Goal: Complete application form

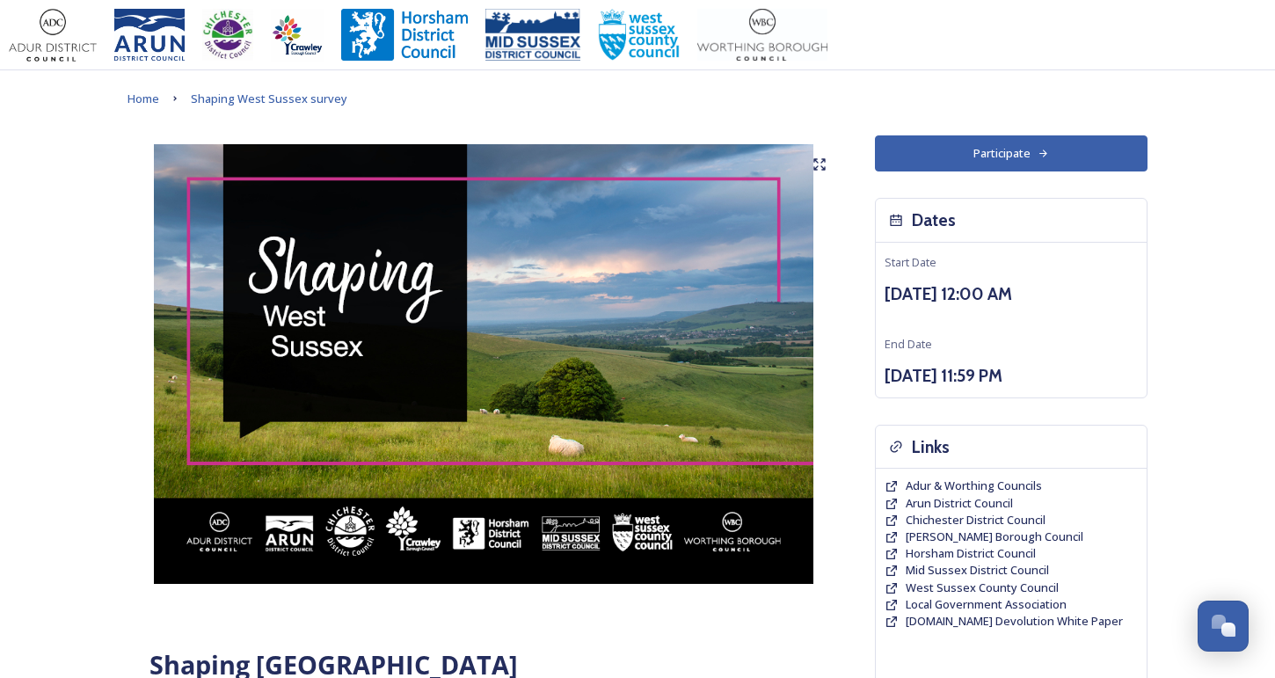
click at [923, 154] on button "Participate" at bounding box center [1011, 153] width 273 height 36
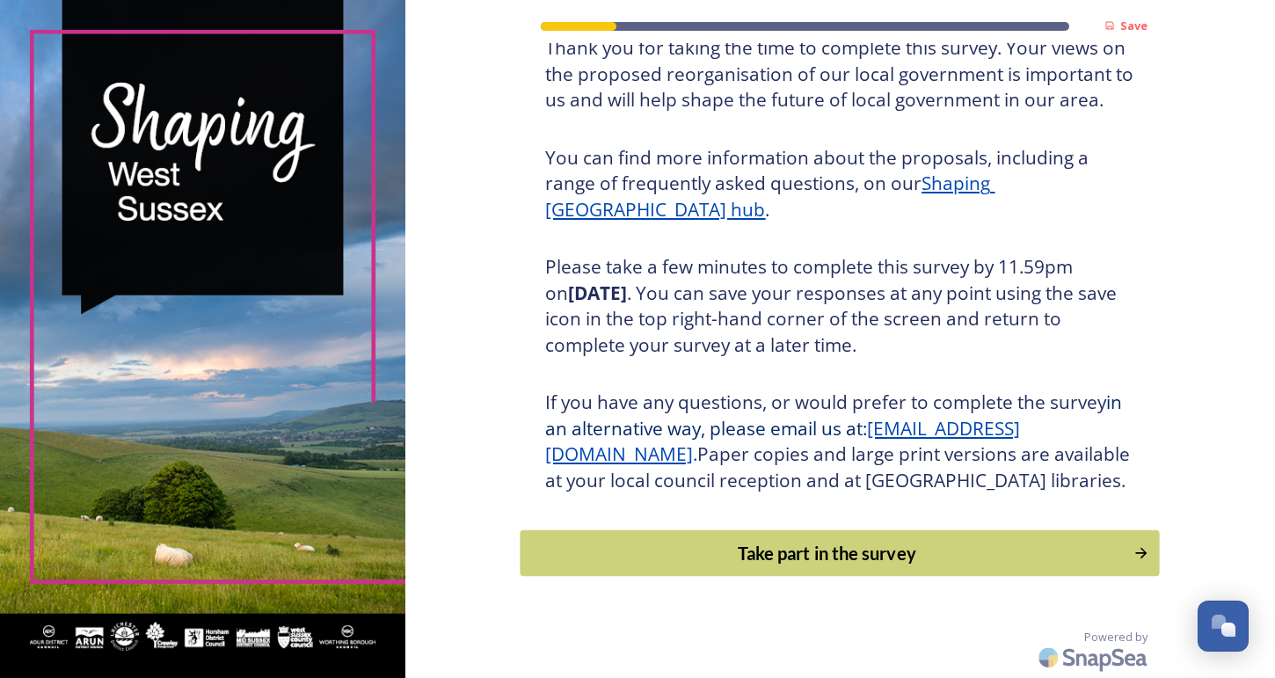
scroll to position [156, 0]
click at [766, 557] on div "Take part in the survey" at bounding box center [827, 553] width 594 height 26
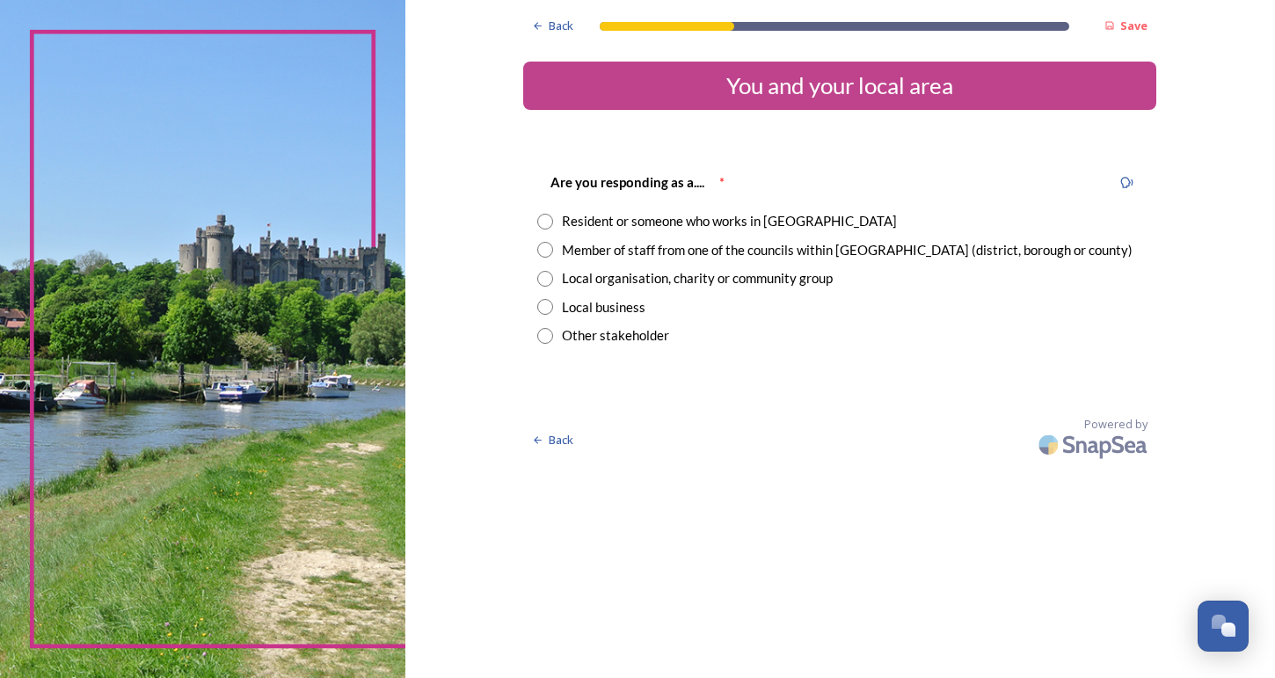
click at [553, 220] on input "radio" at bounding box center [545, 222] width 16 height 16
radio input "true"
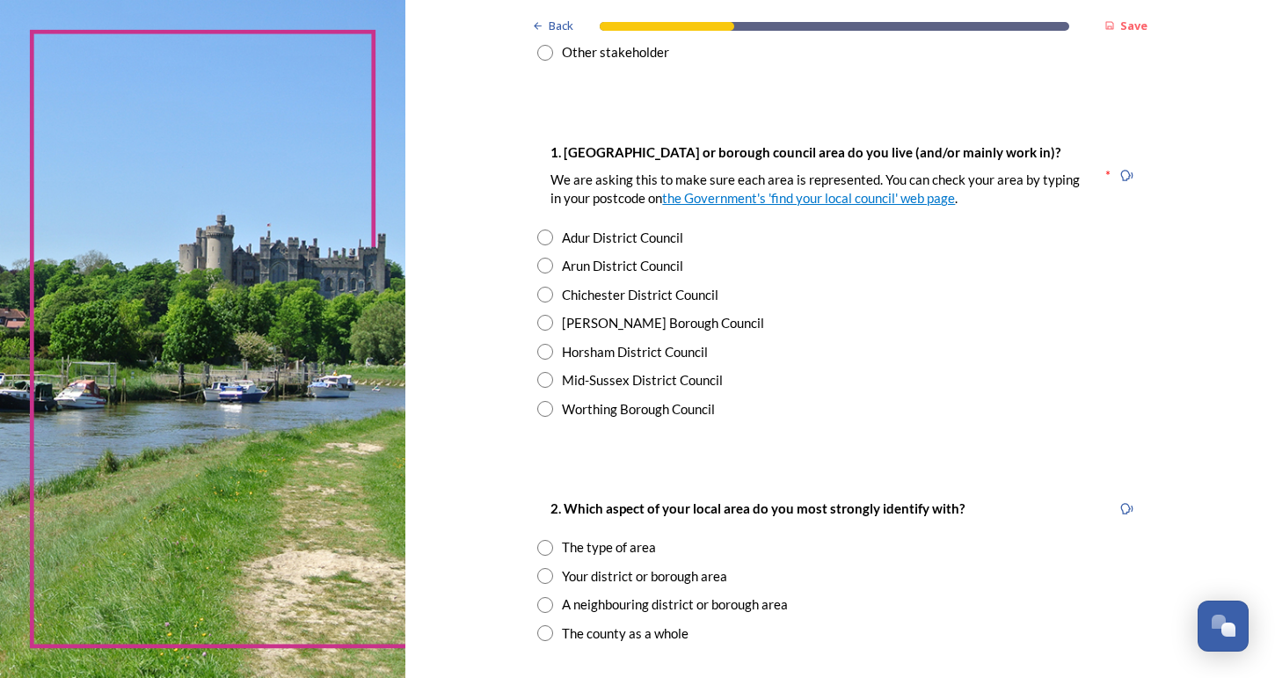
scroll to position [288, 0]
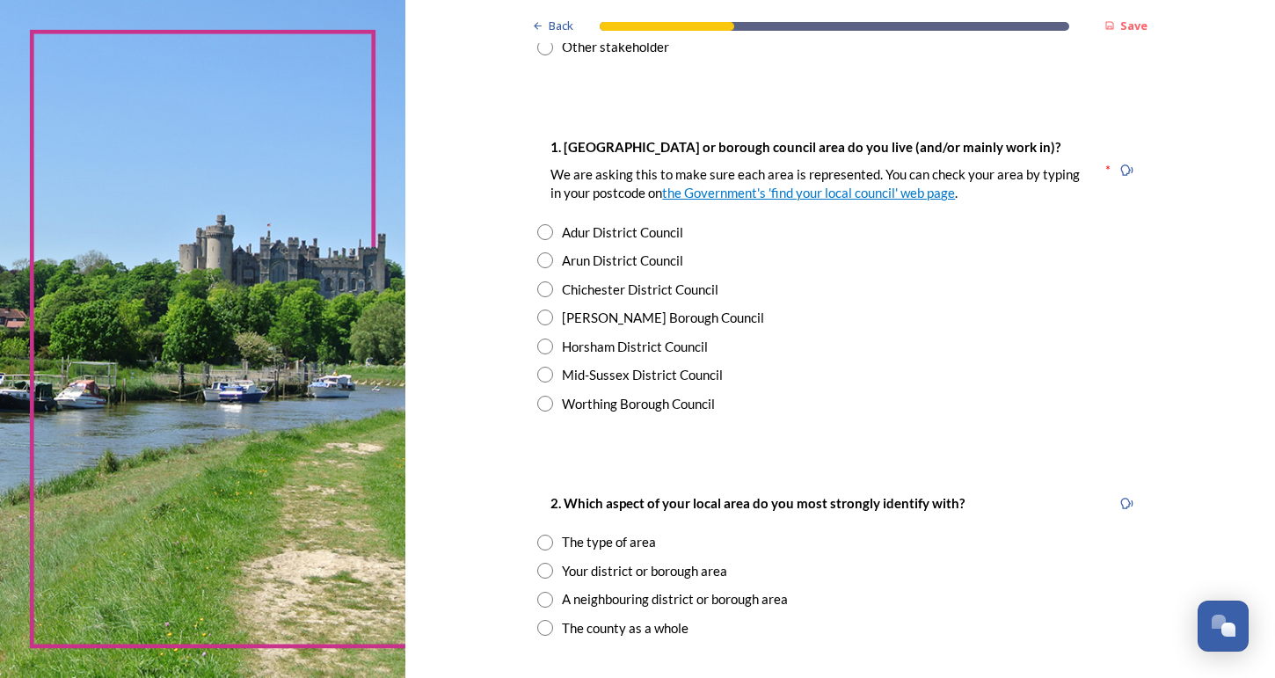
click at [553, 338] on input "radio" at bounding box center [545, 346] width 16 height 16
radio input "true"
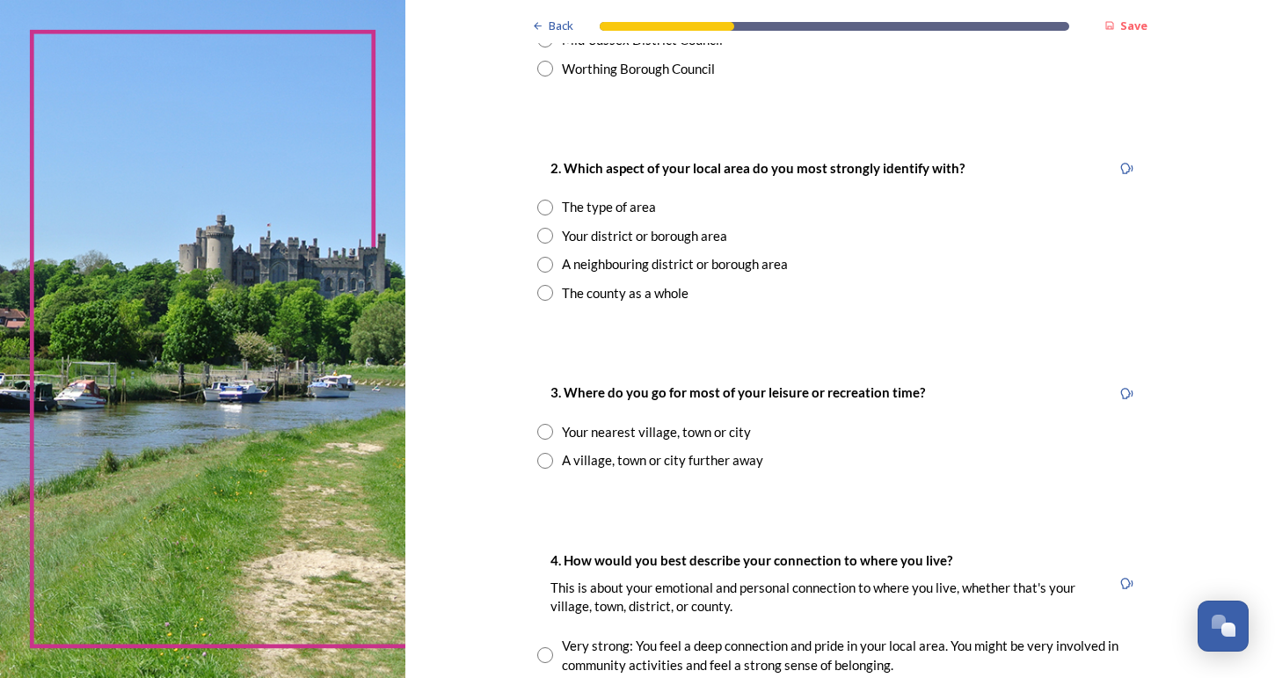
click at [553, 231] on input "radio" at bounding box center [545, 236] width 16 height 16
radio input "true"
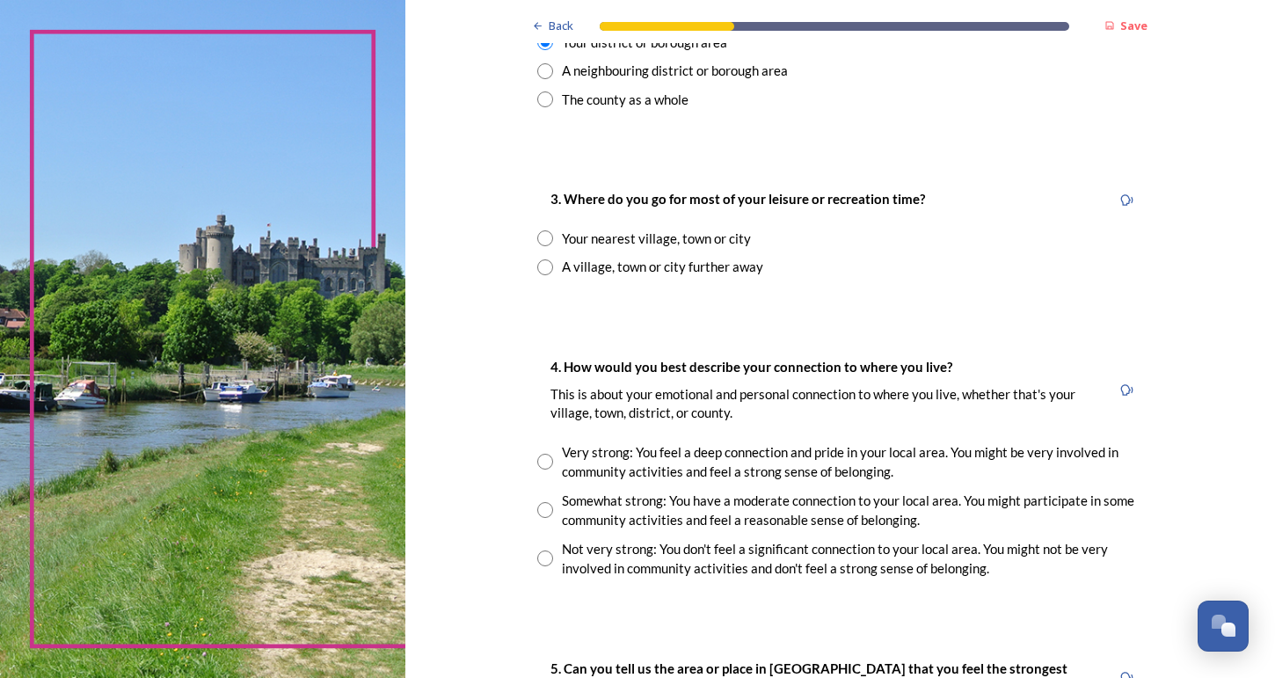
scroll to position [818, 0]
click at [553, 229] on input "radio" at bounding box center [545, 237] width 16 height 16
radio input "true"
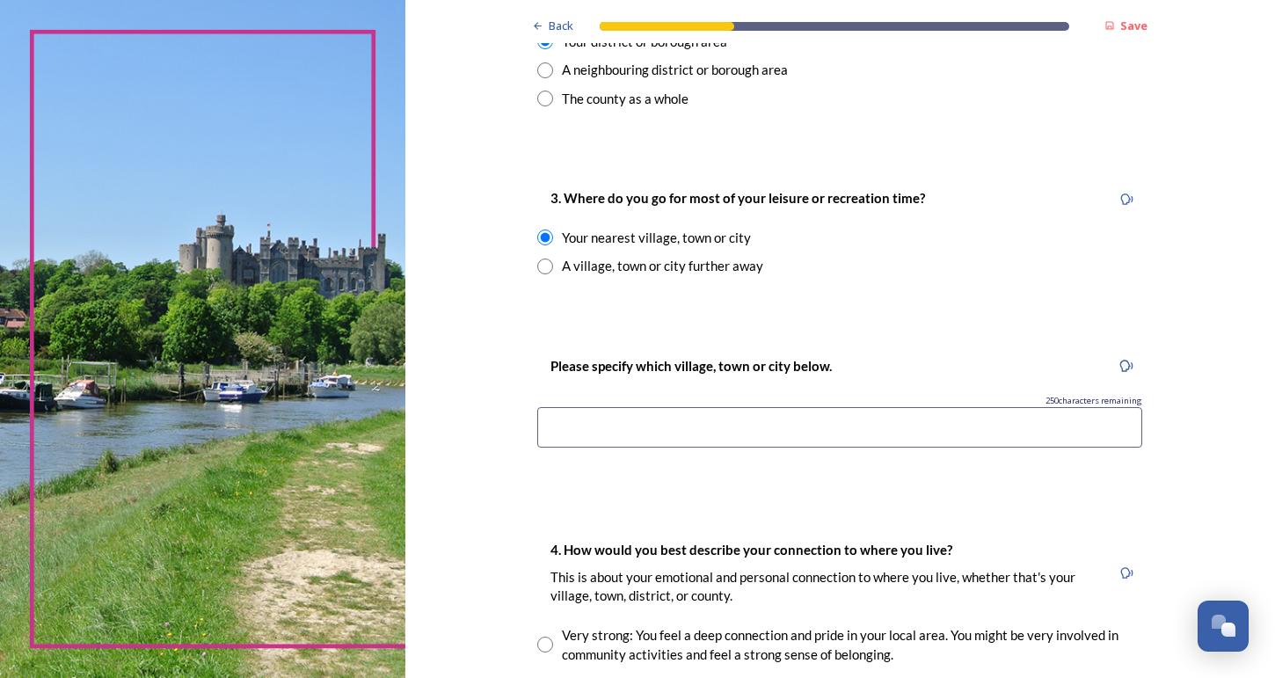
click at [656, 418] on input at bounding box center [839, 427] width 605 height 40
click at [520, 317] on div "Back Save You and your local area Are you responding as a.... * Resident or som…" at bounding box center [840, 309] width 870 height 2254
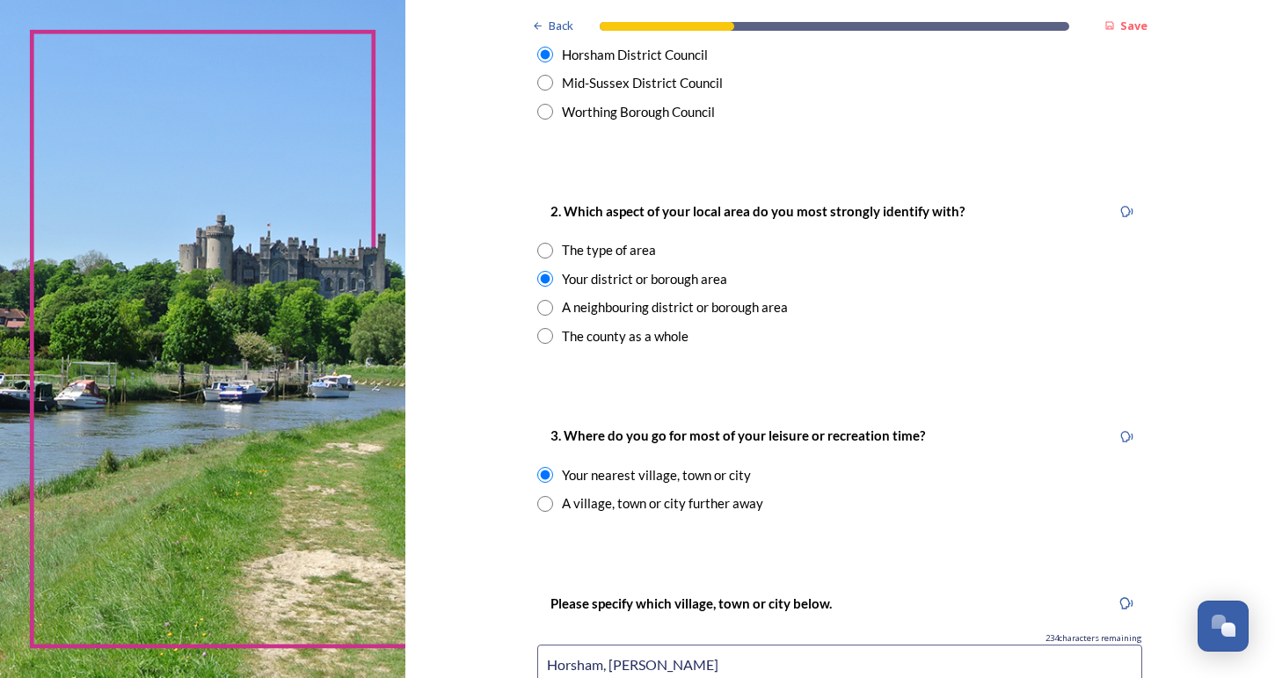
scroll to position [812, 0]
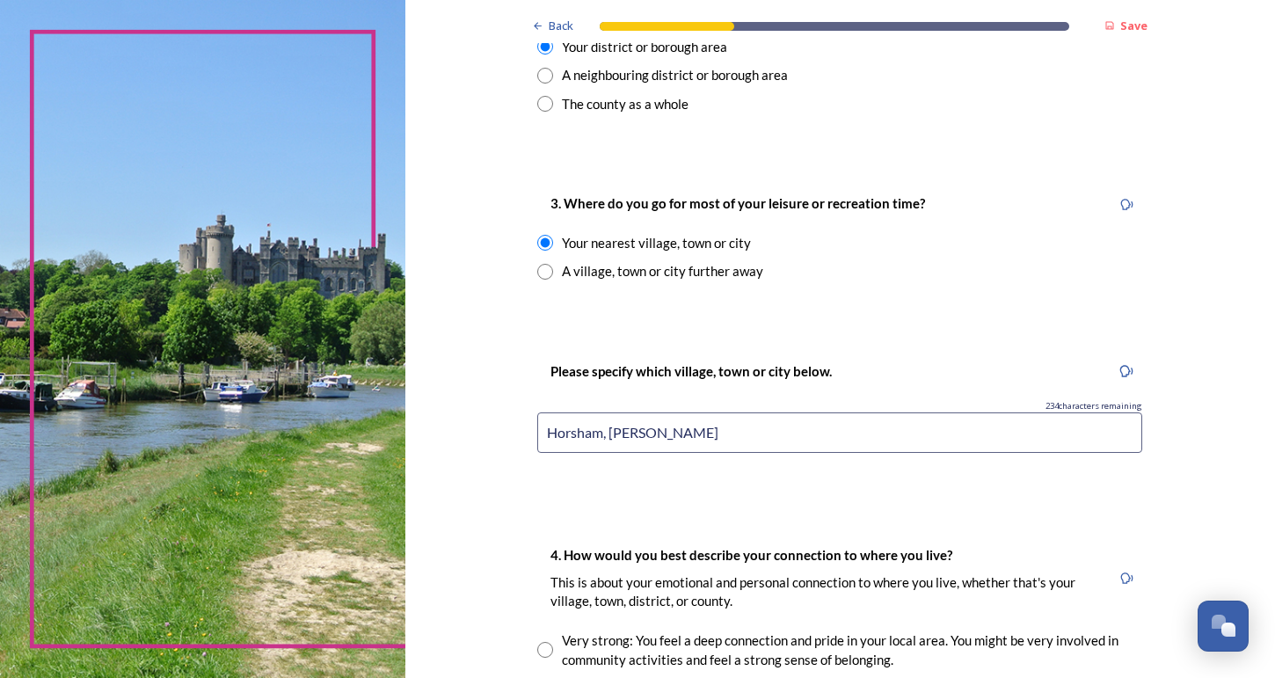
click at [754, 412] on input "Horsham, [PERSON_NAME]" at bounding box center [839, 432] width 605 height 40
click at [615, 424] on input "Horsham, [PERSON_NAME]" at bounding box center [839, 432] width 605 height 40
click at [836, 417] on input "[GEOGRAPHIC_DATA], [GEOGRAPHIC_DATA]" at bounding box center [839, 432] width 605 height 40
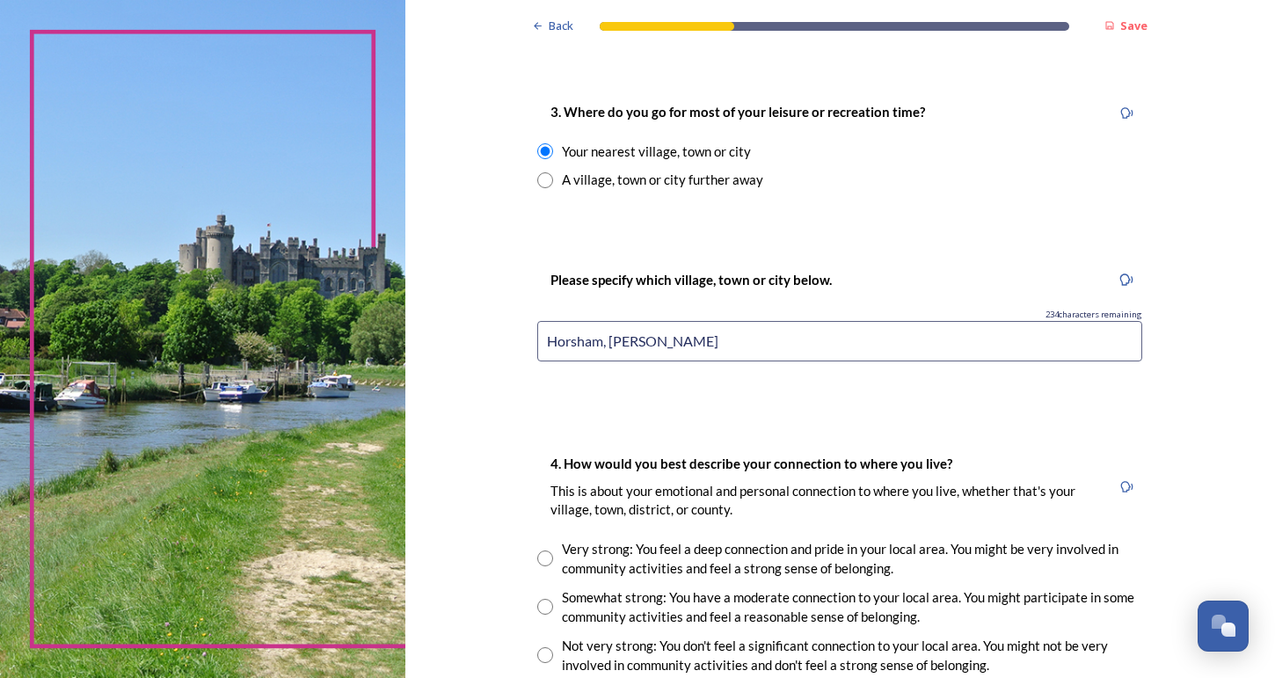
scroll to position [1058, 0]
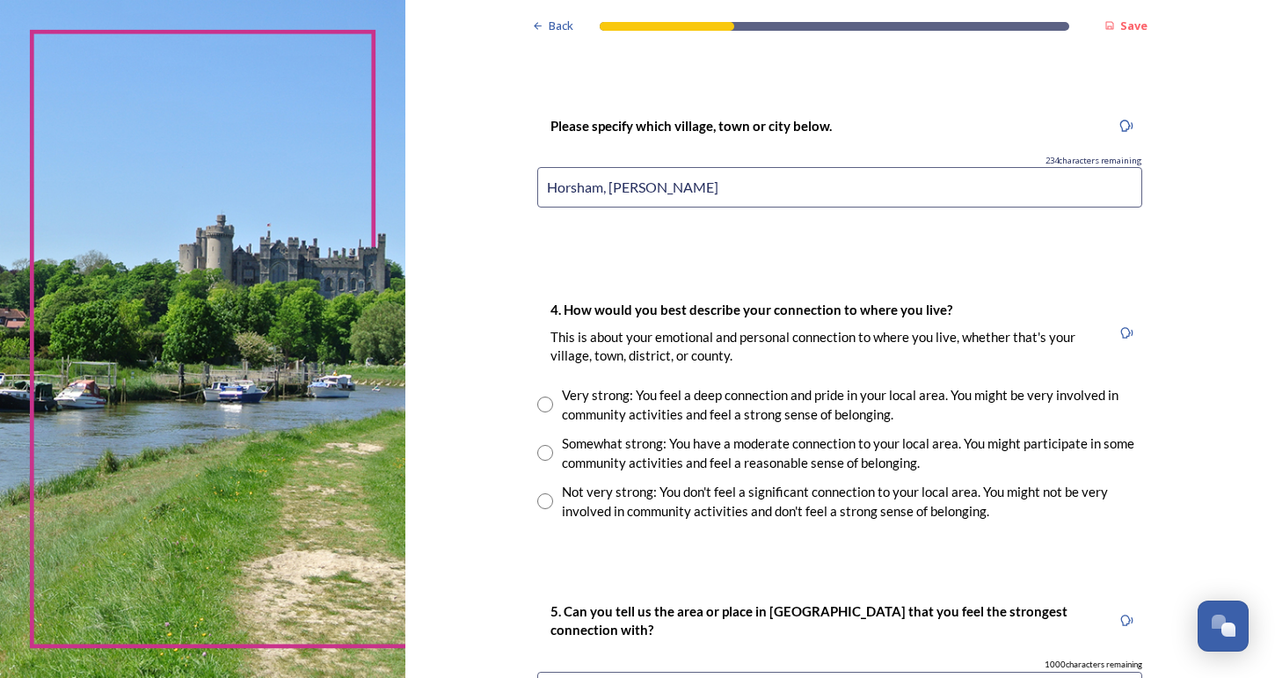
click at [501, 319] on div "Back Save You and your local area Are you responding as a.... * Resident or som…" at bounding box center [840, 69] width 870 height 2254
drag, startPoint x: 693, startPoint y: 166, endPoint x: 627, endPoint y: 175, distance: 66.5
click at [627, 175] on input "Horsham, [PERSON_NAME]" at bounding box center [839, 187] width 605 height 40
click at [671, 186] on input "Horsham, [PERSON_NAME]" at bounding box center [839, 187] width 605 height 40
drag, startPoint x: 675, startPoint y: 185, endPoint x: 620, endPoint y: 182, distance: 55.5
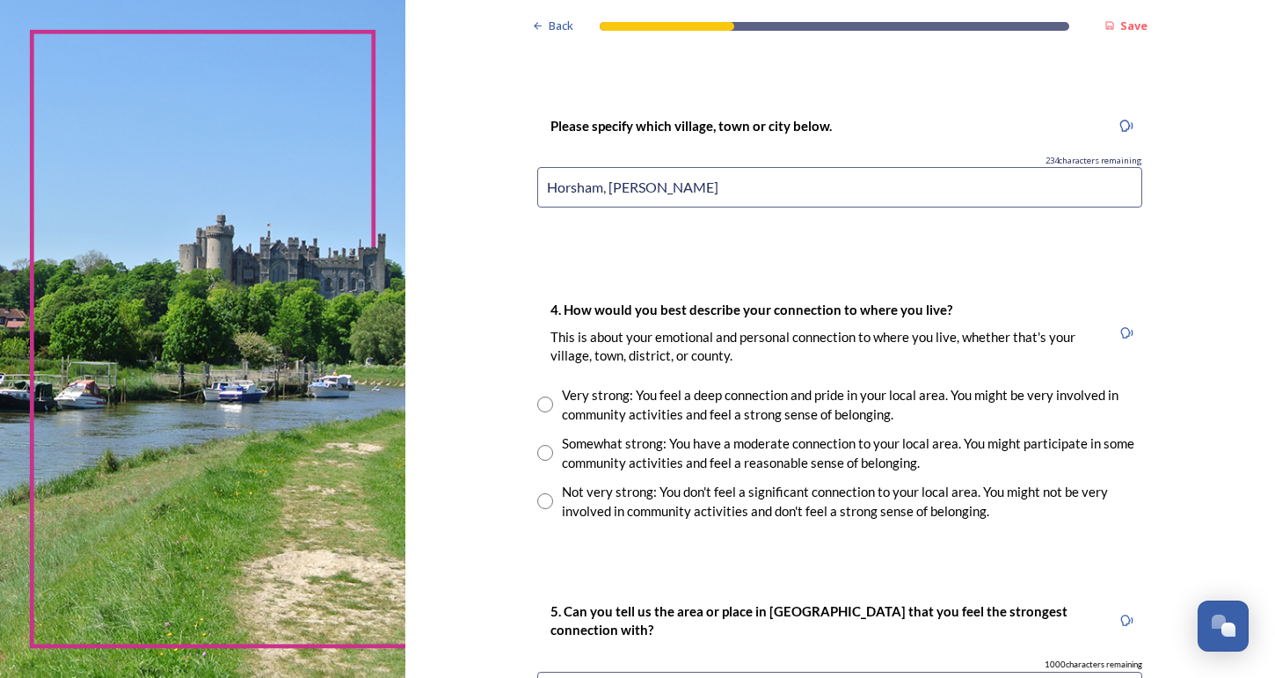
click at [620, 182] on input "Horsham, [PERSON_NAME]" at bounding box center [839, 187] width 605 height 40
type input "Horsham"
click at [536, 305] on div "4. How would you best describe your connection to where you live? This is about…" at bounding box center [839, 410] width 633 height 258
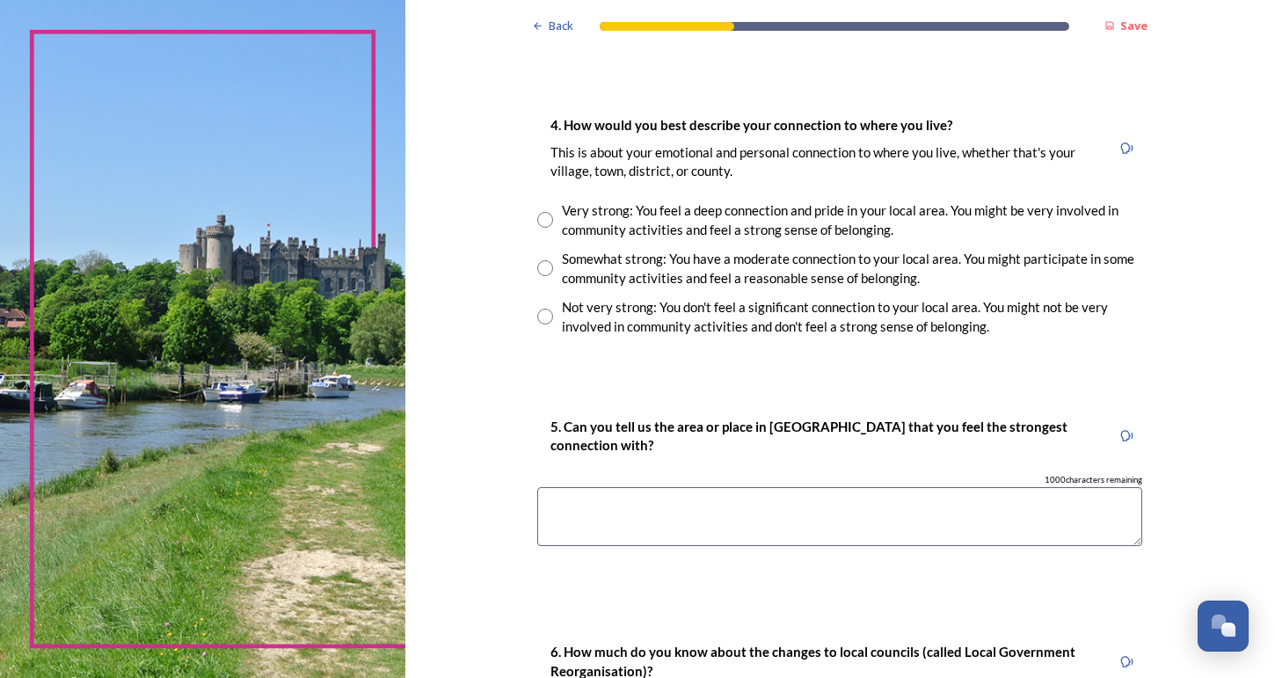
click at [553, 260] on input "radio" at bounding box center [545, 268] width 16 height 16
radio input "true"
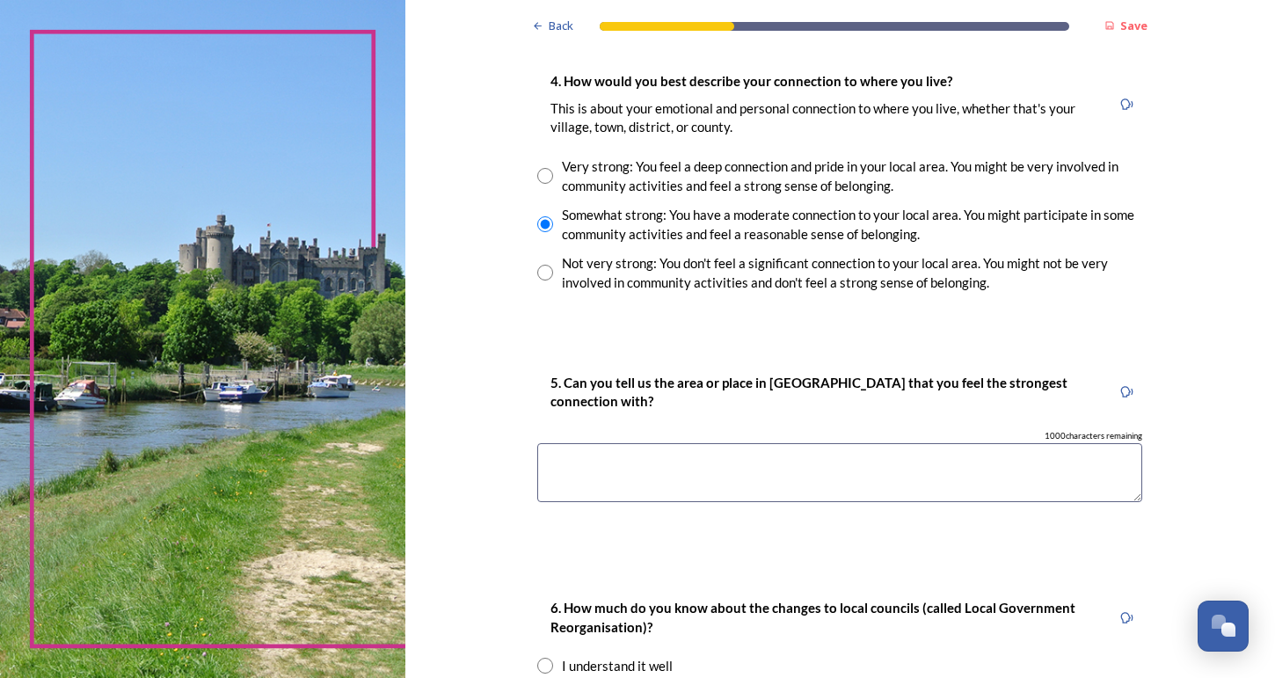
scroll to position [1366, 0]
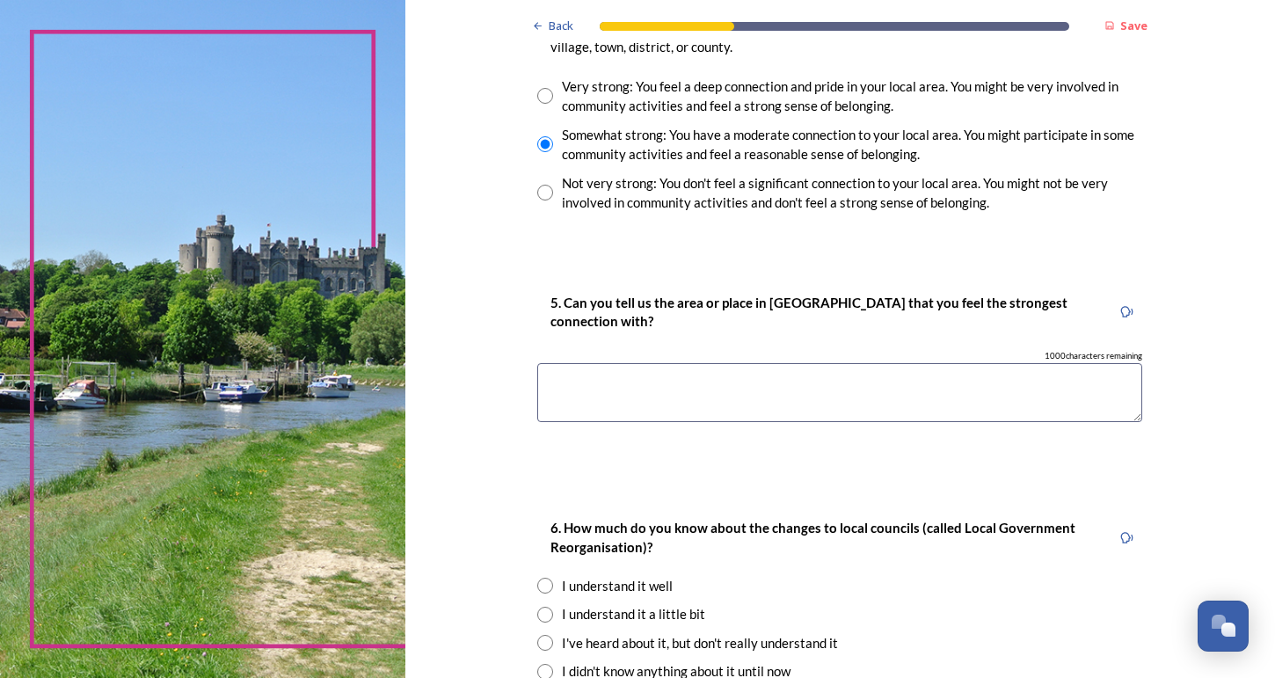
click at [630, 363] on textarea at bounding box center [839, 392] width 605 height 59
type textarea "Horsham"
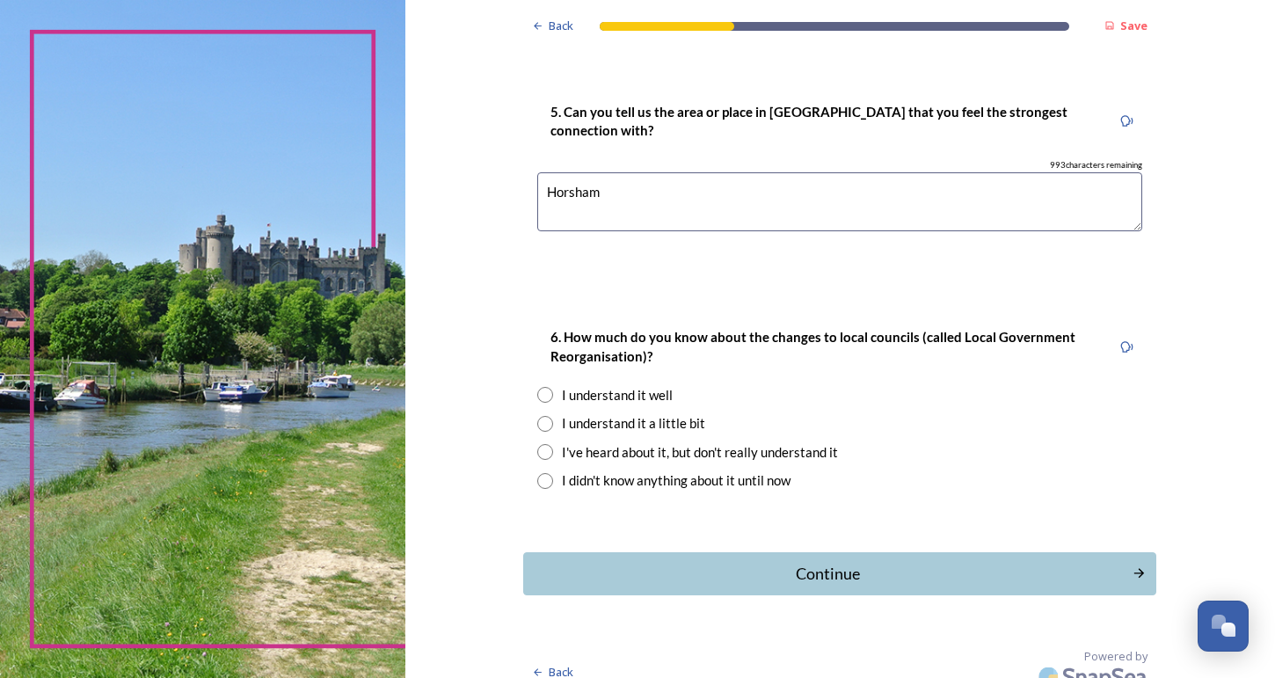
scroll to position [1556, 0]
click at [553, 417] on input "radio" at bounding box center [545, 425] width 16 height 16
radio input "true"
click at [638, 563] on div "Continue" at bounding box center [827, 575] width 595 height 24
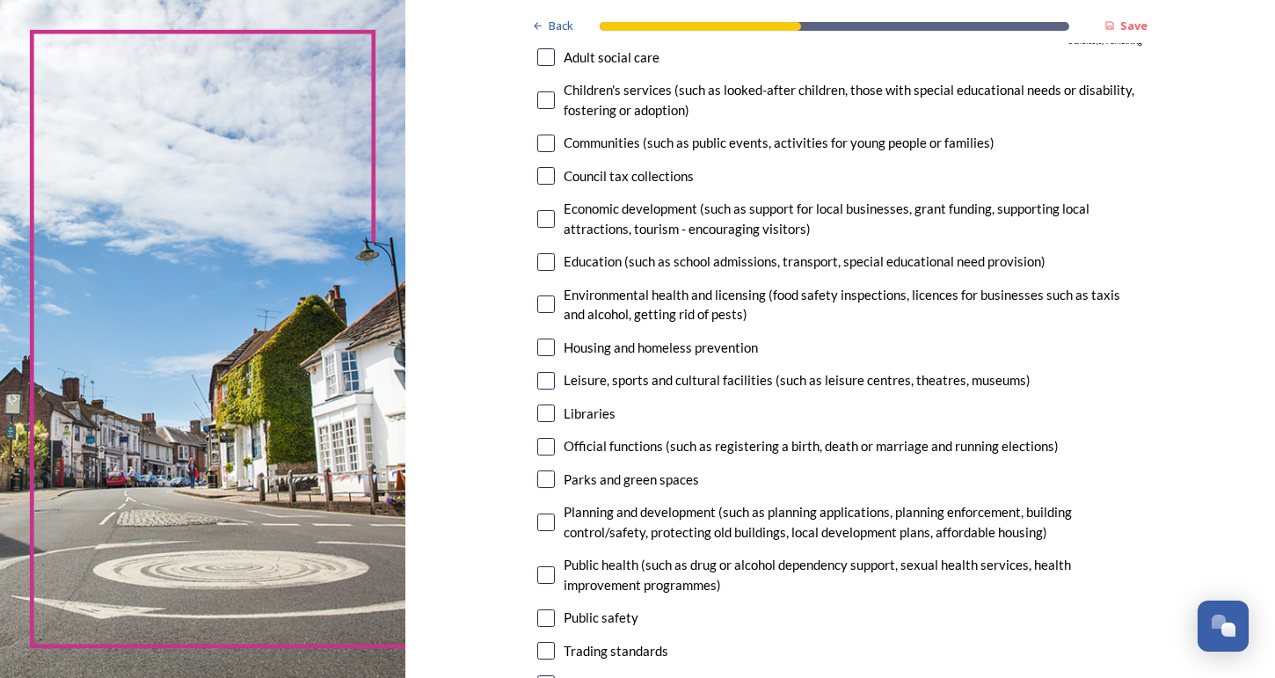
scroll to position [215, 0]
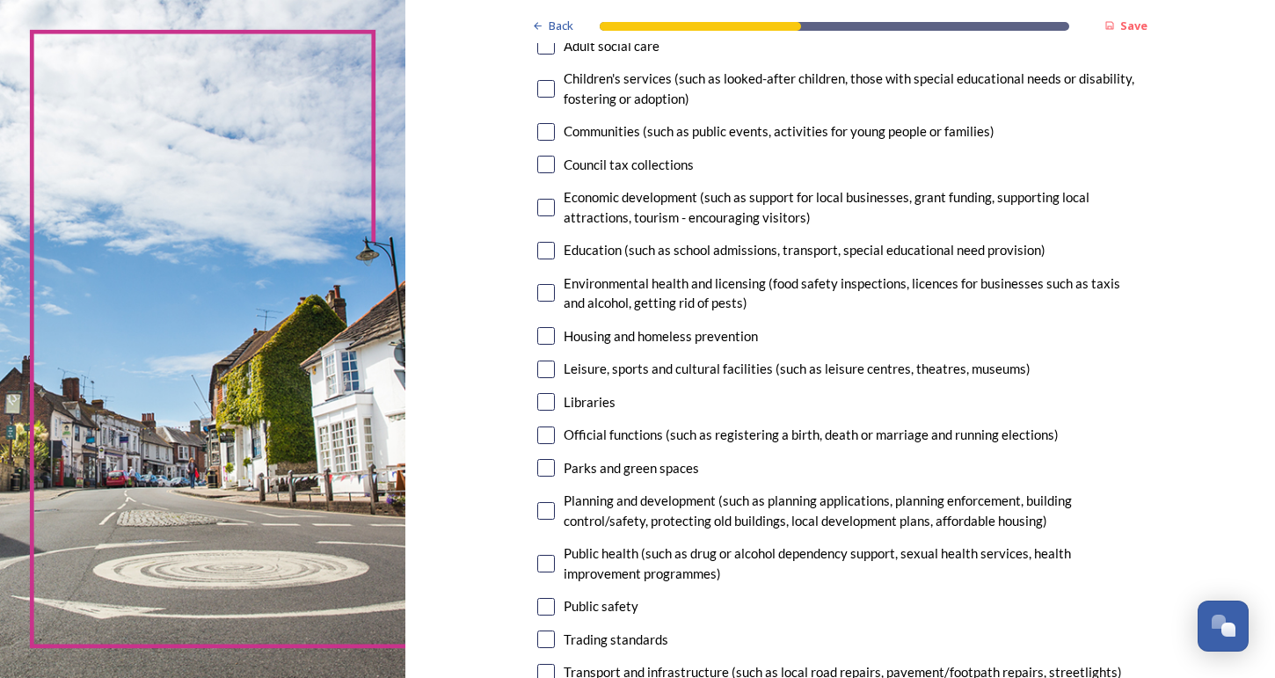
click at [555, 132] on input "checkbox" at bounding box center [546, 132] width 18 height 18
checkbox input "true"
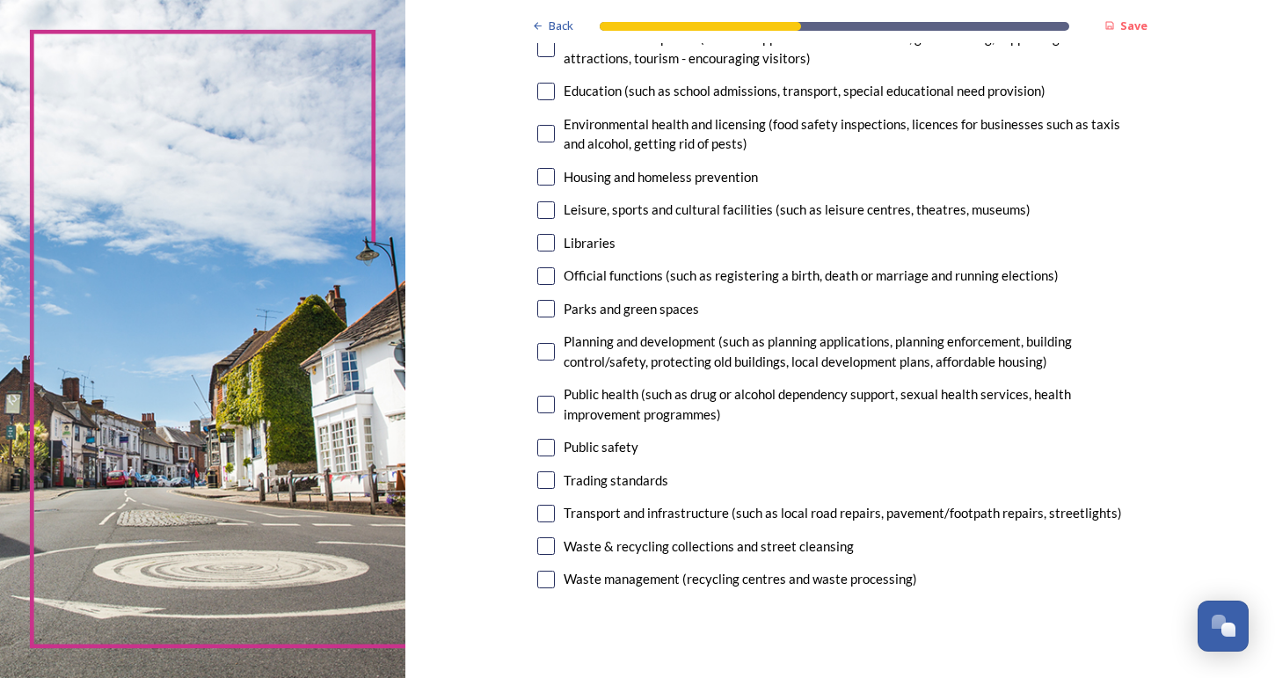
scroll to position [376, 0]
click at [555, 300] on input "checkbox" at bounding box center [546, 307] width 18 height 18
checkbox input "true"
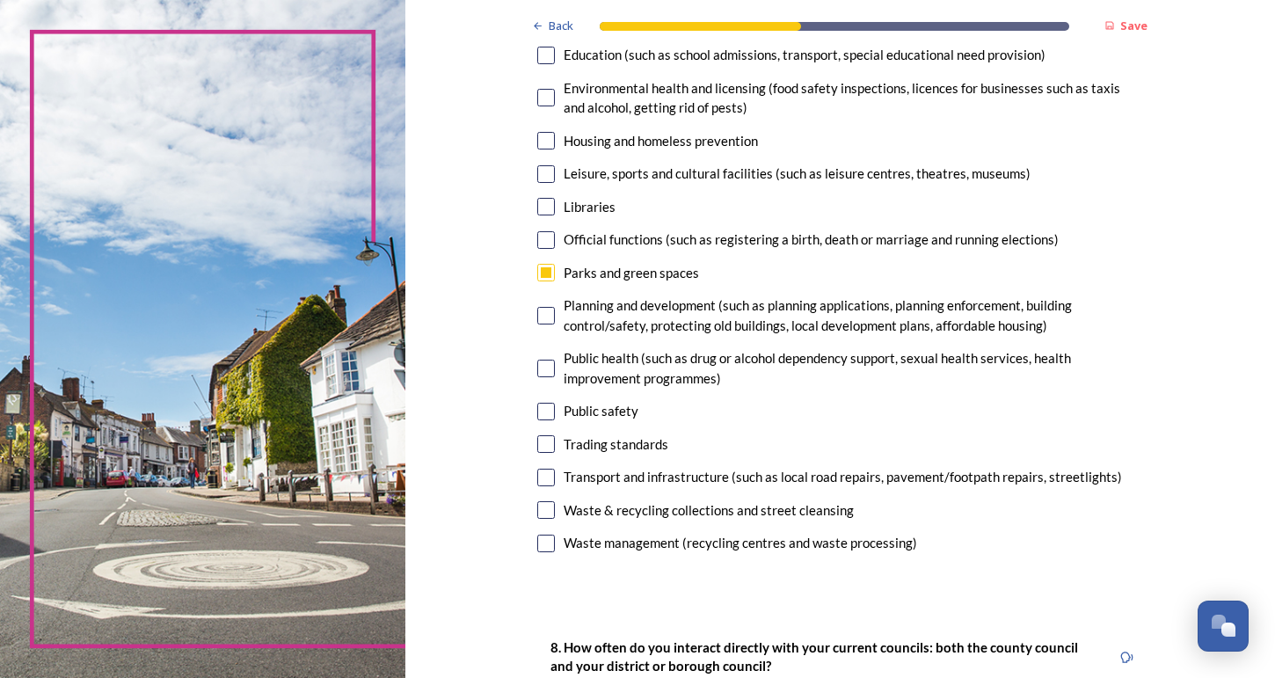
scroll to position [424, 0]
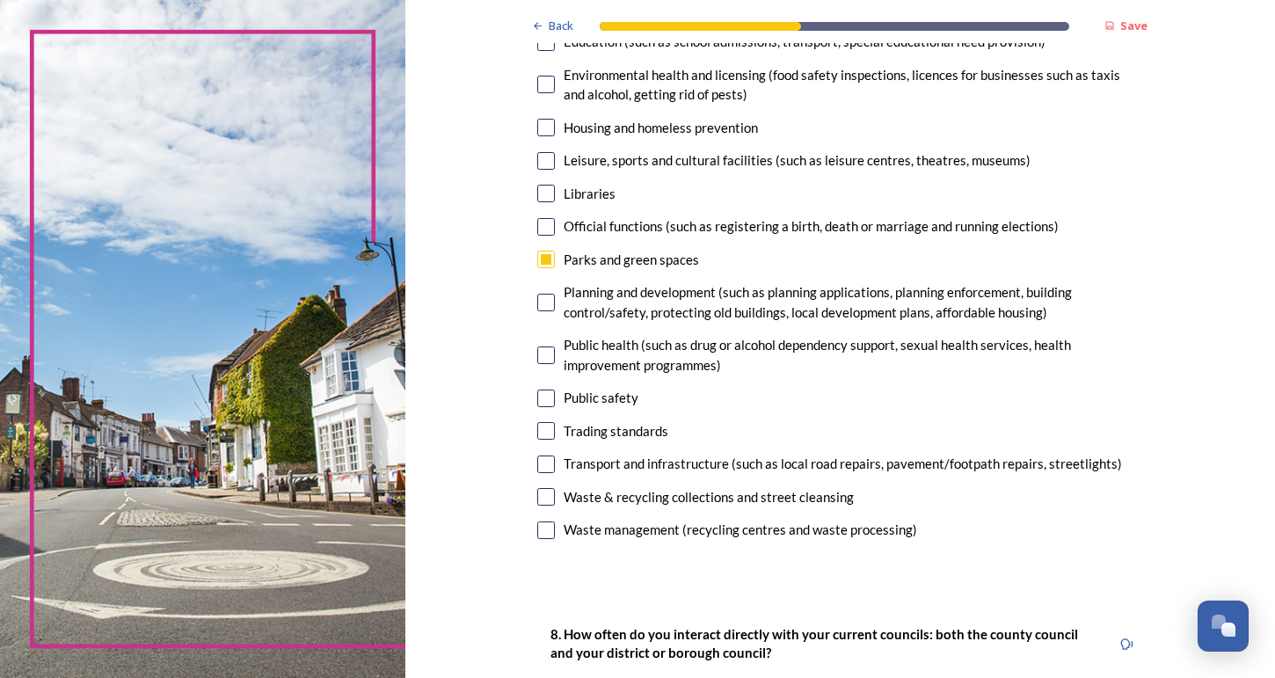
click at [563, 362] on div "Public health (such as drug or alcohol dependency support, sexual health servic…" at bounding box center [839, 355] width 605 height 40
checkbox input "true"
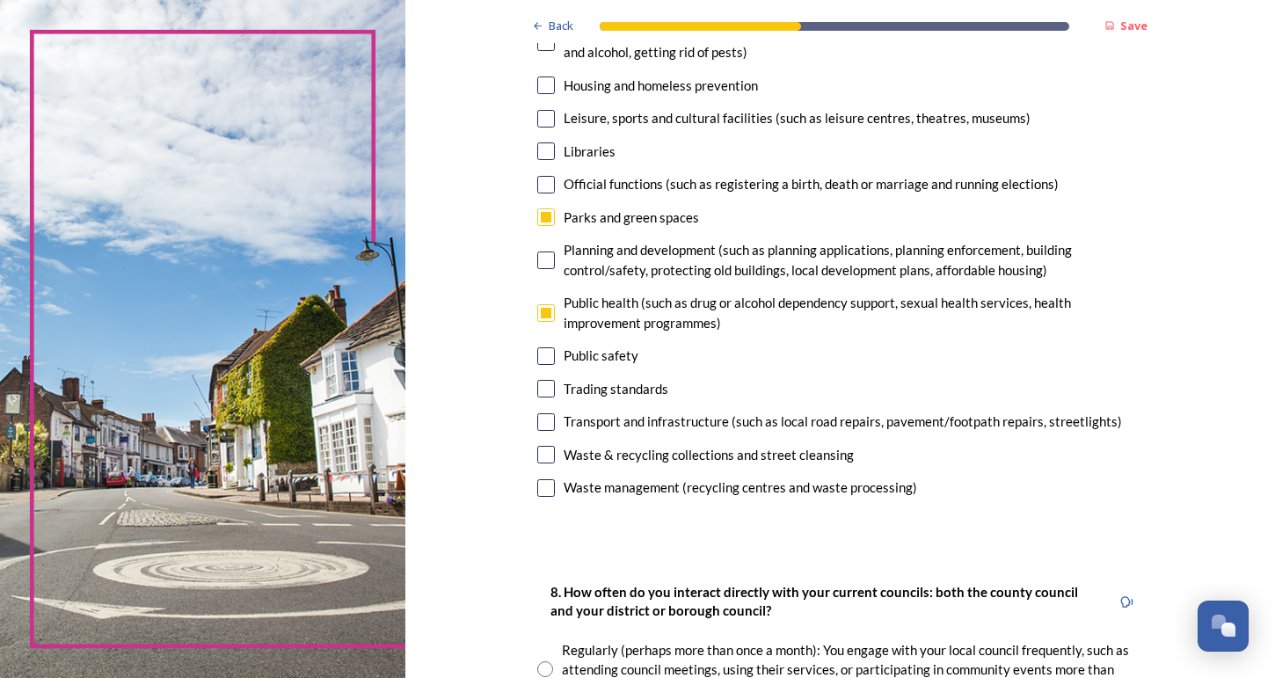
scroll to position [467, 0]
click at [555, 349] on input "checkbox" at bounding box center [546, 355] width 18 height 18
checkbox input "true"
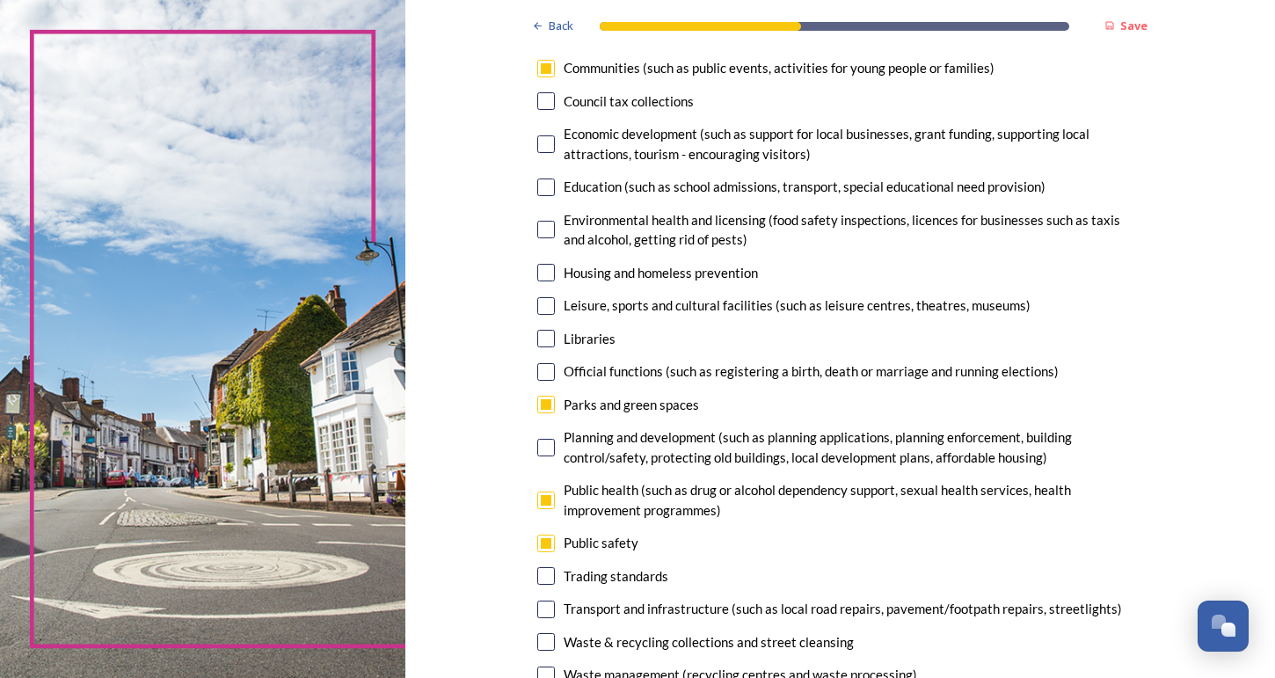
scroll to position [279, 0]
click at [555, 302] on input "checkbox" at bounding box center [546, 306] width 18 height 18
checkbox input "true"
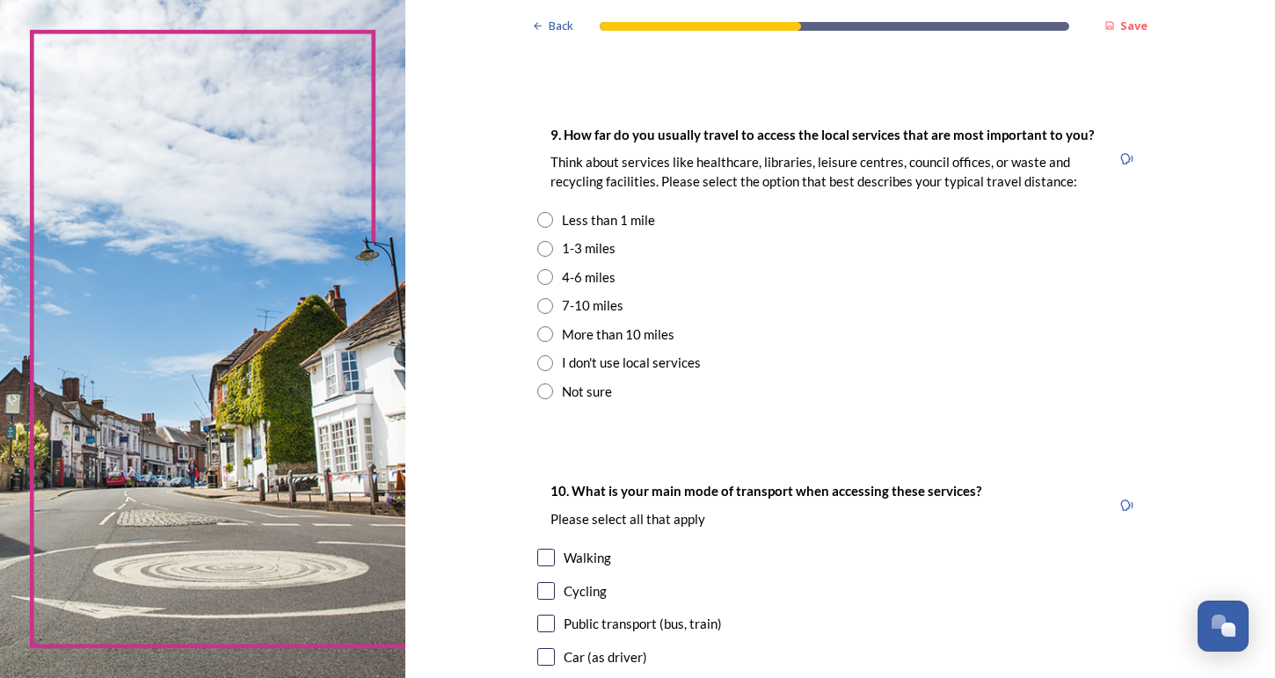
scroll to position [1217, 0]
click at [553, 212] on input "radio" at bounding box center [545, 220] width 16 height 16
radio input "true"
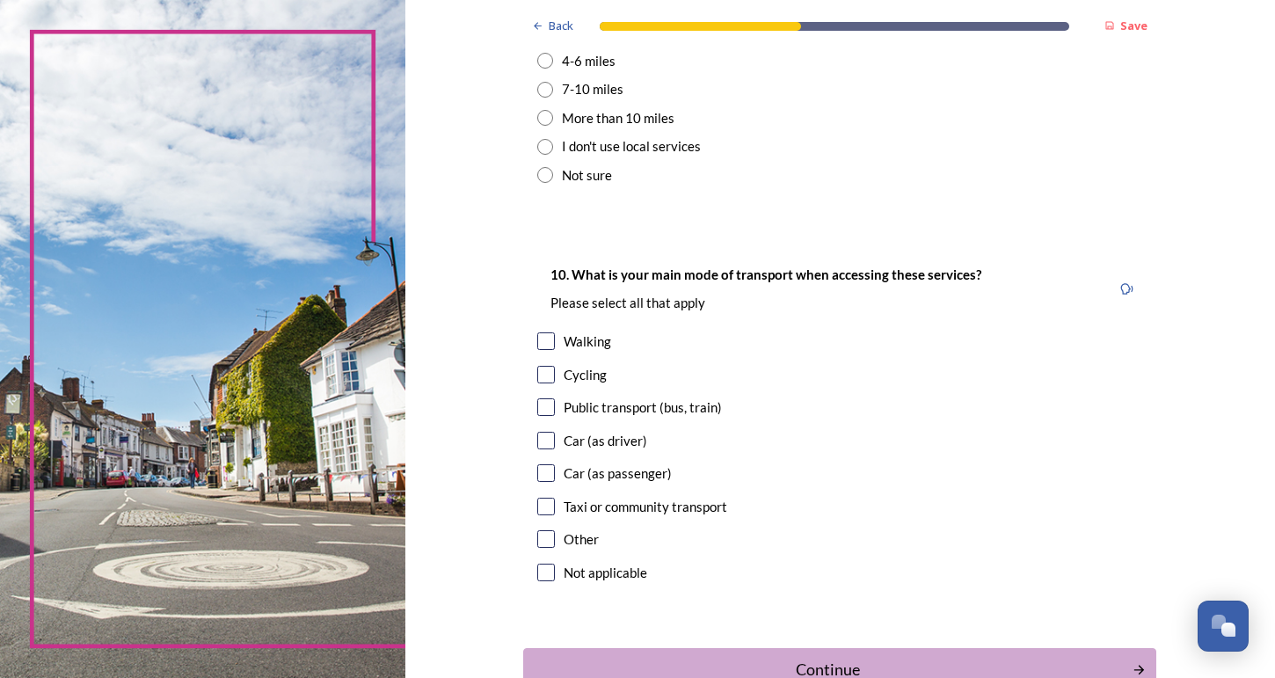
scroll to position [1247, 0]
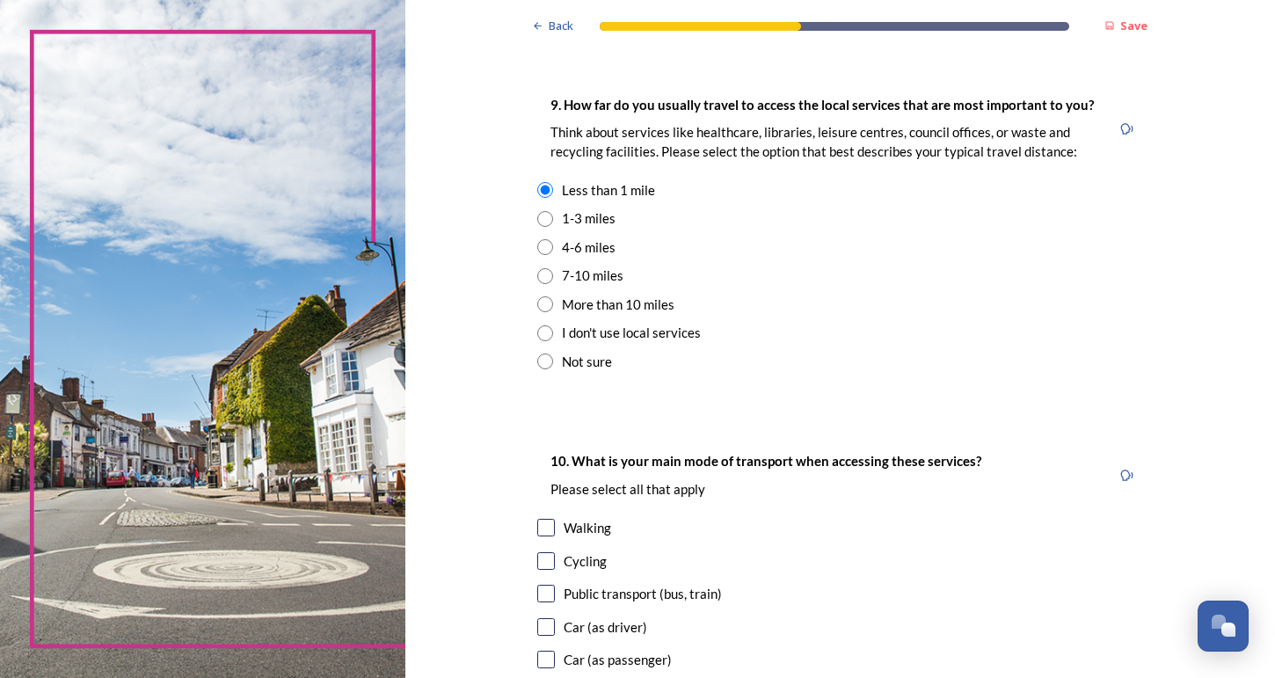
click at [553, 211] on input "radio" at bounding box center [545, 219] width 16 height 16
radio input "true"
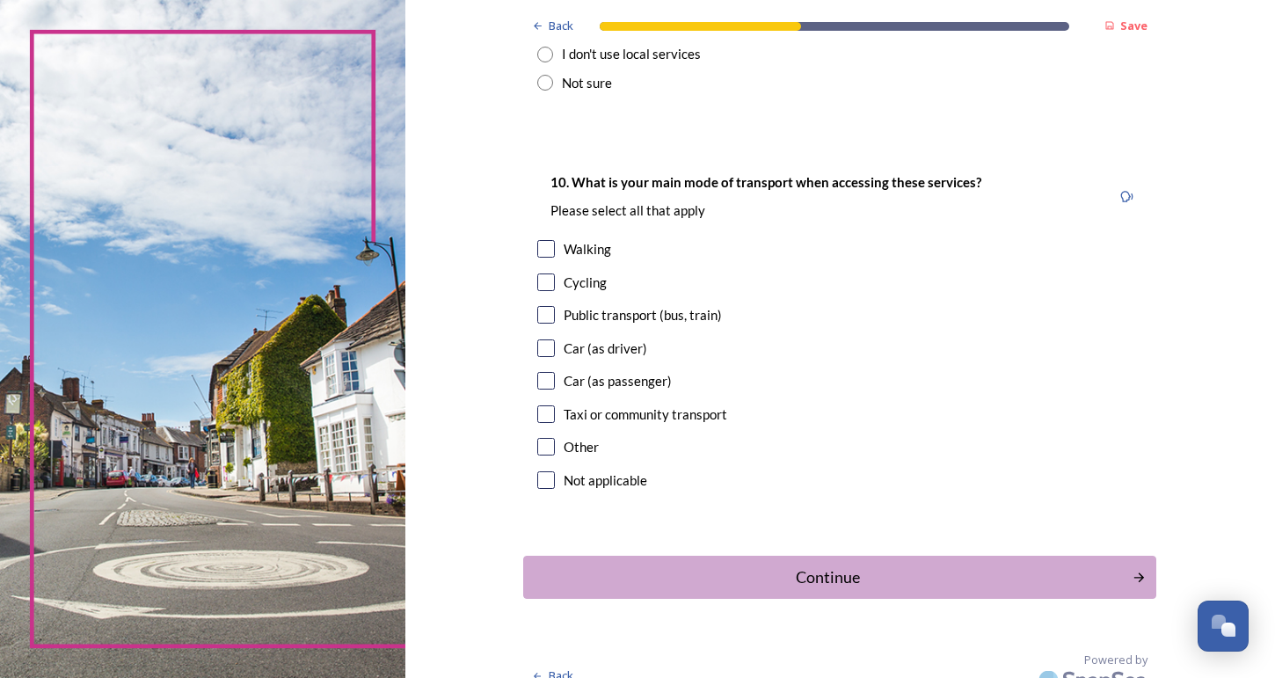
scroll to position [1525, 0]
click at [555, 340] on input "checkbox" at bounding box center [546, 349] width 18 height 18
checkbox input "true"
click at [555, 307] on input "checkbox" at bounding box center [546, 316] width 18 height 18
checkbox input "true"
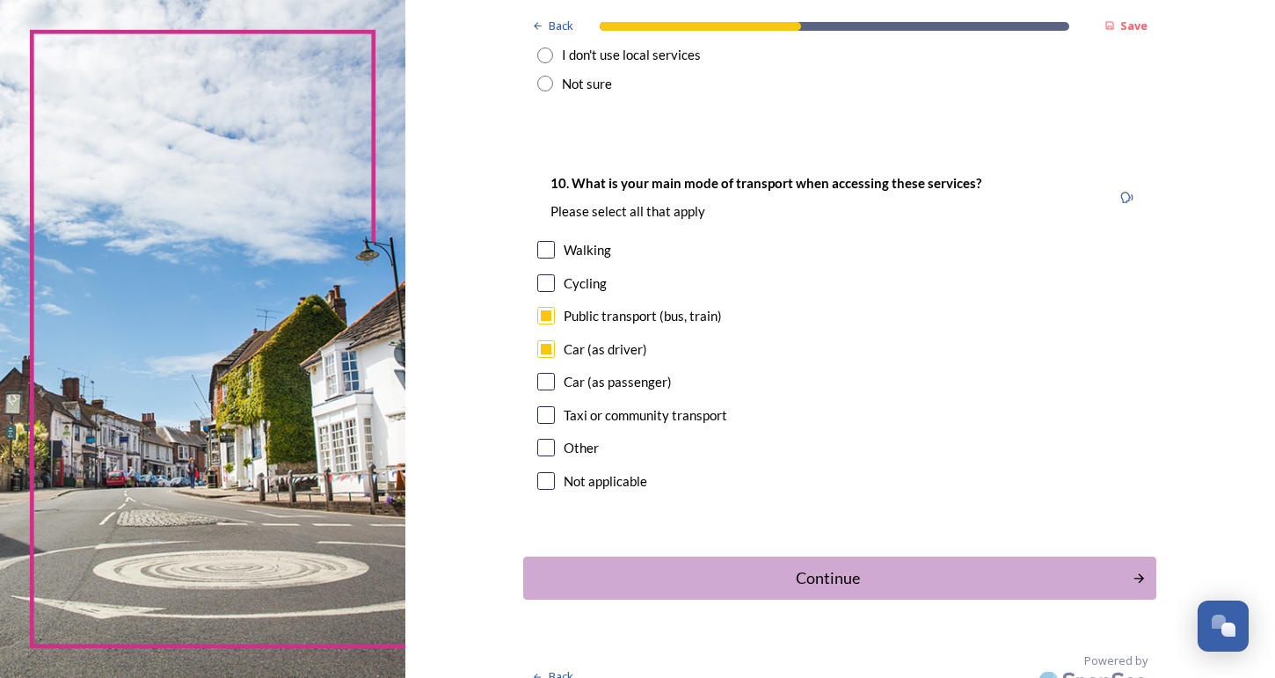
scroll to position [0, 0]
click at [639, 557] on button "Continue" at bounding box center [839, 578] width 639 height 43
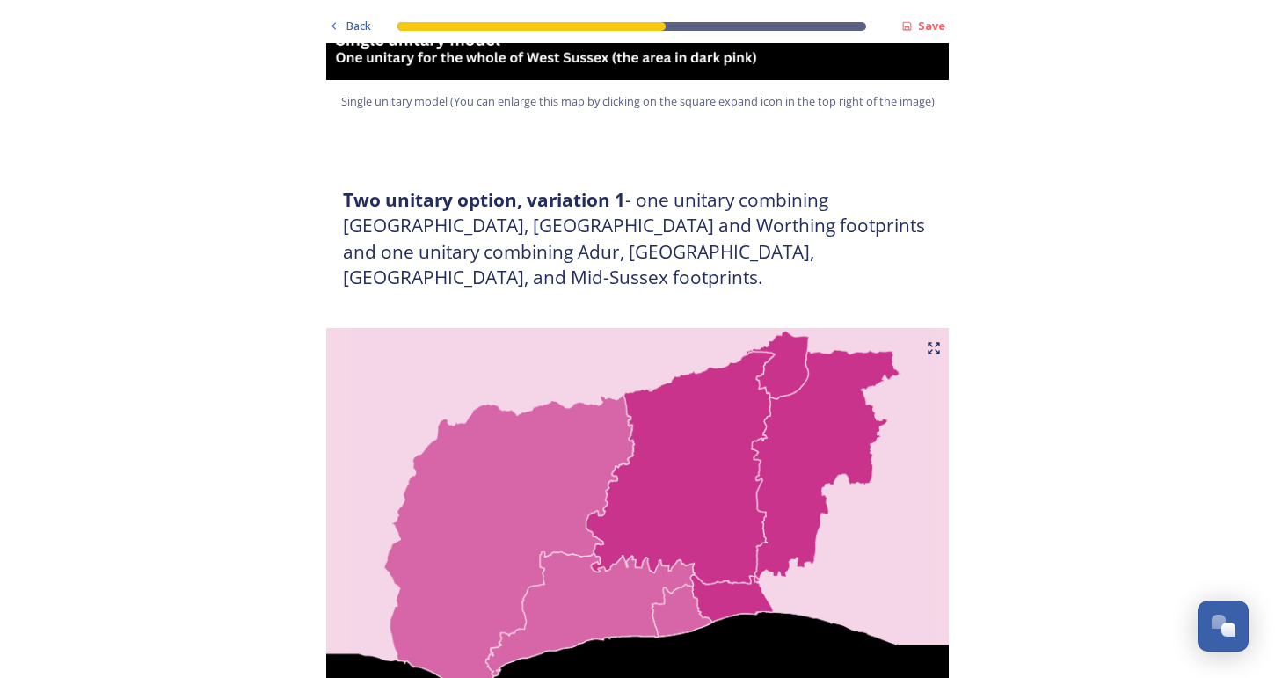
scroll to position [873, 0]
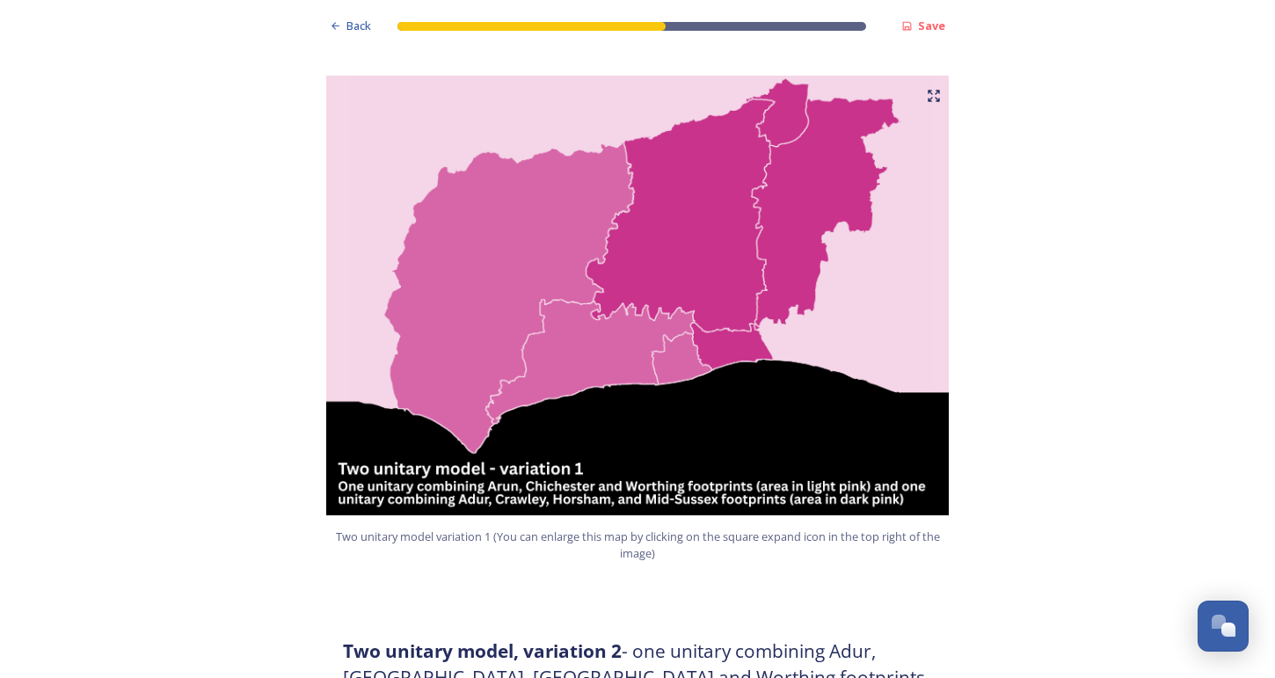
click at [469, 309] on img at bounding box center [637, 296] width 633 height 440
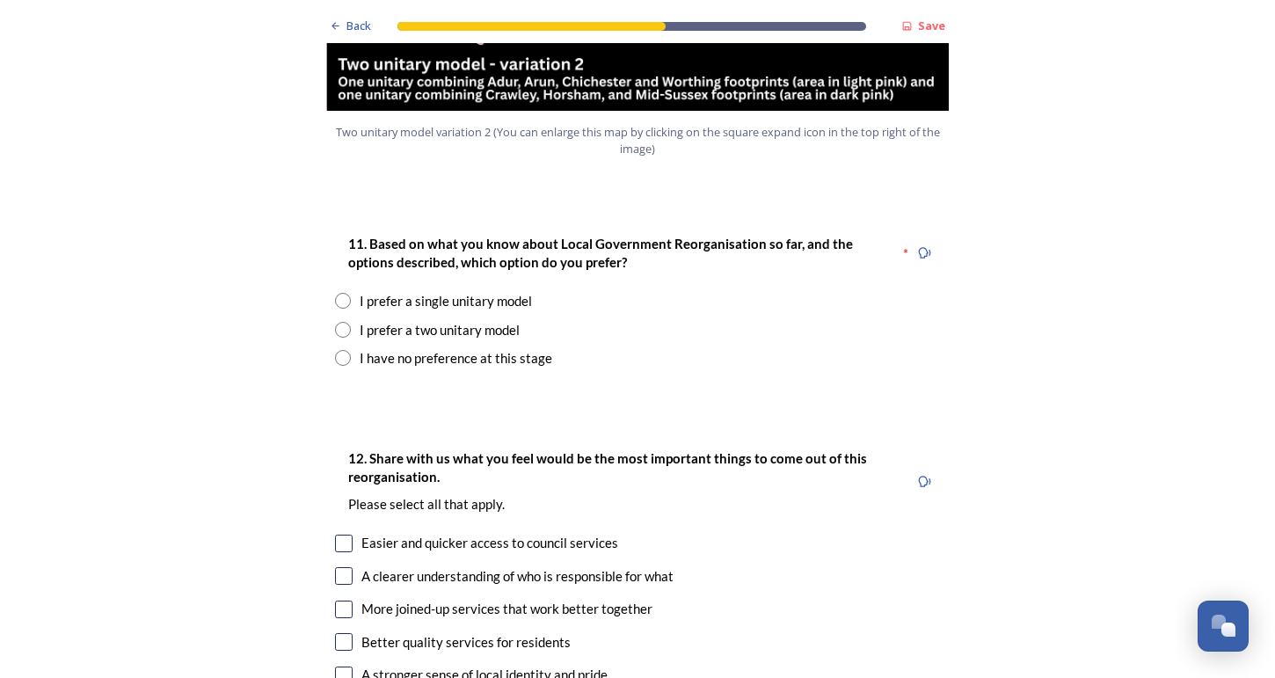
scroll to position [2256, 0]
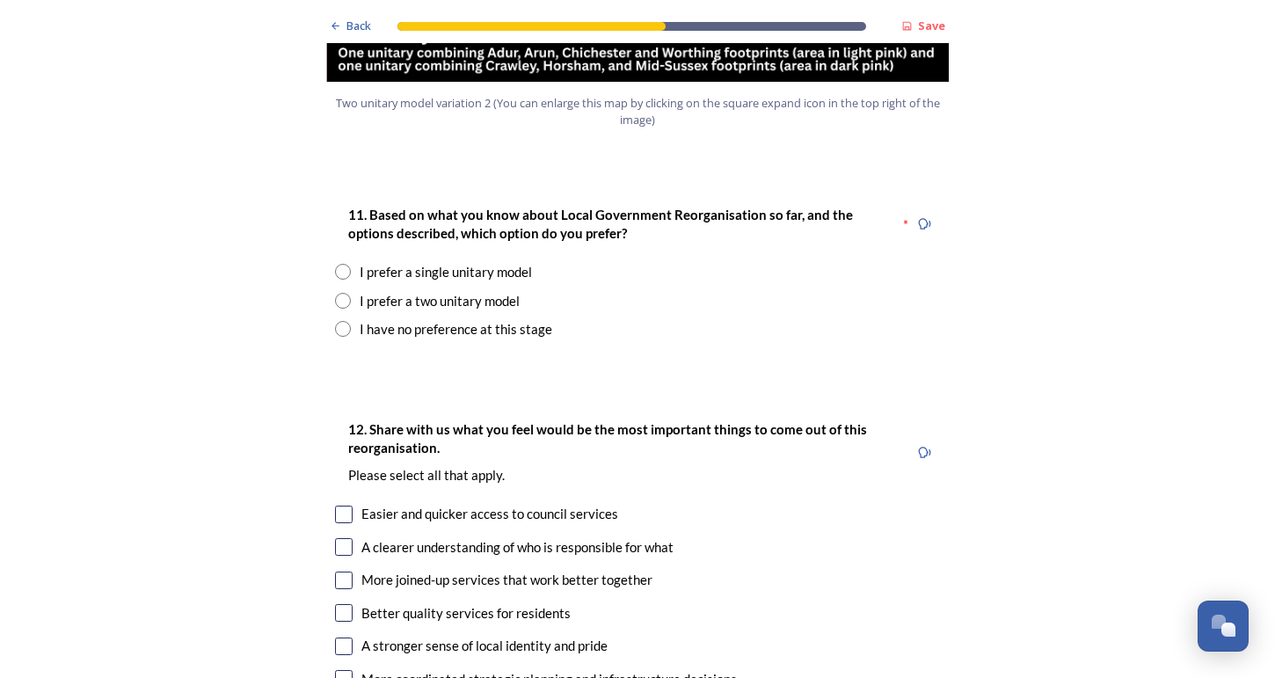
click at [342, 321] on input "radio" at bounding box center [343, 329] width 16 height 16
radio input "true"
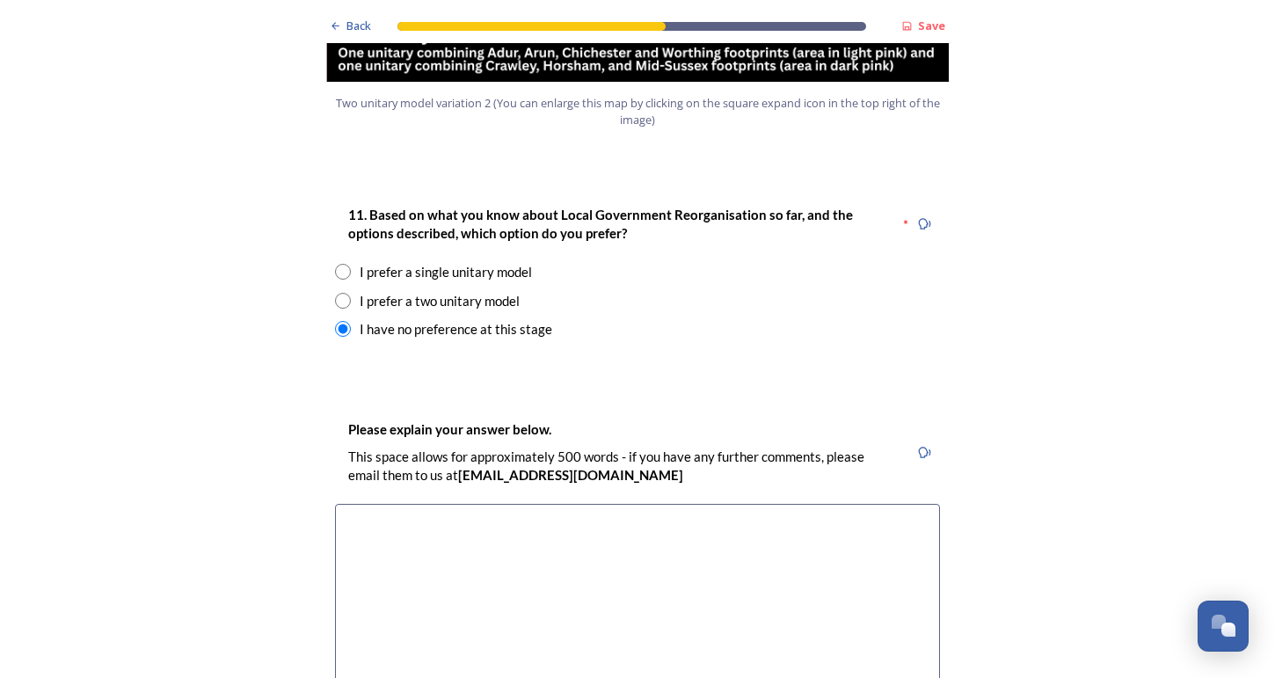
scroll to position [2284, 0]
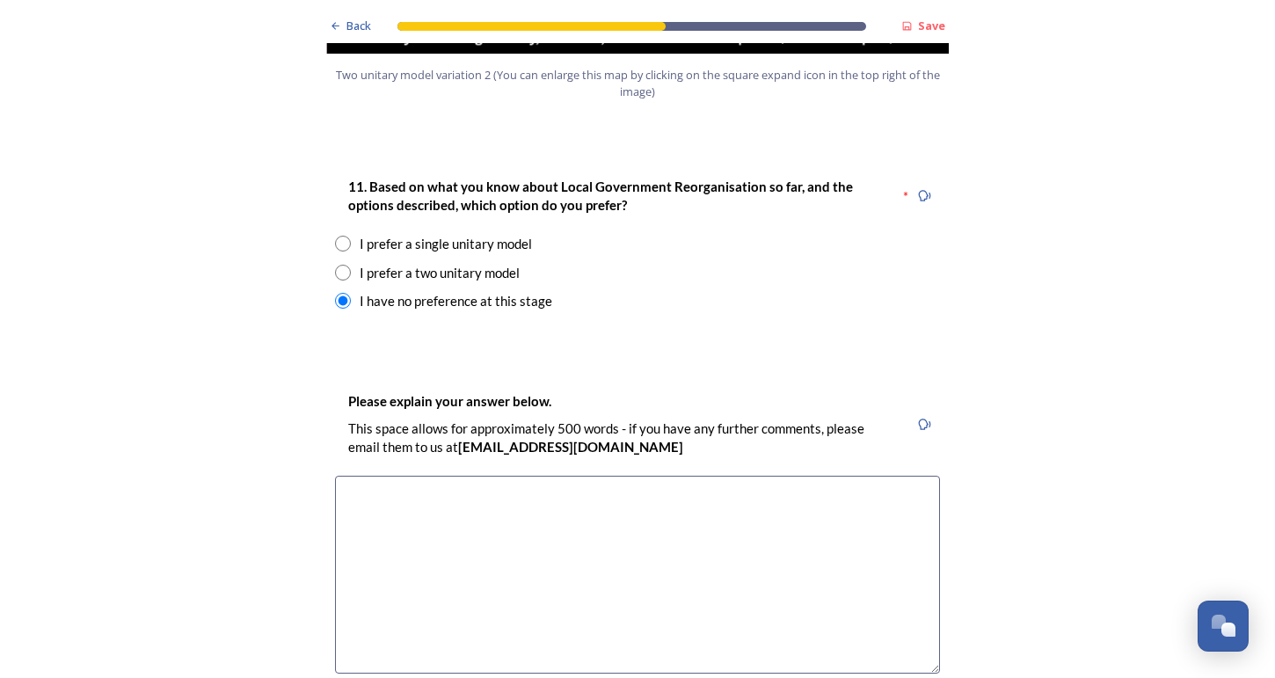
click at [339, 236] on input "radio" at bounding box center [343, 244] width 16 height 16
radio input "true"
click at [338, 265] on input "radio" at bounding box center [343, 273] width 16 height 16
radio input "true"
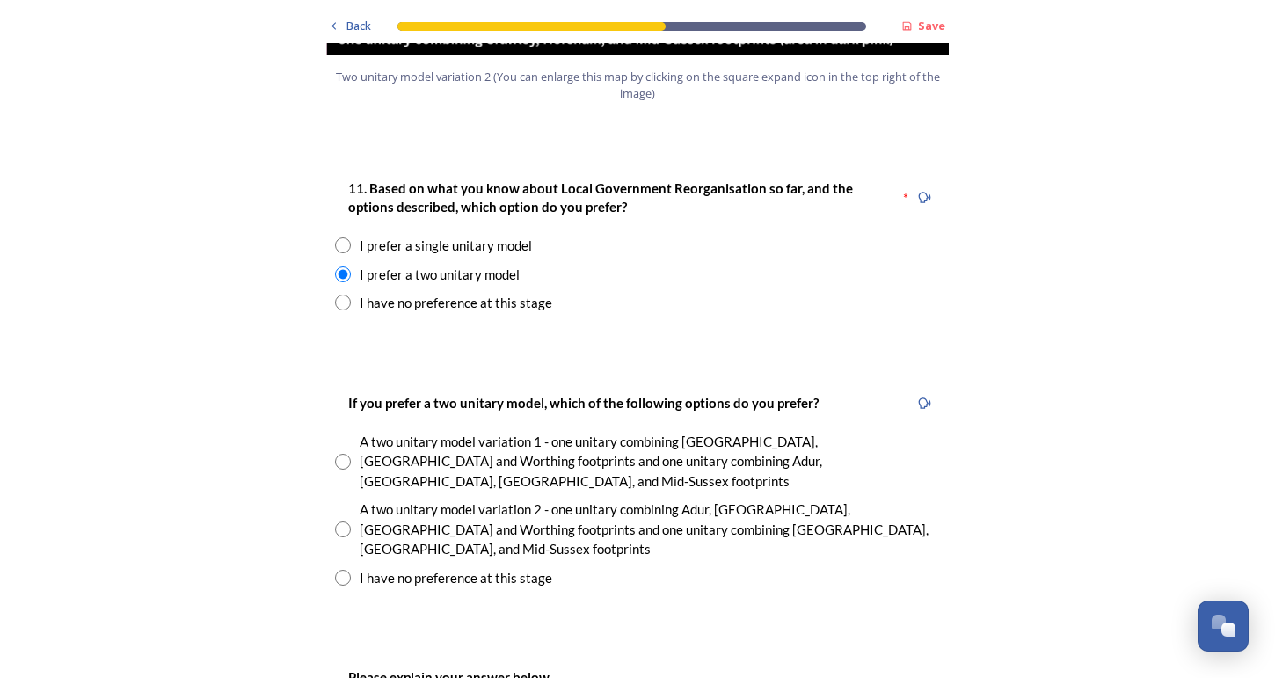
scroll to position [2282, 0]
click at [338, 295] on input "radio" at bounding box center [343, 303] width 16 height 16
radio input "true"
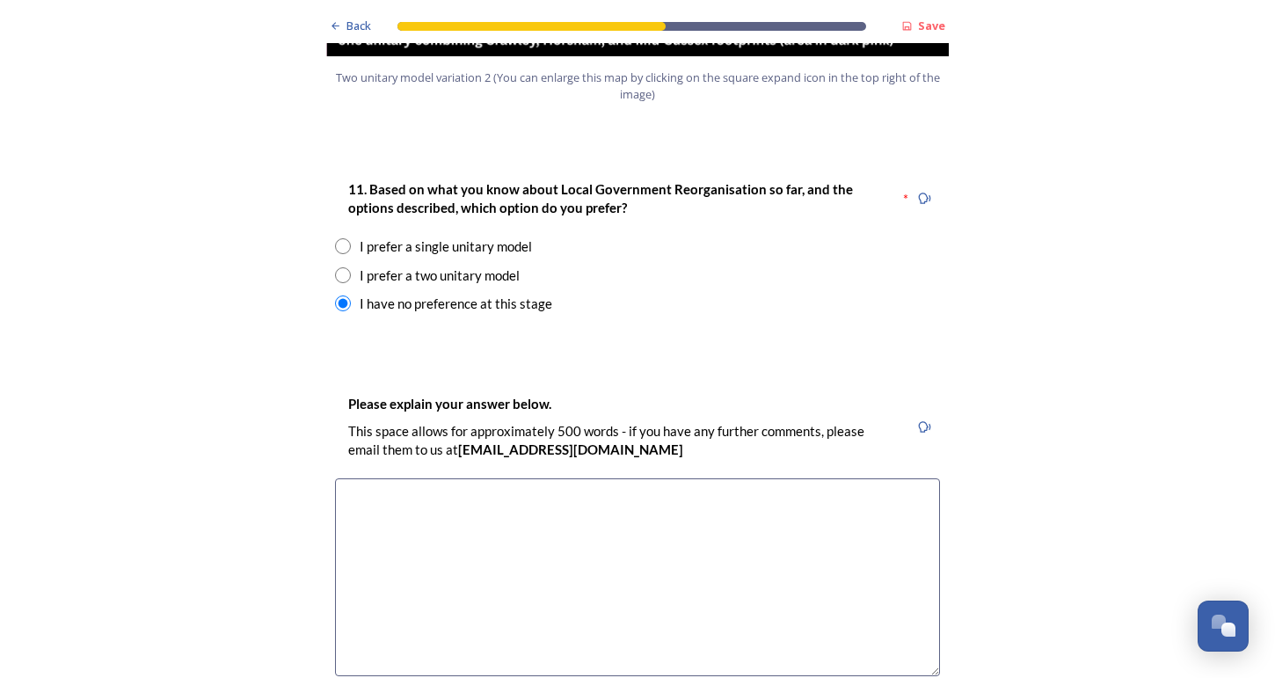
click at [338, 227] on div "11. Based on what you know about Local Government Reorganisation so far, and th…" at bounding box center [637, 246] width 633 height 171
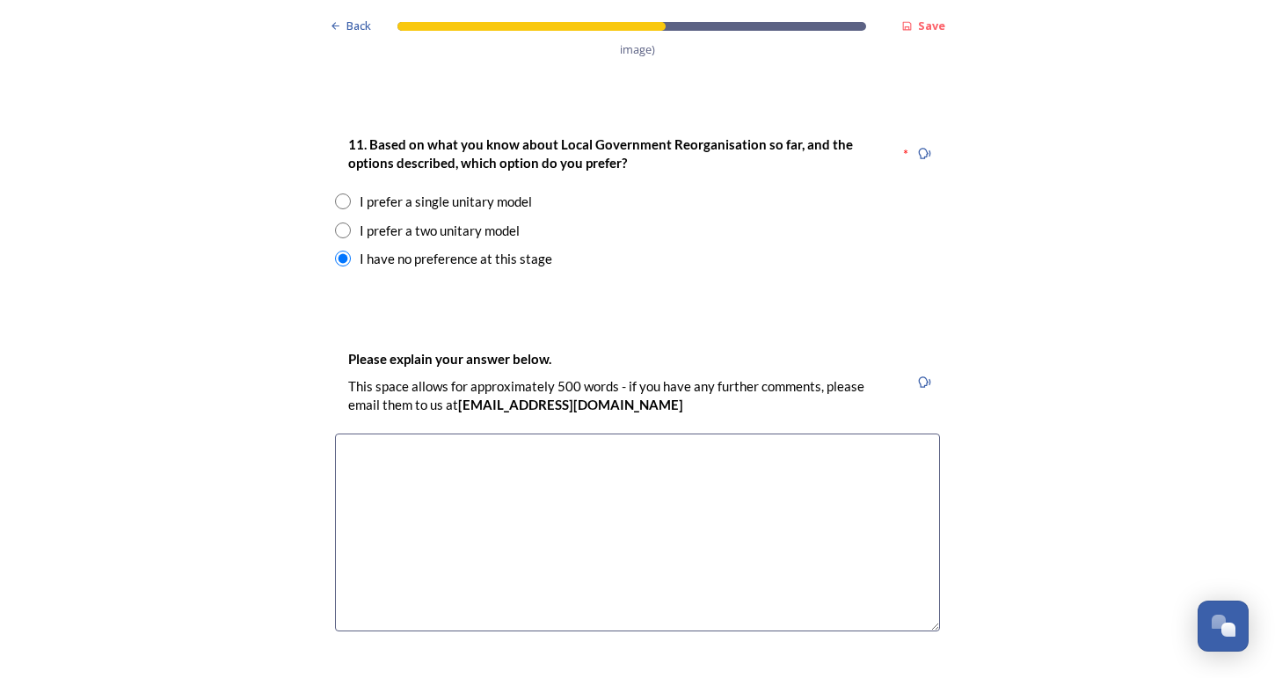
scroll to position [2398, 0]
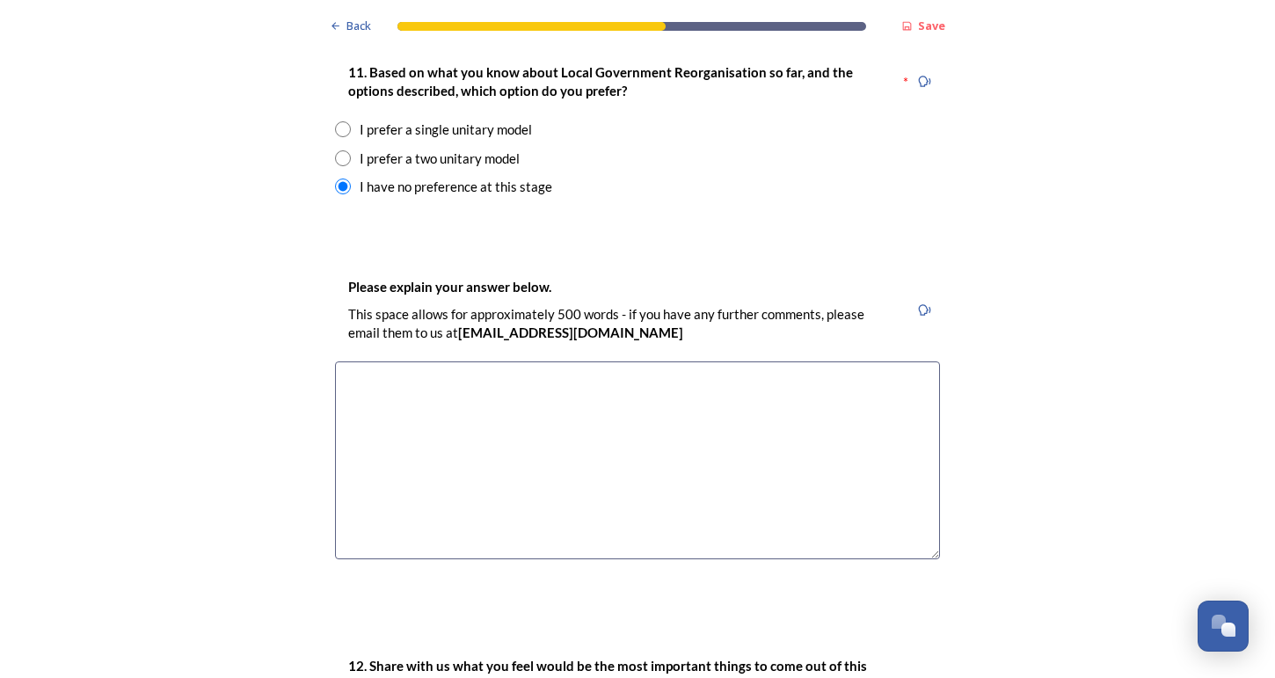
click at [404, 364] on textarea at bounding box center [637, 460] width 605 height 198
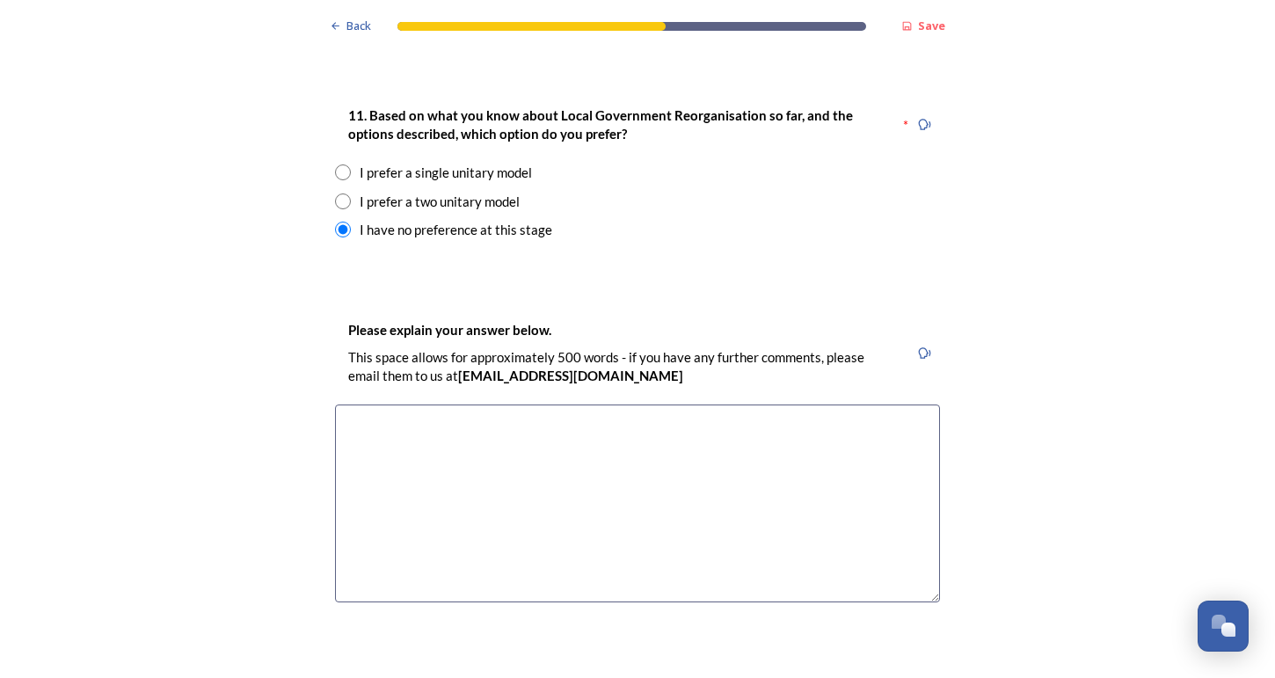
scroll to position [2330, 0]
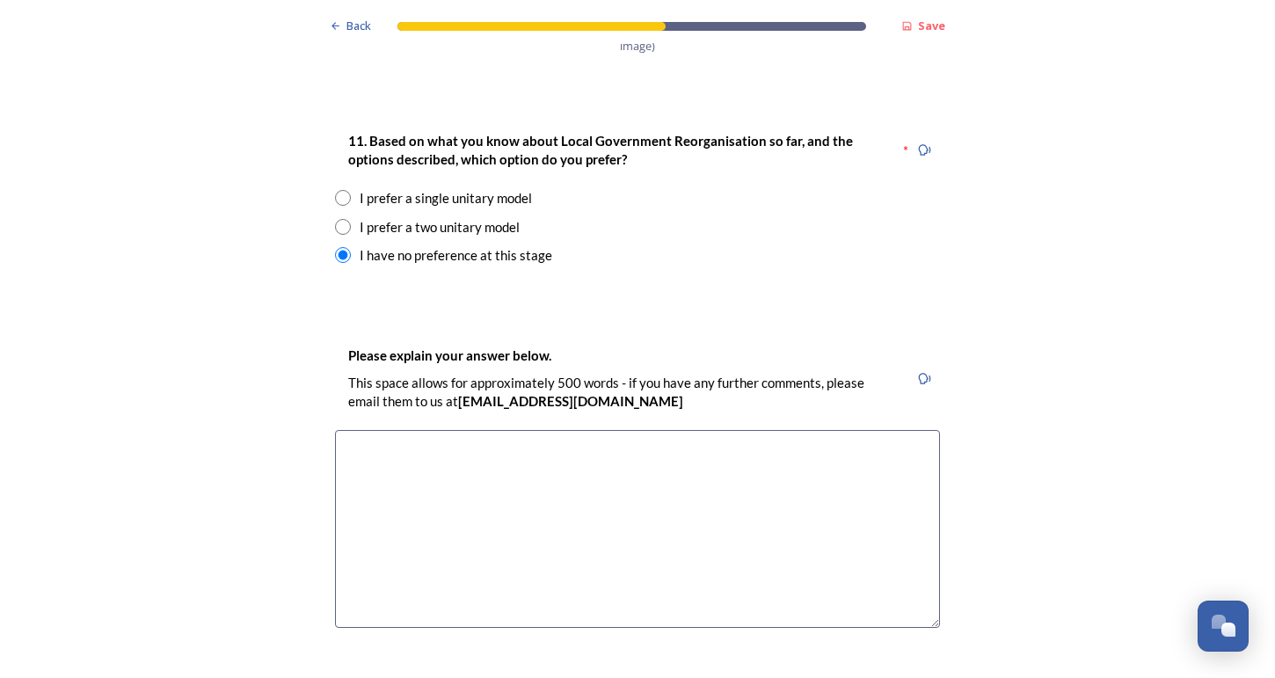
click at [338, 219] on input "radio" at bounding box center [343, 227] width 16 height 16
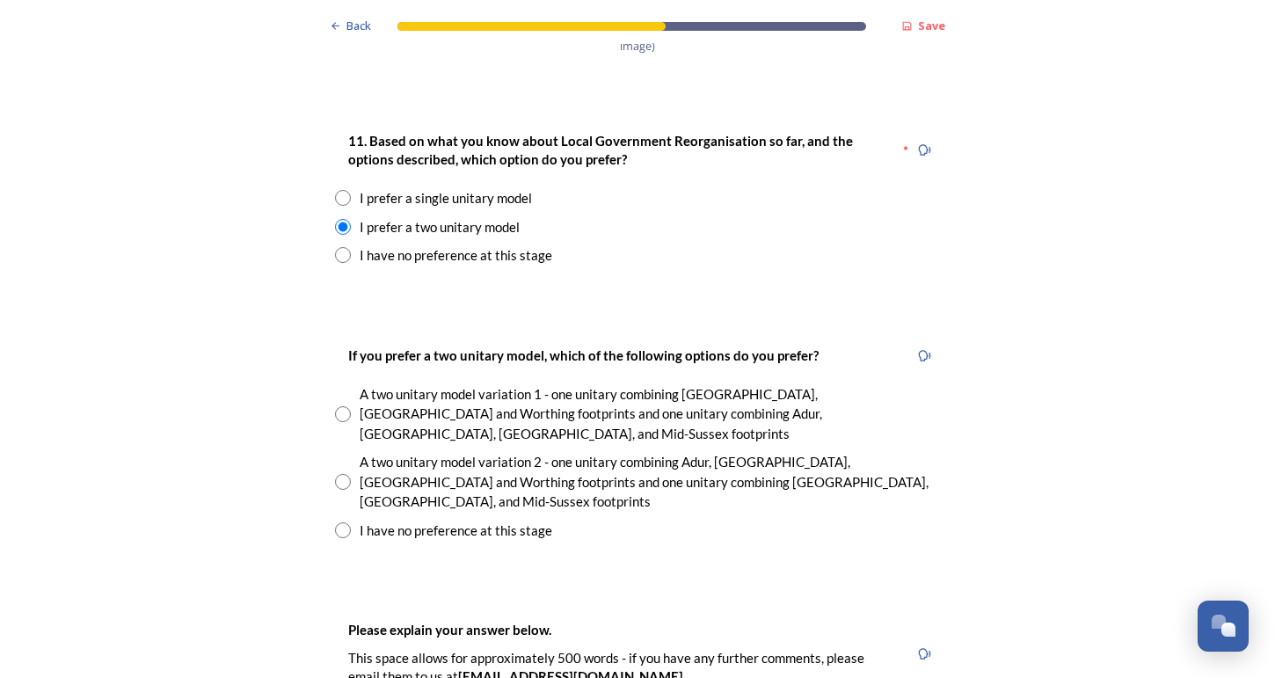
click at [344, 245] on div "I have no preference at this stage" at bounding box center [637, 255] width 605 height 20
radio input "false"
radio input "true"
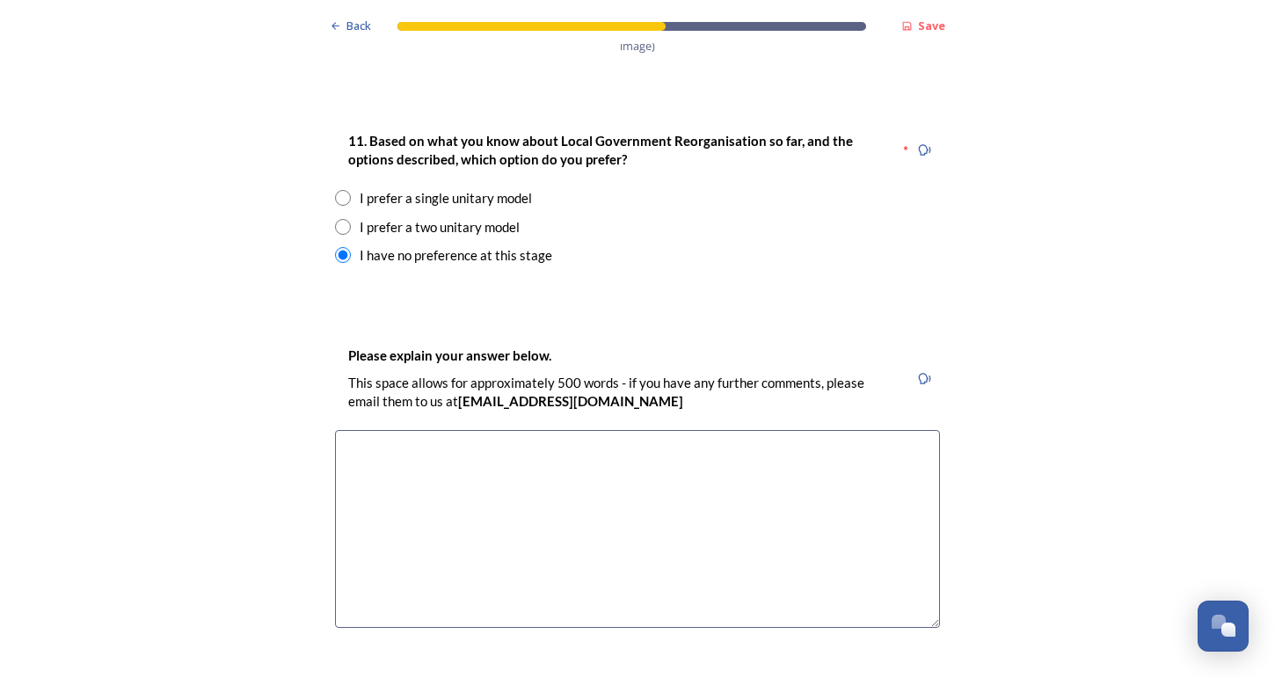
click at [389, 430] on textarea at bounding box center [637, 529] width 605 height 198
type textarea "B"
type textarea "o"
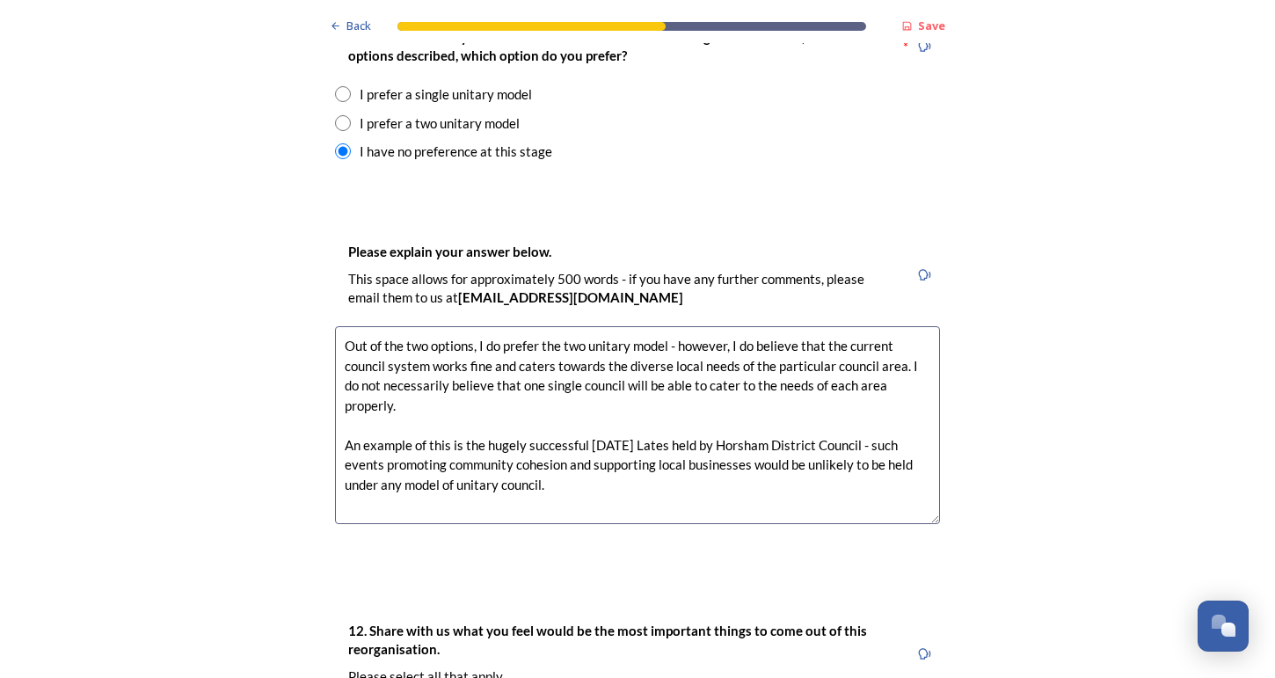
scroll to position [2445, 0]
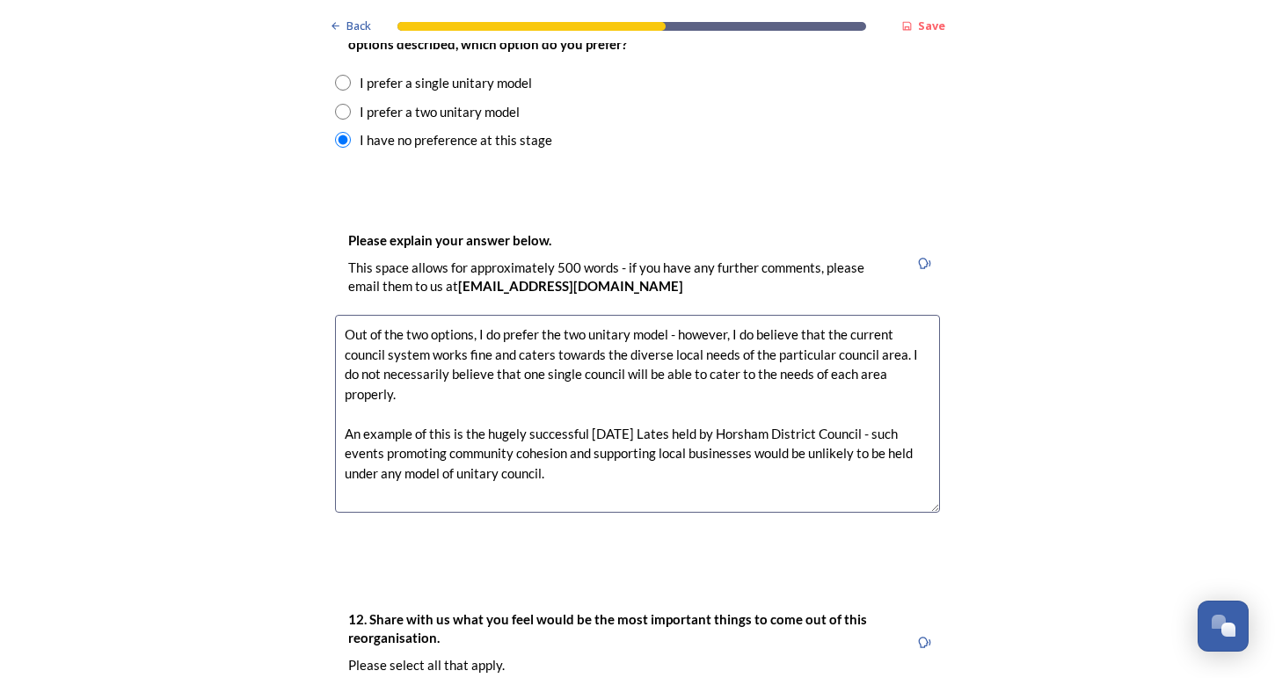
click at [921, 315] on textarea "Out of the two options, I do prefer the two unitary model - however, I do belie…" at bounding box center [637, 414] width 605 height 198
click at [853, 410] on textarea "Out of the two options, I do prefer the two unitary model - however, I do belie…" at bounding box center [637, 414] width 605 height 198
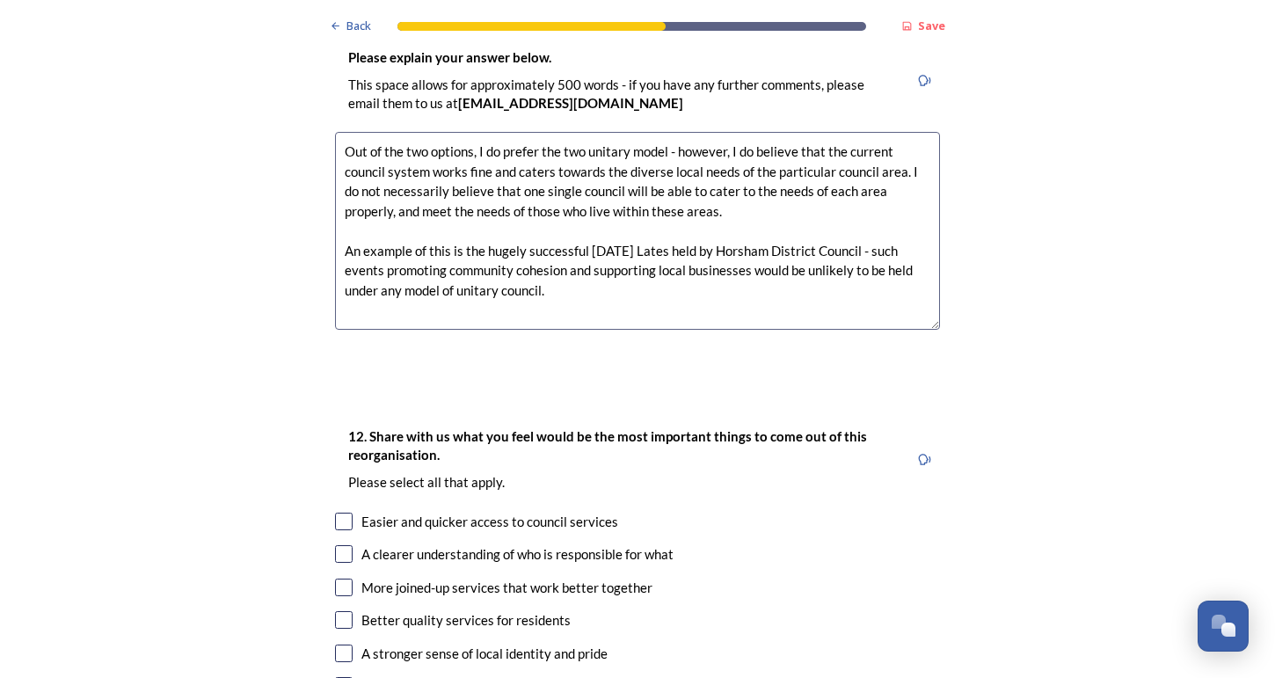
type textarea "Out of the two options, I do prefer the two unitary model - however, I do belie…"
click at [299, 318] on div "Back Save Prioritising future services As explained on our Shaping [GEOGRAPHIC_…" at bounding box center [637, 306] width 1275 height 5869
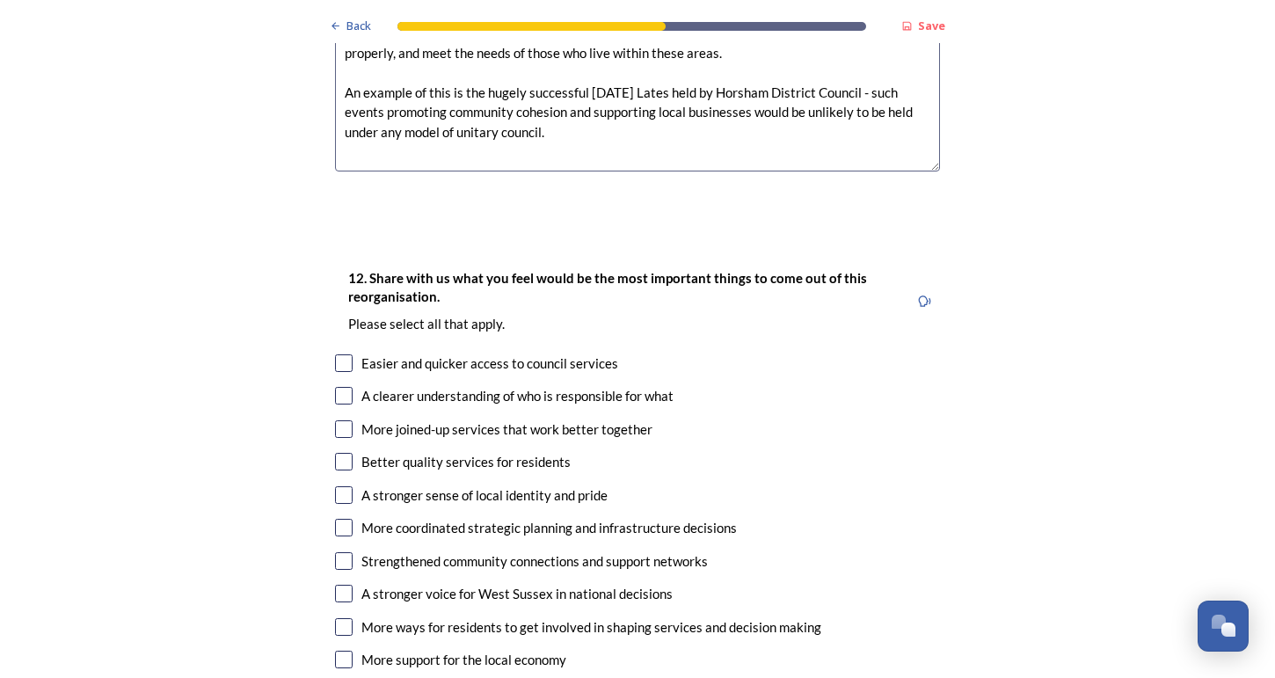
scroll to position [2931, 0]
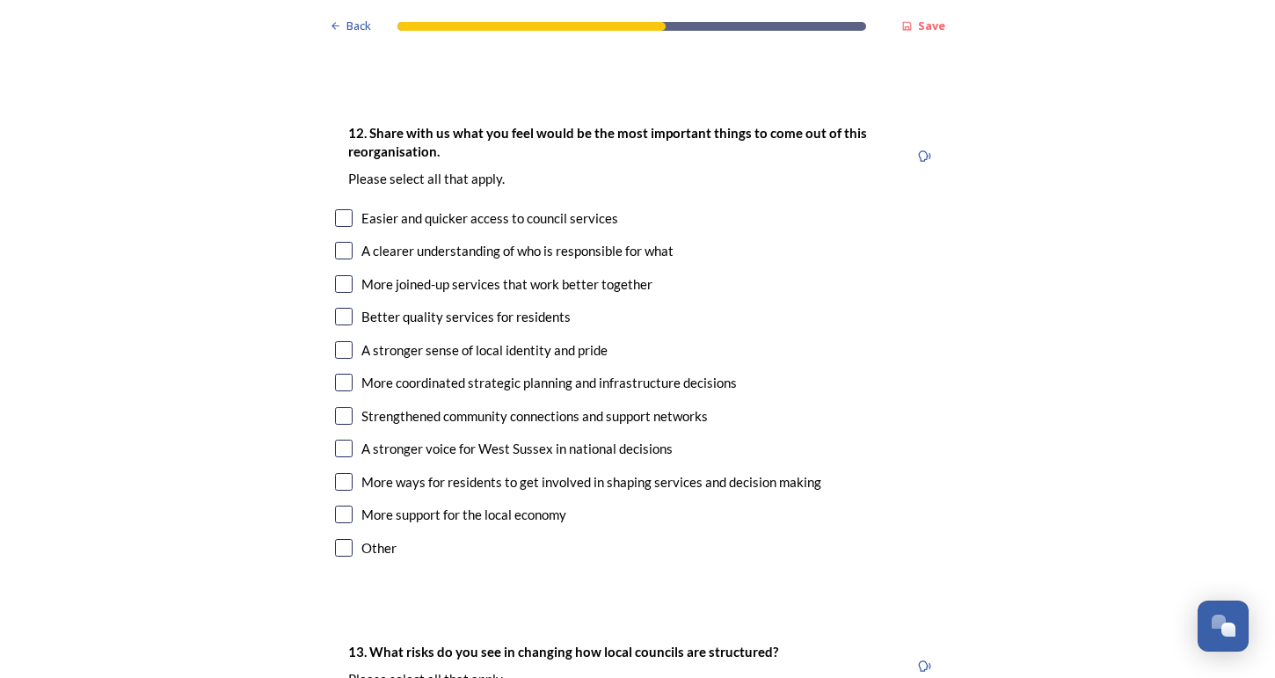
click at [345, 506] on input "checkbox" at bounding box center [344, 515] width 18 height 18
checkbox input "true"
click at [338, 407] on input "checkbox" at bounding box center [344, 416] width 18 height 18
click at [341, 407] on input "checkbox" at bounding box center [344, 416] width 18 height 18
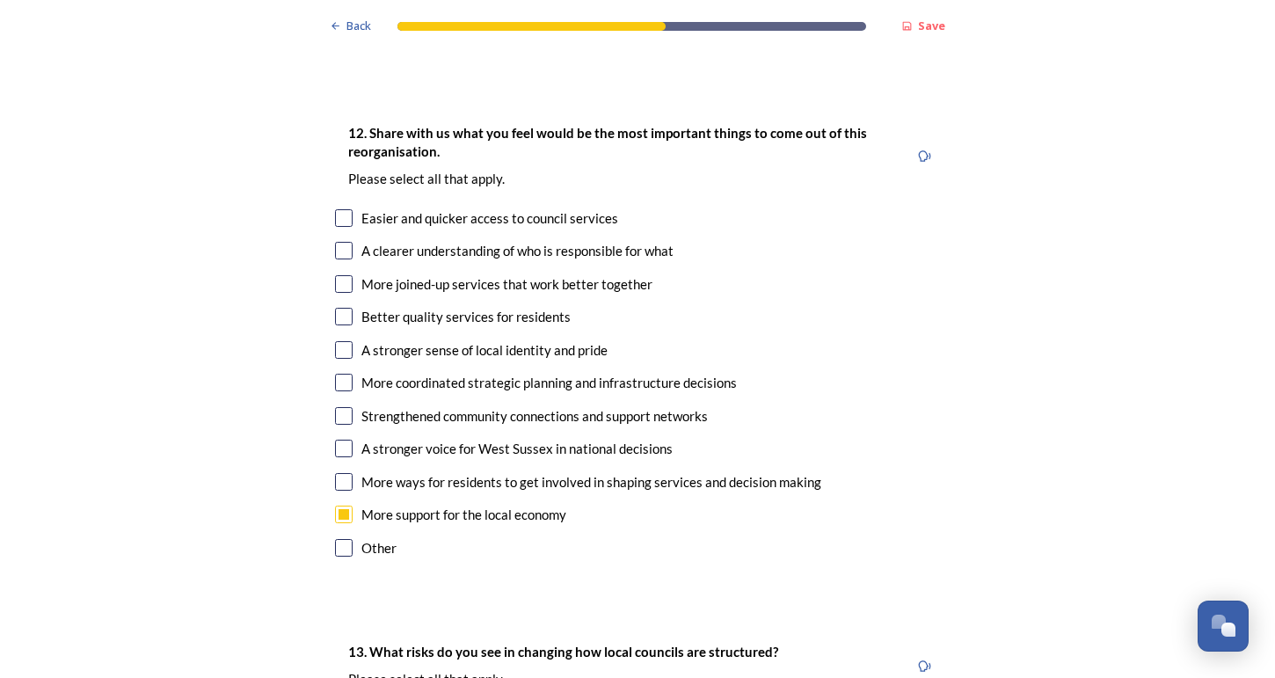
checkbox input "true"
click at [339, 374] on input "checkbox" at bounding box center [344, 383] width 18 height 18
checkbox input "true"
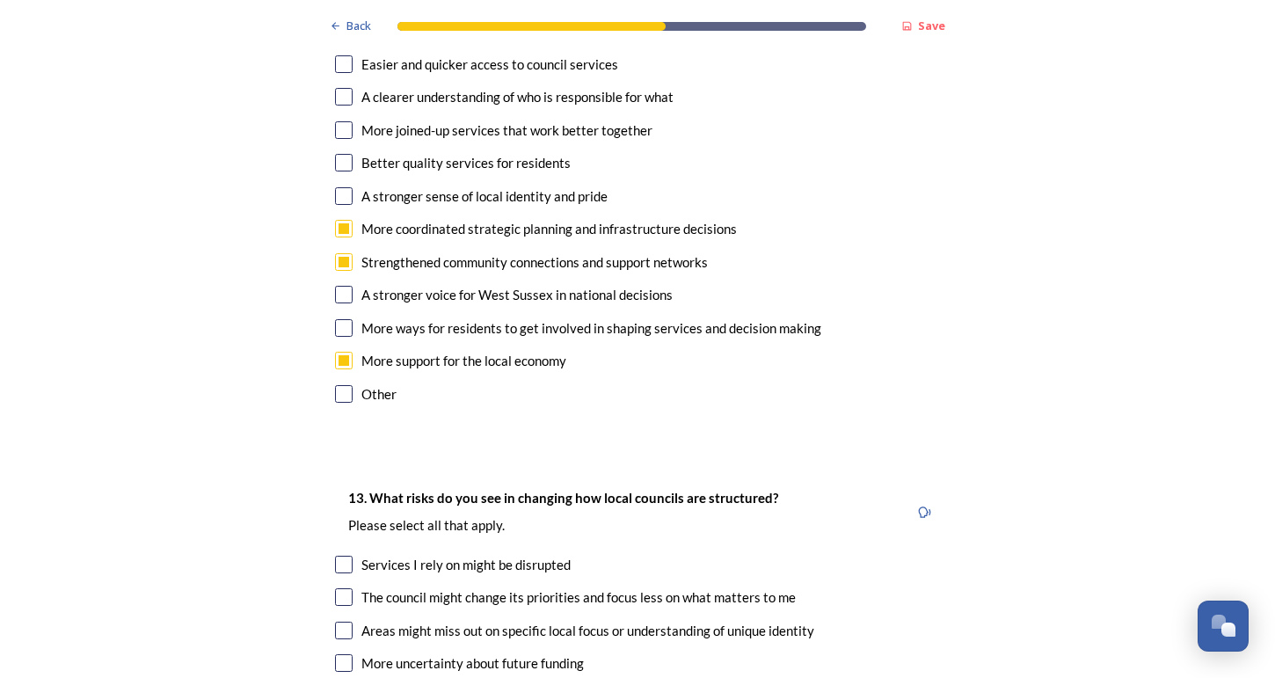
scroll to position [3358, 0]
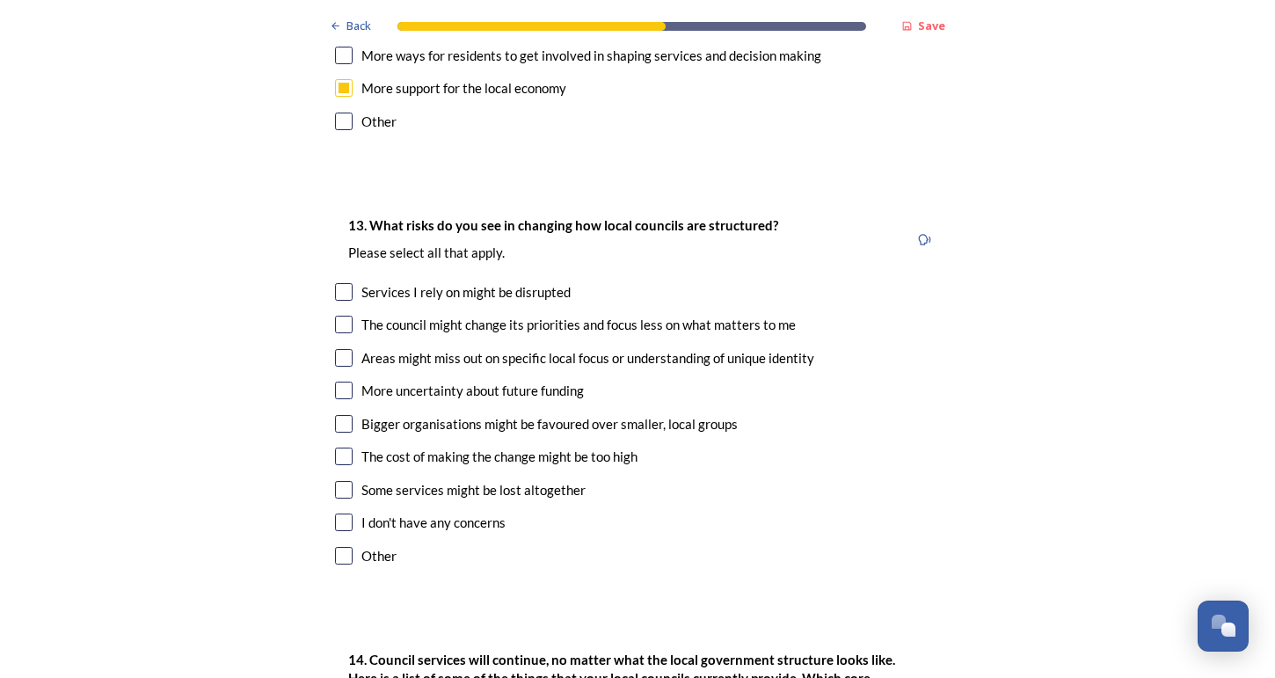
click at [349, 316] on input "checkbox" at bounding box center [344, 325] width 18 height 18
checkbox input "true"
click at [344, 349] on input "checkbox" at bounding box center [344, 358] width 18 height 18
checkbox input "true"
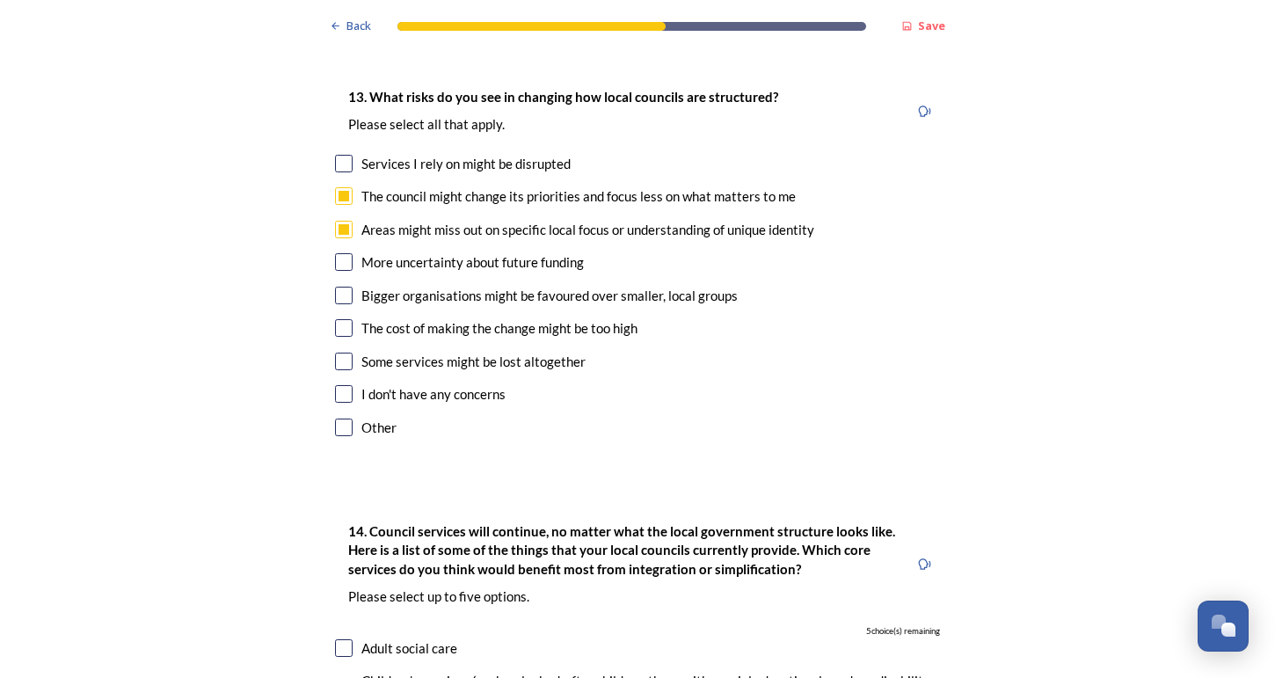
scroll to position [3510, 0]
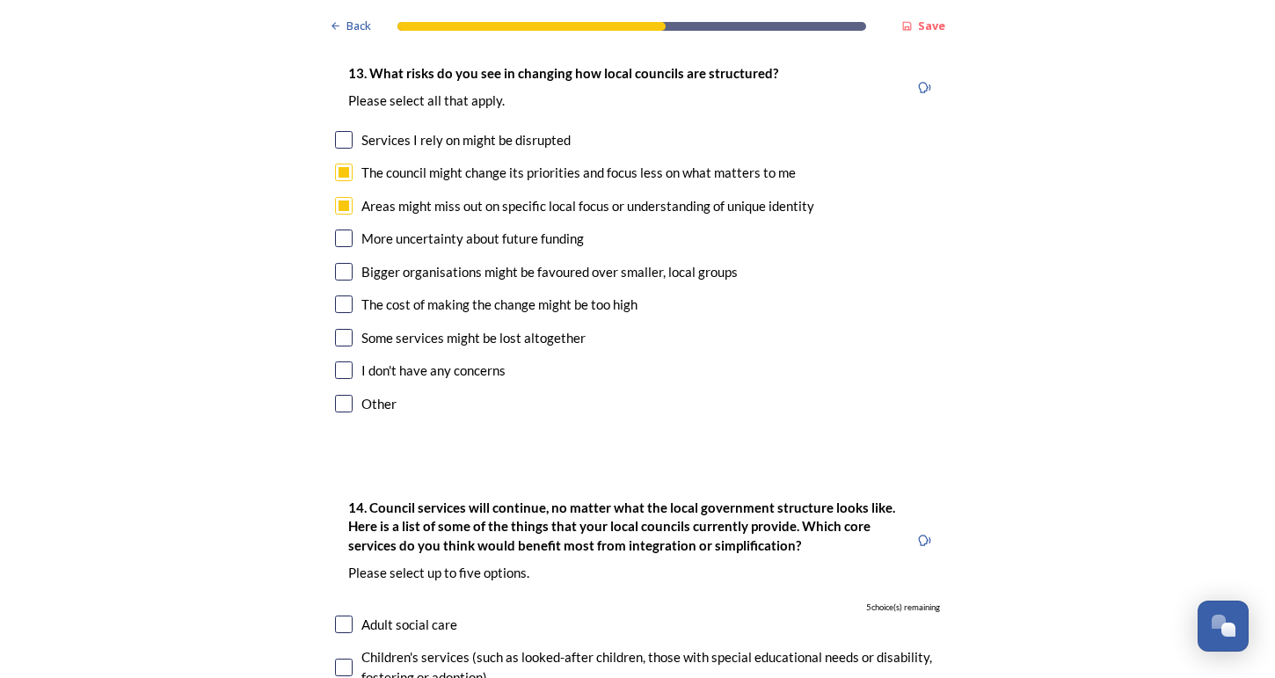
click at [349, 263] on input "checkbox" at bounding box center [344, 272] width 18 height 18
checkbox input "true"
click at [346, 329] on input "checkbox" at bounding box center [344, 338] width 18 height 18
checkbox input "true"
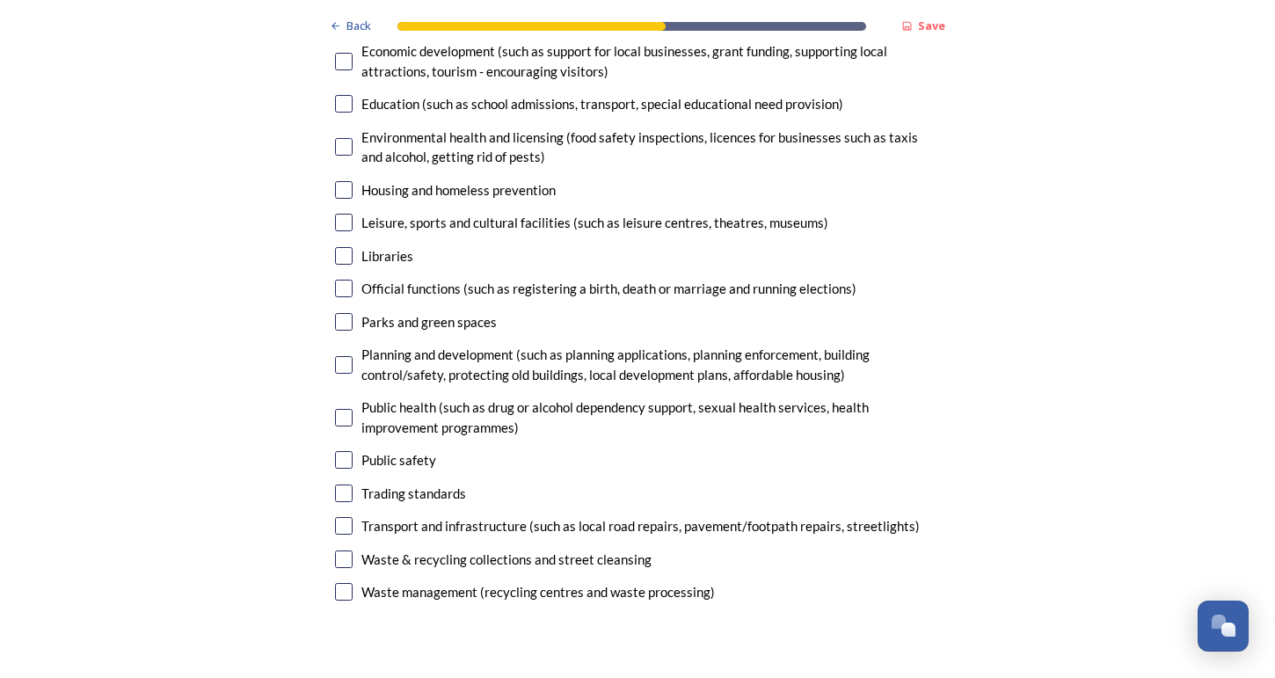
scroll to position [4269, 0]
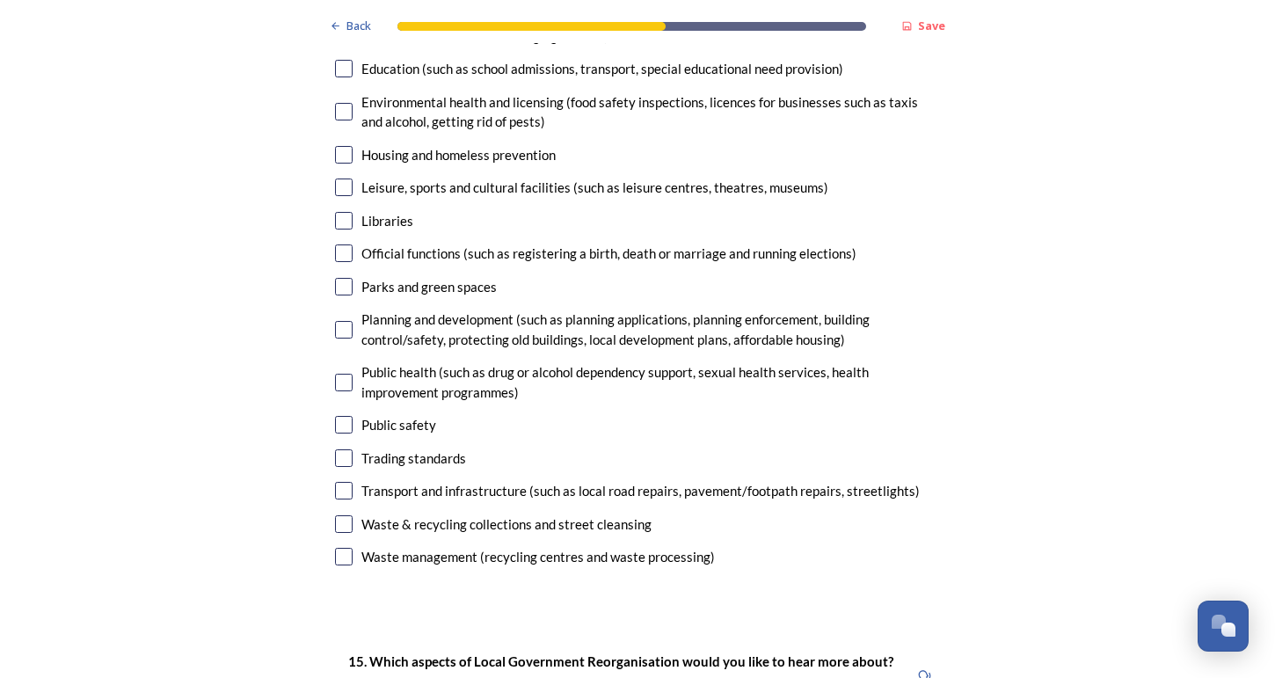
click at [336, 321] on input "checkbox" at bounding box center [344, 330] width 18 height 18
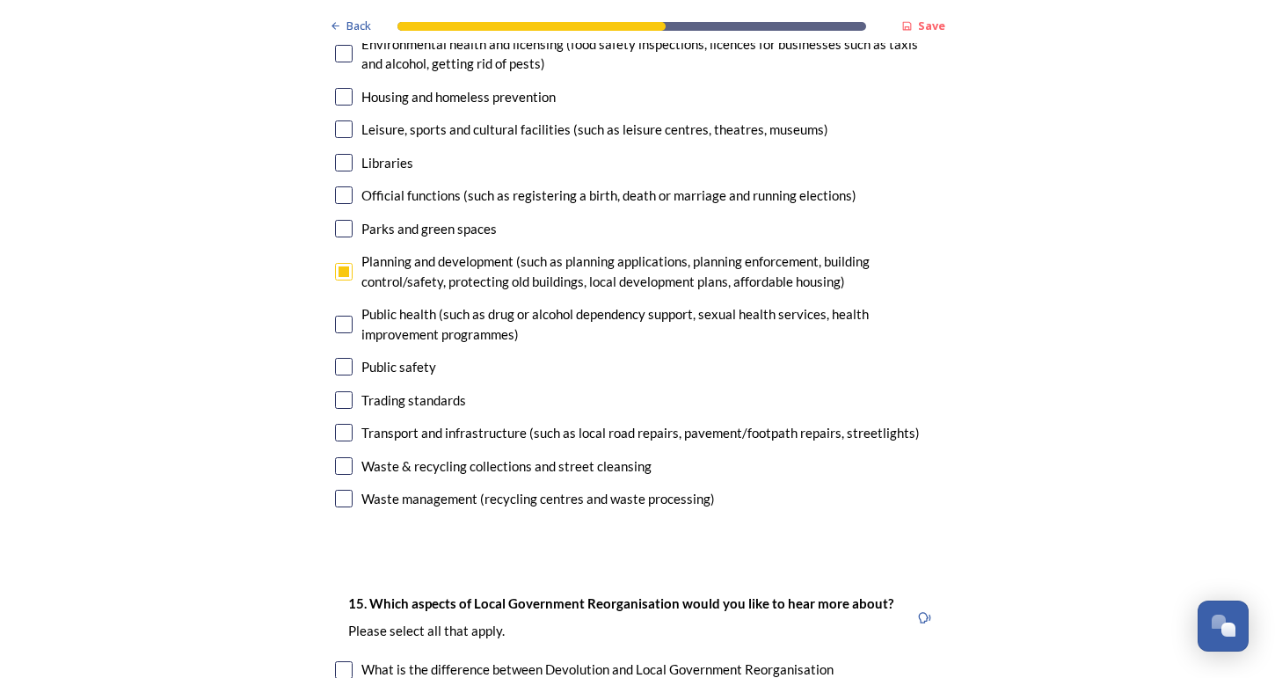
click at [343, 251] on div "Planning and development (such as planning applications, planning enforcement, …" at bounding box center [637, 271] width 605 height 40
checkbox input "false"
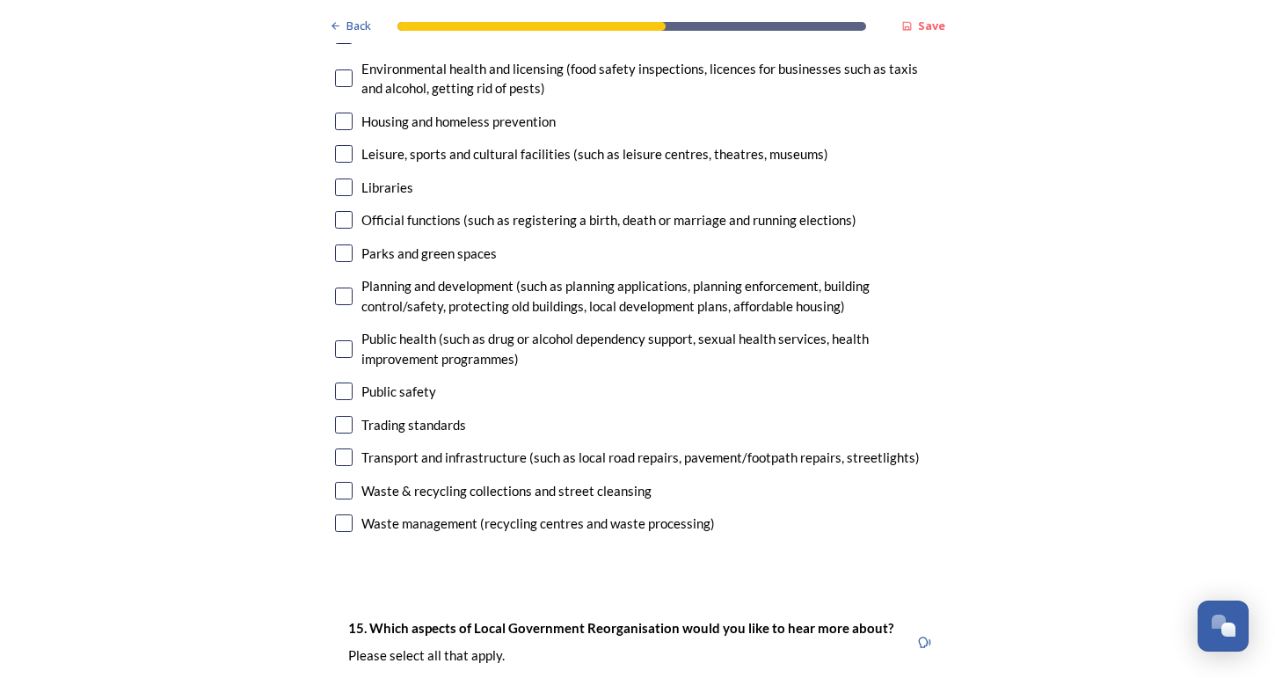
scroll to position [4335, 0]
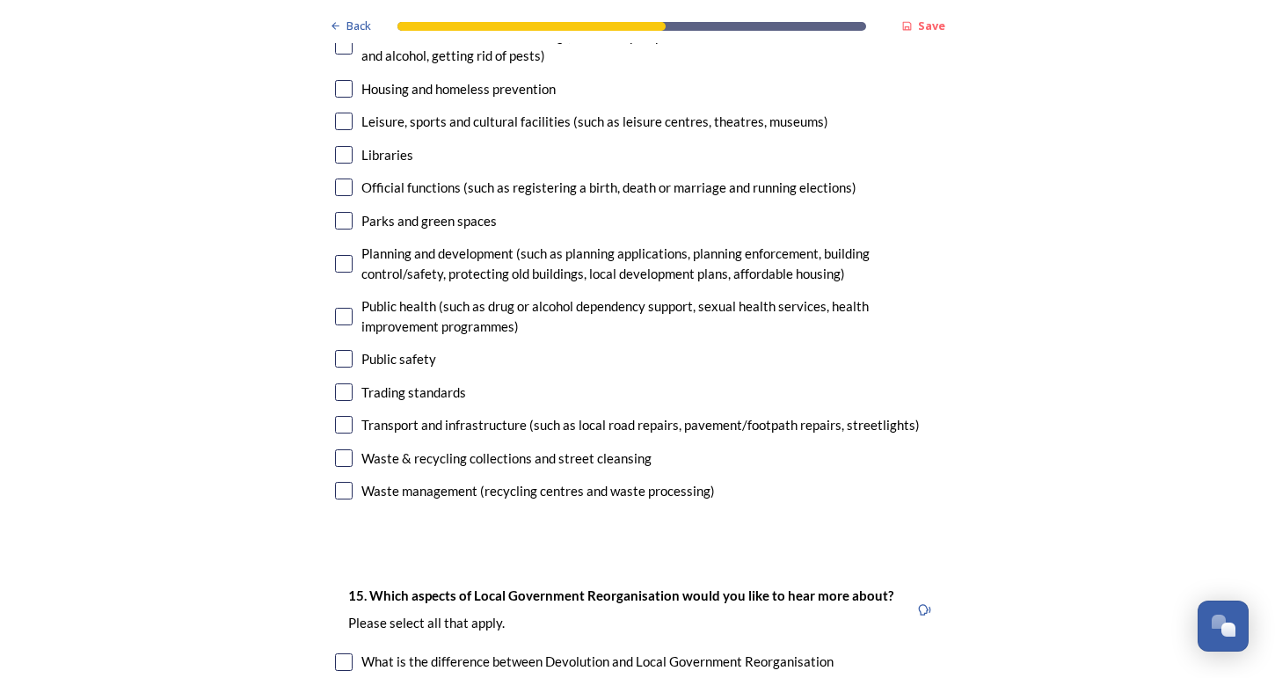
click at [345, 416] on input "checkbox" at bounding box center [344, 425] width 18 height 18
checkbox input "true"
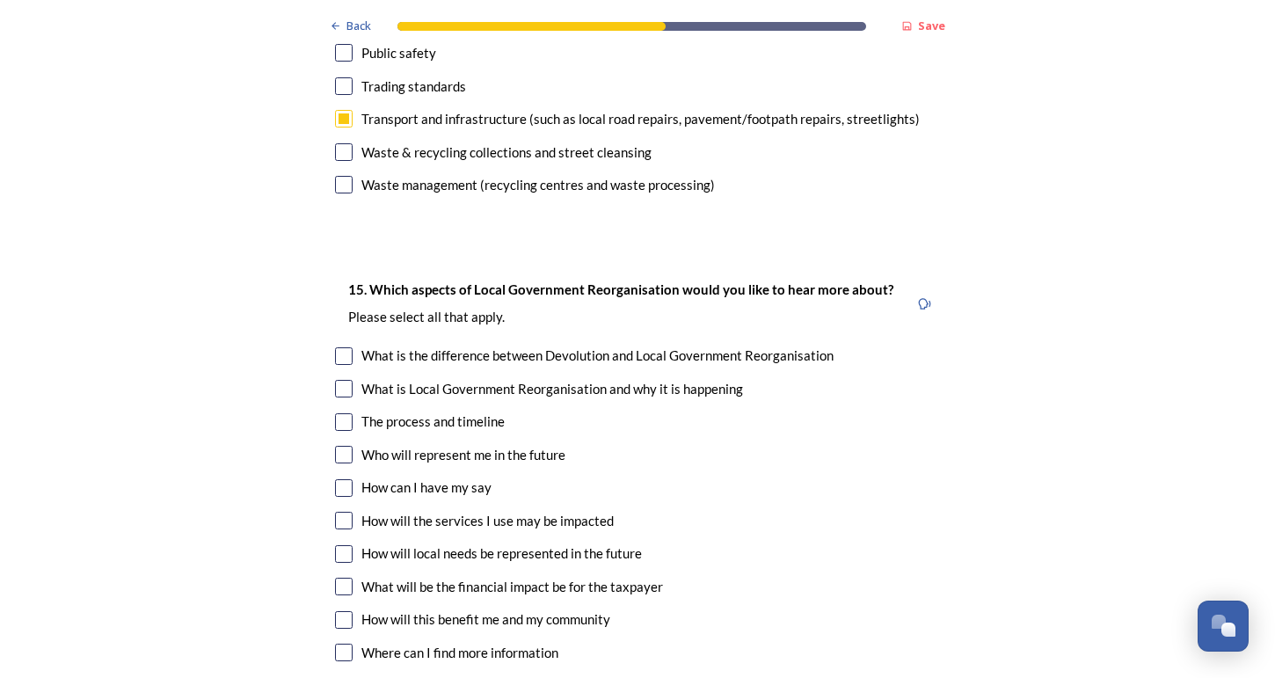
scroll to position [4681, 0]
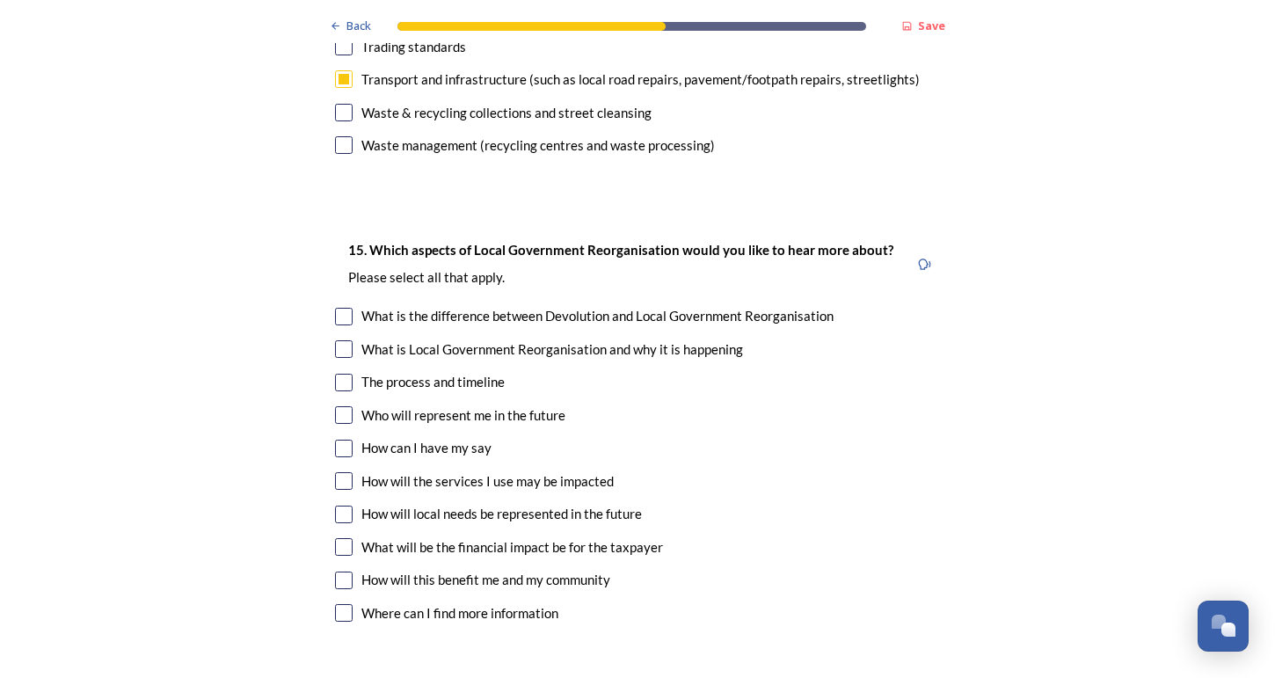
click at [342, 406] on input "checkbox" at bounding box center [344, 415] width 18 height 18
checkbox input "true"
click at [342, 440] on input "checkbox" at bounding box center [344, 449] width 18 height 18
checkbox input "true"
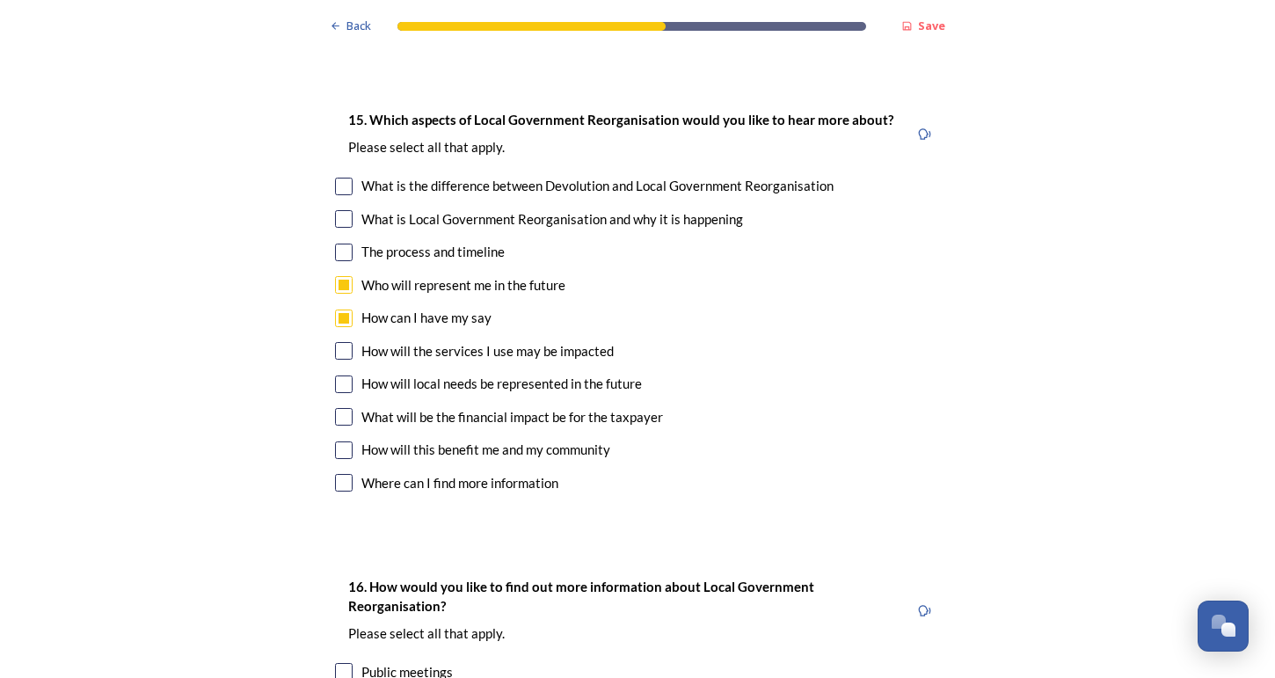
scroll to position [4819, 0]
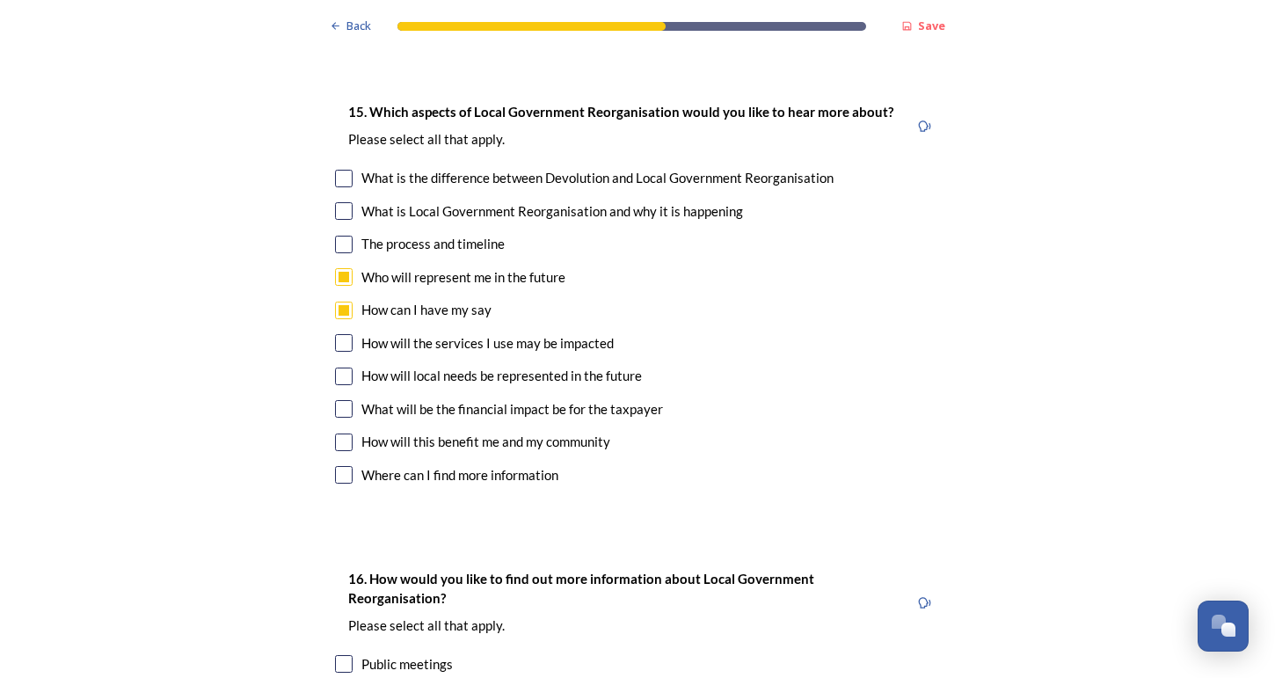
click at [333, 255] on div "15. Which aspects of Local Government Reorganisation would you like to hear mor…" at bounding box center [637, 296] width 633 height 424
click at [341, 433] on input "checkbox" at bounding box center [344, 442] width 18 height 18
checkbox input "true"
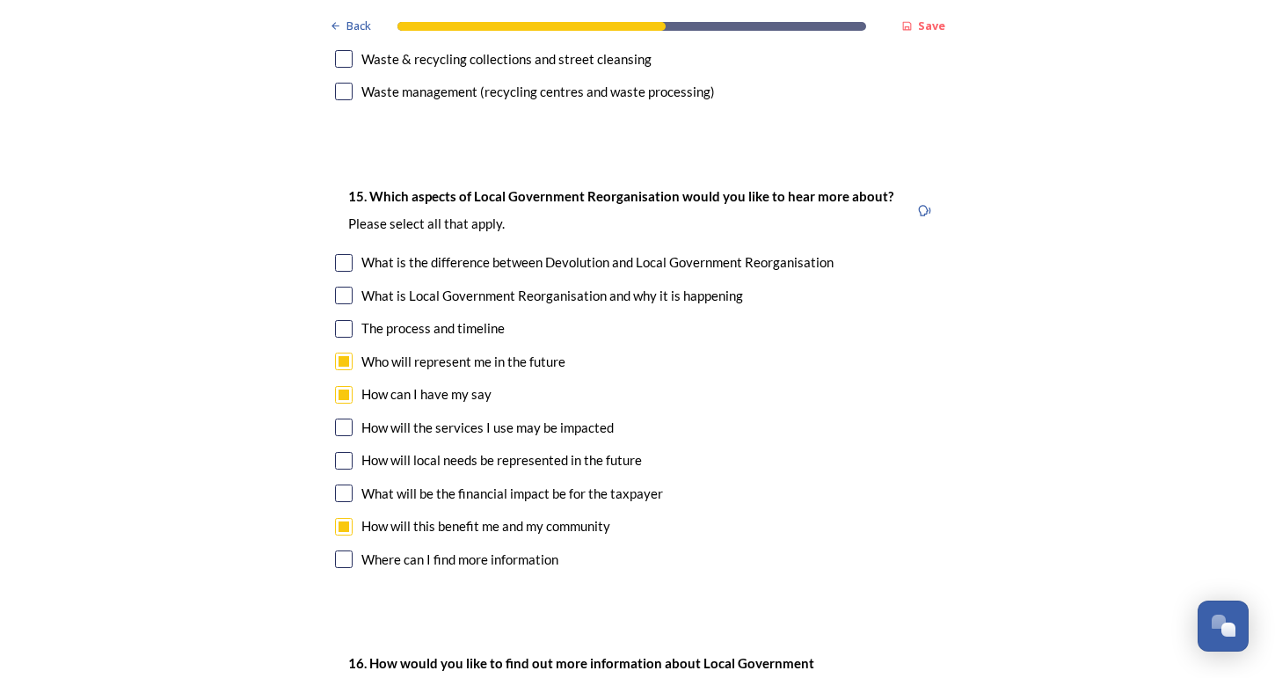
scroll to position [4726, 0]
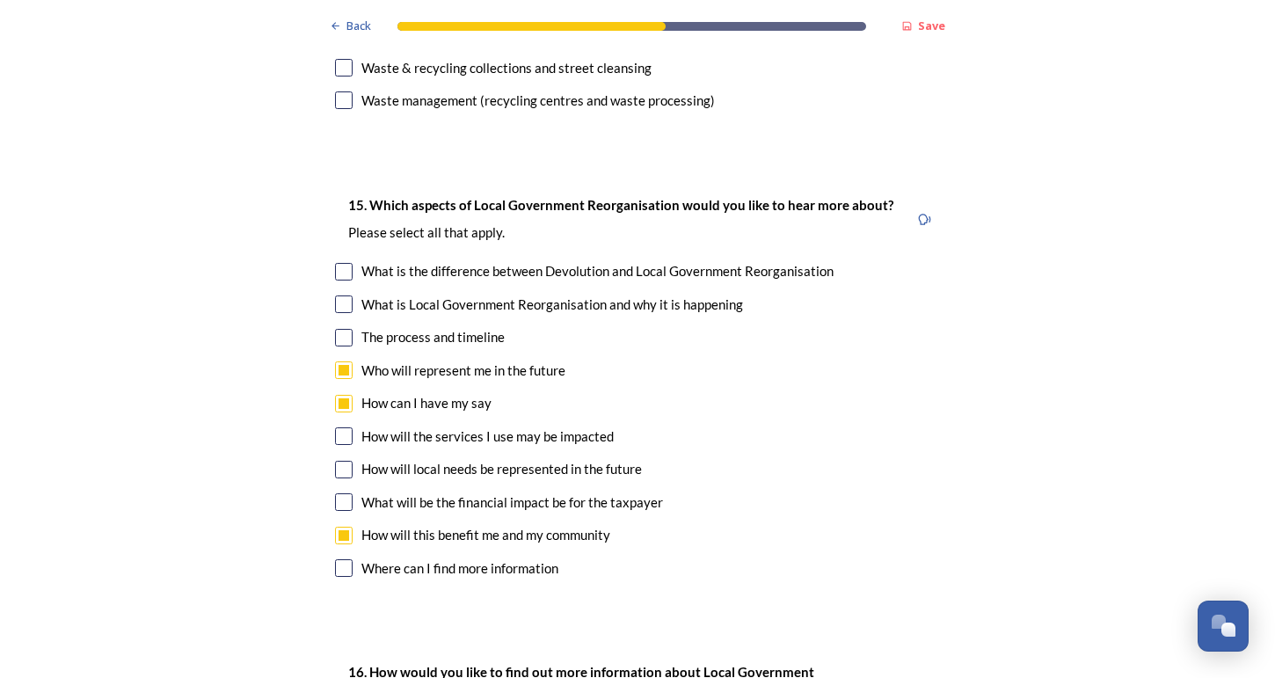
click at [338, 263] on input "checkbox" at bounding box center [344, 272] width 18 height 18
checkbox input "true"
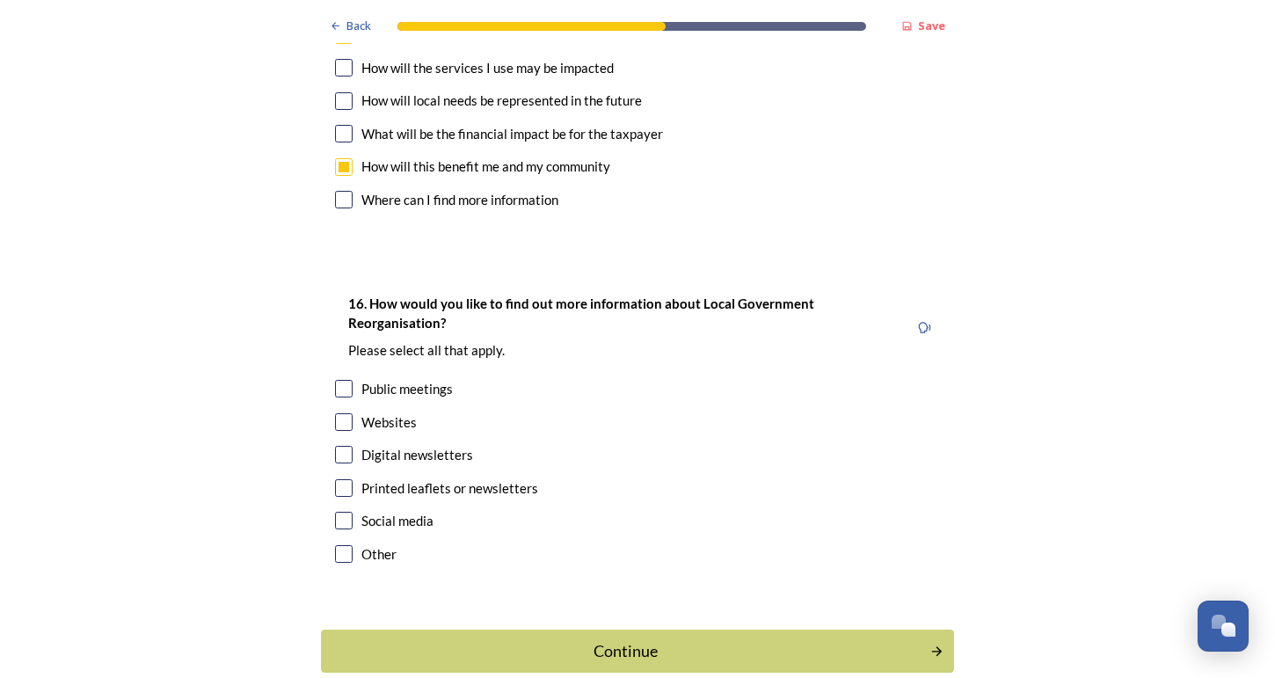
scroll to position [5093, 0]
click at [345, 414] on input "checkbox" at bounding box center [344, 423] width 18 height 18
checkbox input "true"
click at [350, 480] on input "checkbox" at bounding box center [344, 489] width 18 height 18
checkbox input "true"
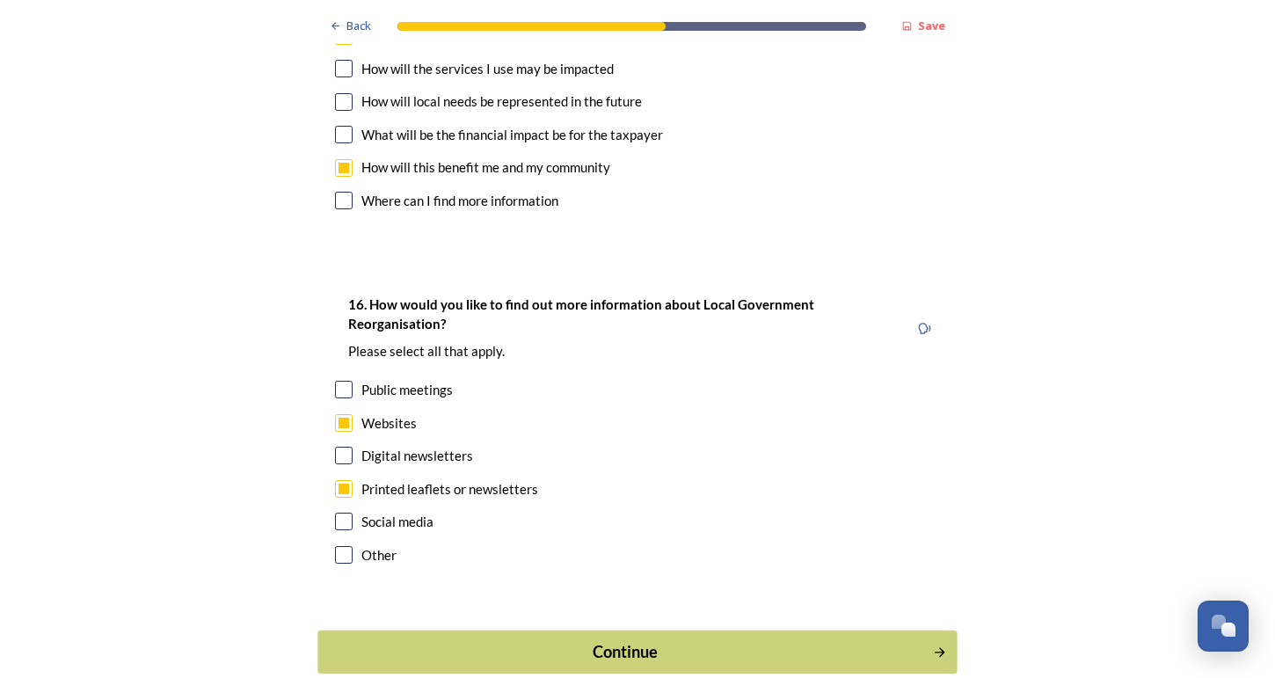
click at [453, 640] on div "Continue" at bounding box center [625, 652] width 595 height 24
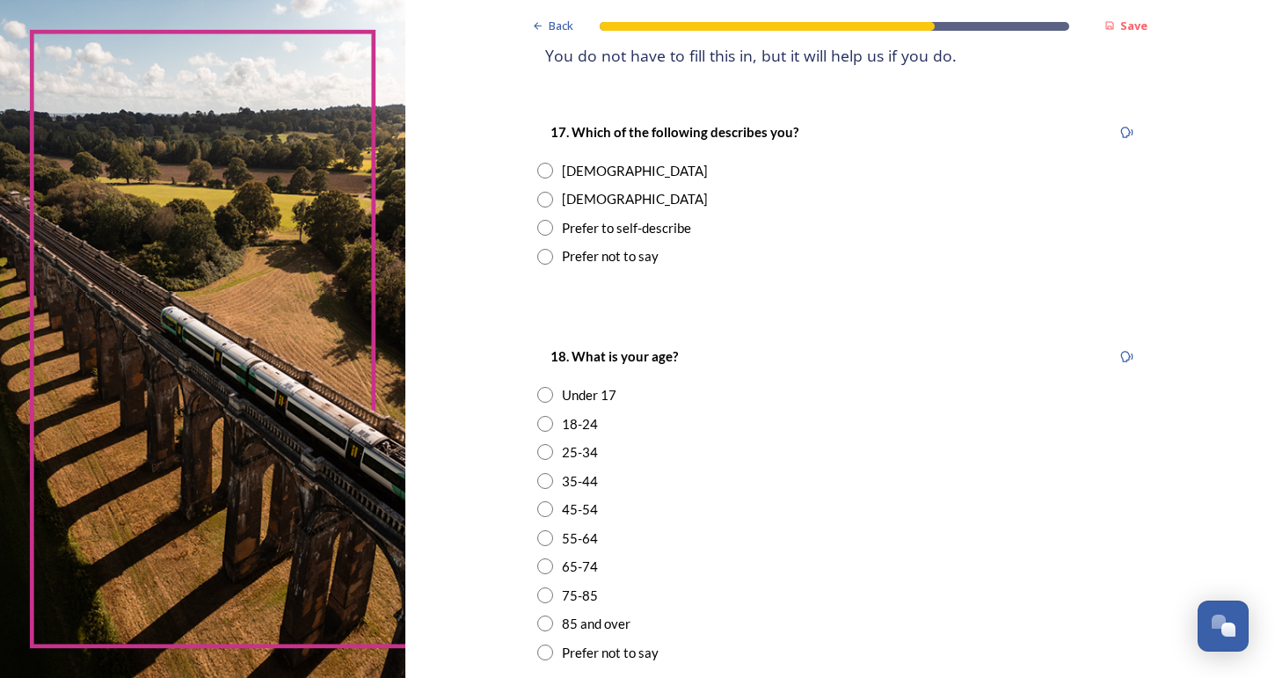
scroll to position [274, 0]
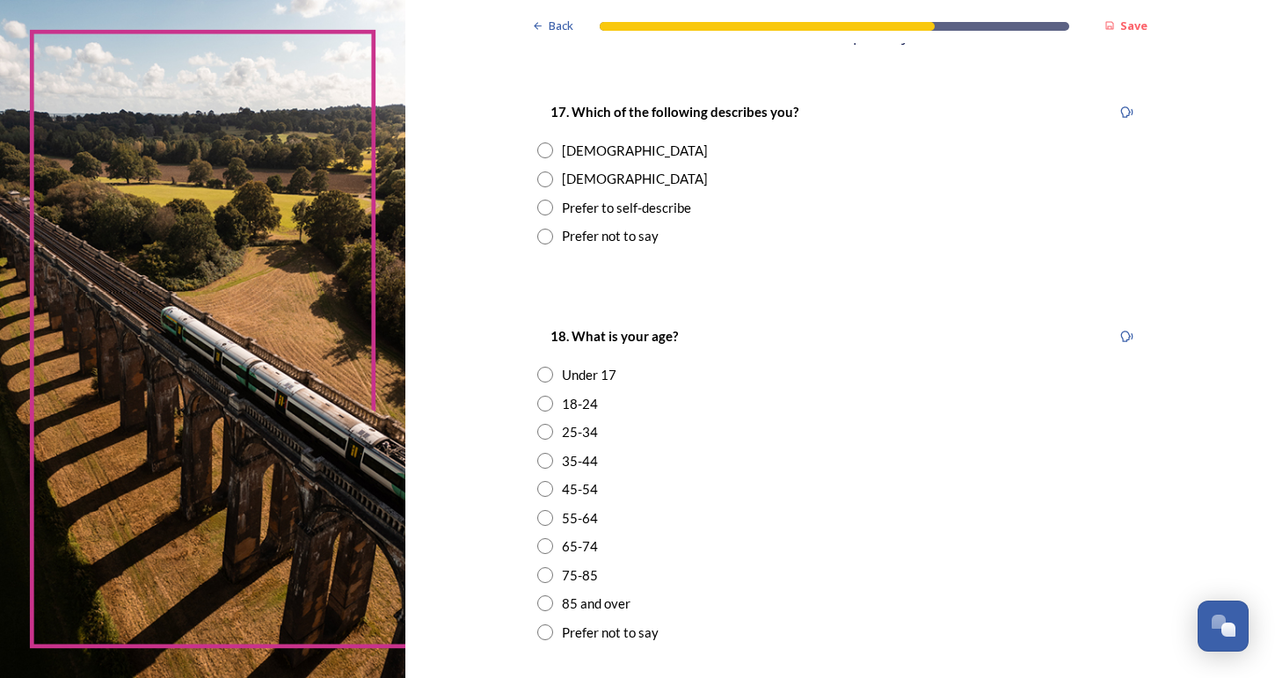
click at [553, 177] on input "radio" at bounding box center [545, 179] width 16 height 16
radio input "true"
click at [553, 396] on input "radio" at bounding box center [545, 404] width 16 height 16
radio input "true"
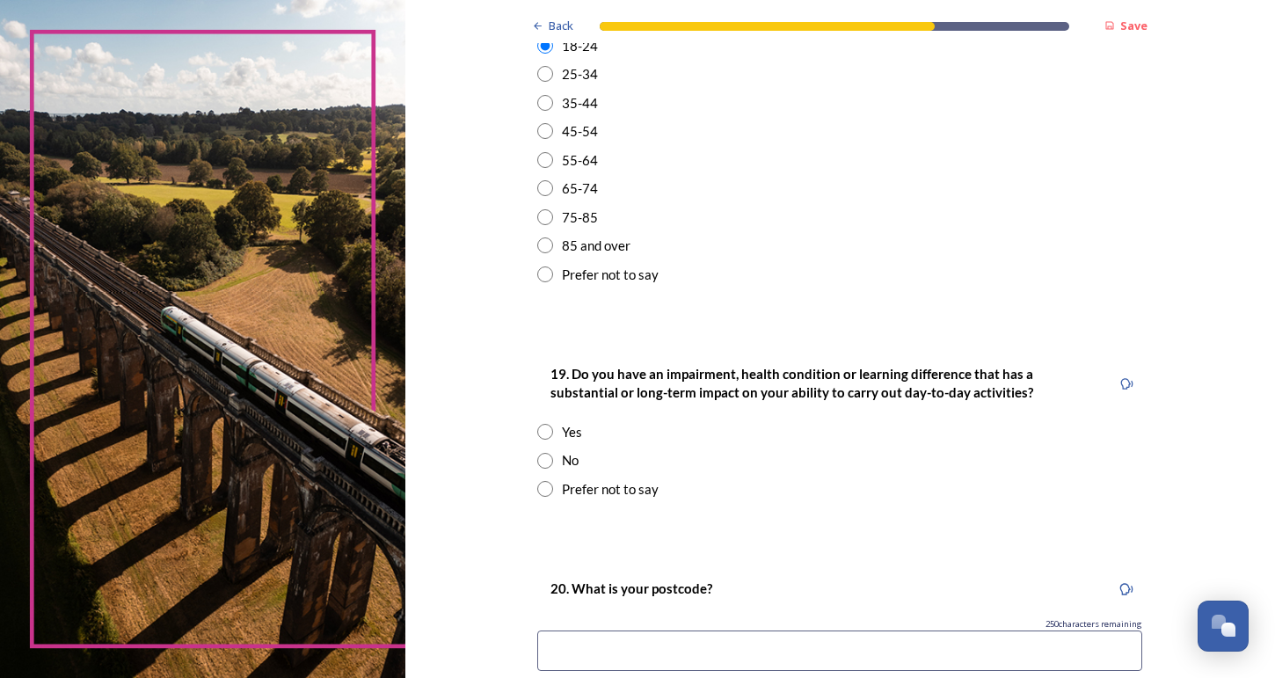
scroll to position [839, 0]
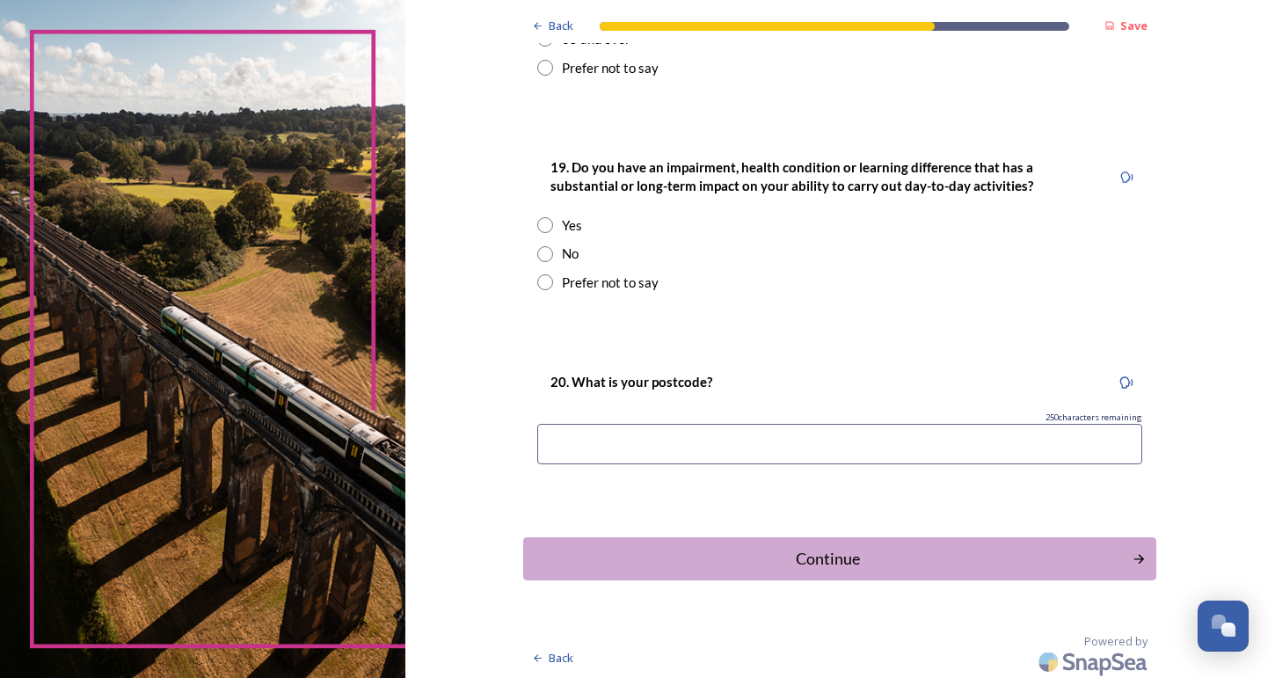
click at [553, 246] on input "radio" at bounding box center [545, 254] width 16 height 16
radio input "true"
click at [634, 445] on input at bounding box center [839, 444] width 605 height 40
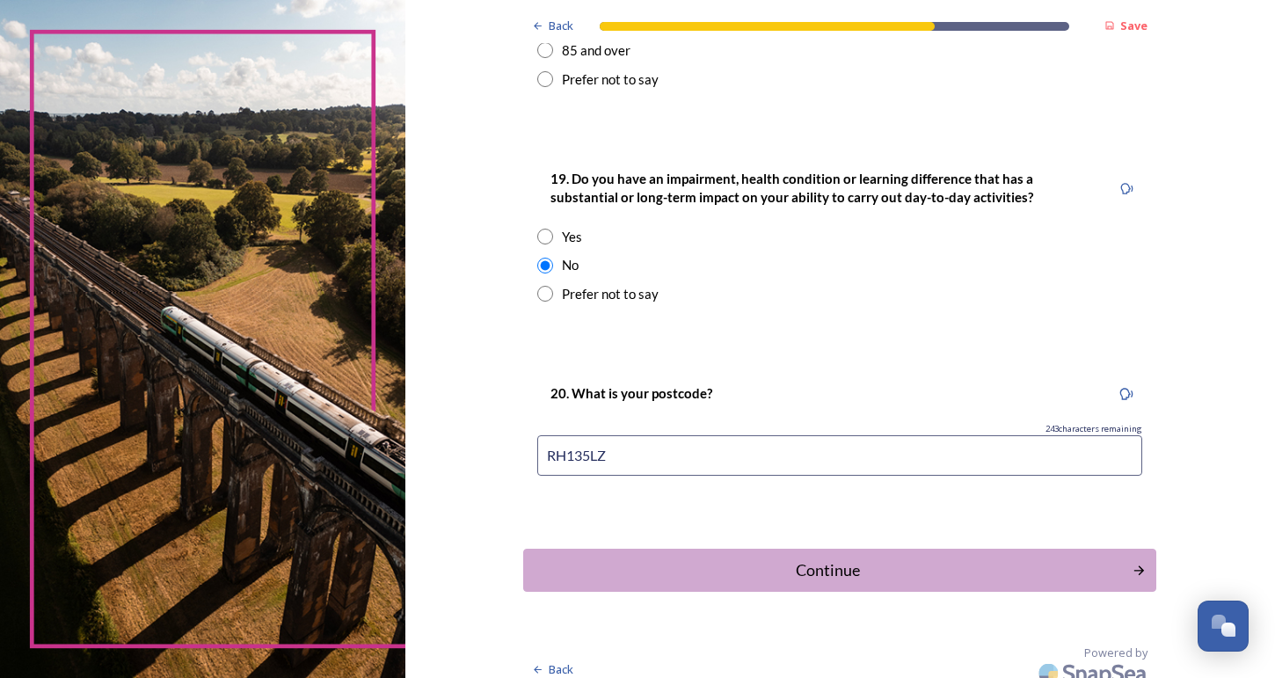
type input "RH135LZ"
click at [712, 558] on div "Continue" at bounding box center [827, 570] width 595 height 24
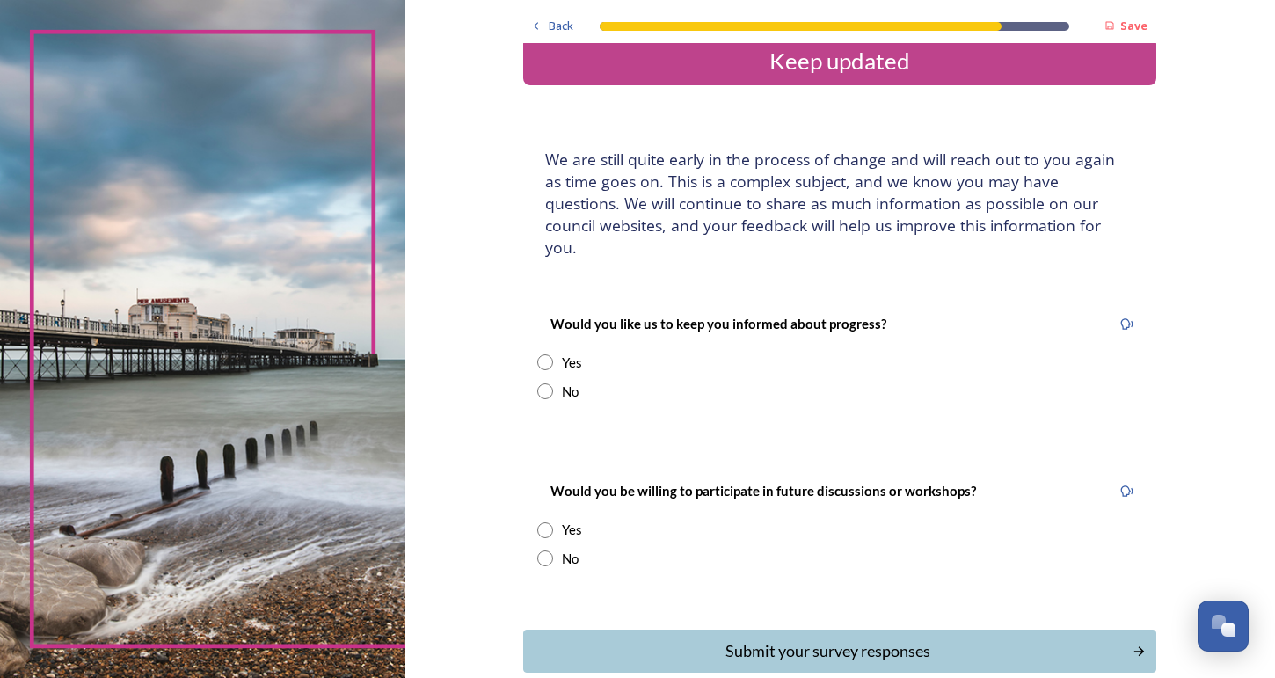
scroll to position [26, 0]
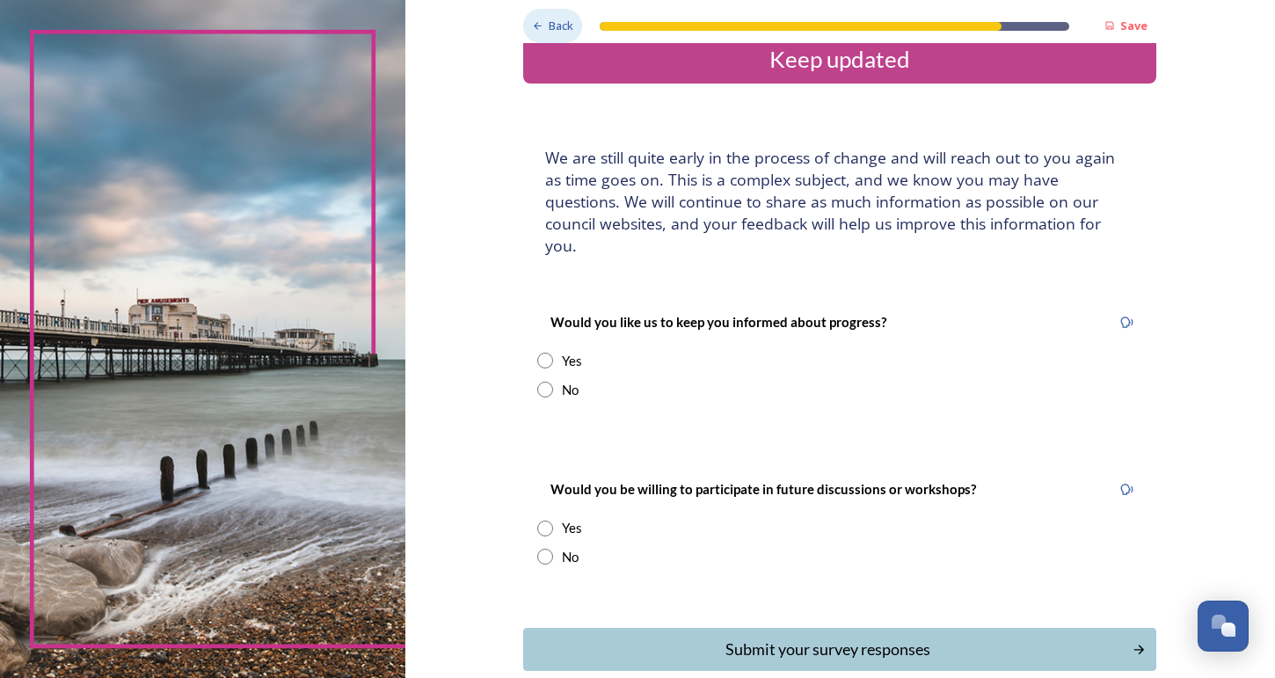
click at [546, 32] on div "Back" at bounding box center [552, 26] width 59 height 34
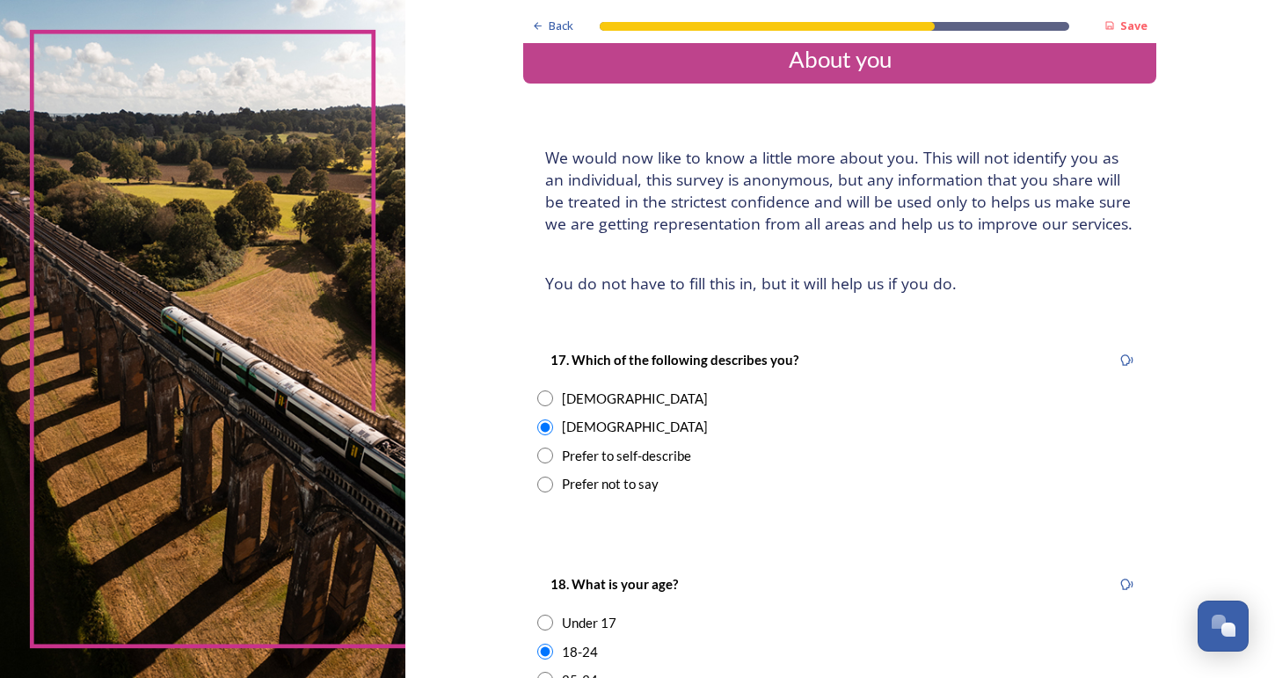
scroll to position [652, 0]
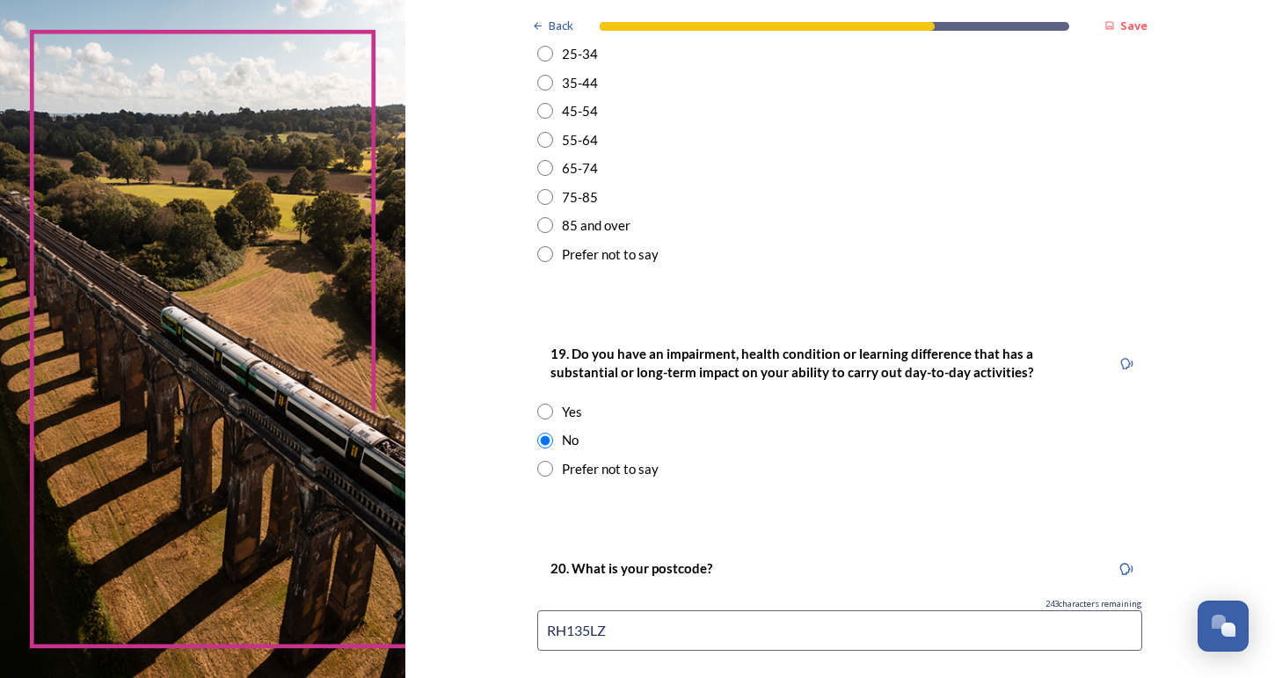
click at [702, 625] on input "RH135LZ" at bounding box center [839, 630] width 605 height 40
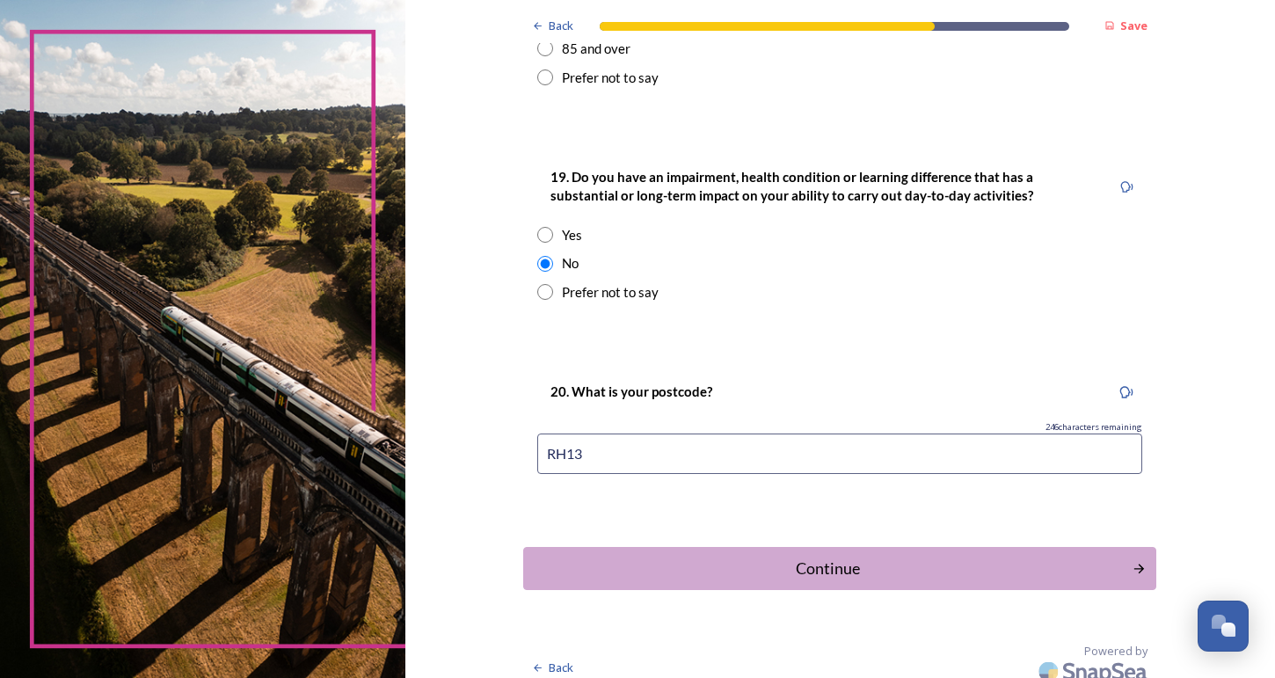
scroll to position [827, 0]
type input "RH13"
click at [629, 558] on div "Continue" at bounding box center [827, 570] width 595 height 24
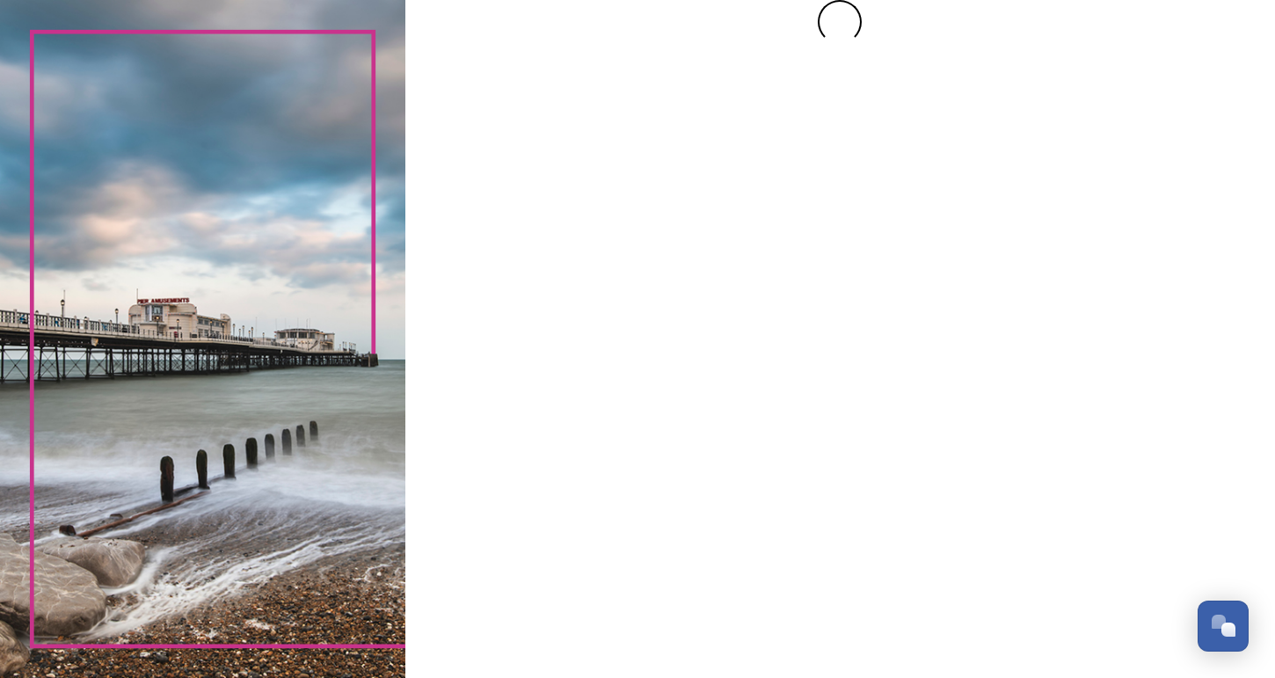
scroll to position [0, 0]
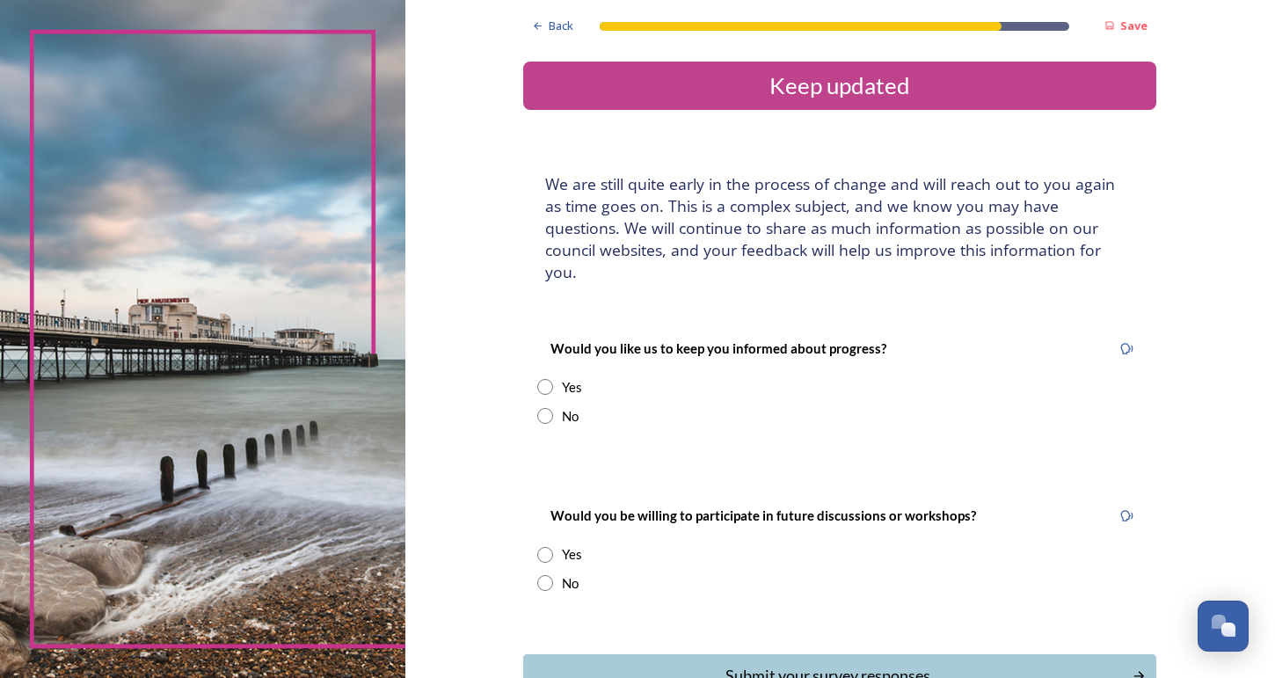
click at [553, 408] on input "radio" at bounding box center [545, 416] width 16 height 16
radio input "true"
click at [553, 575] on input "radio" at bounding box center [545, 583] width 16 height 16
radio input "true"
click at [552, 379] on input "radio" at bounding box center [545, 387] width 16 height 16
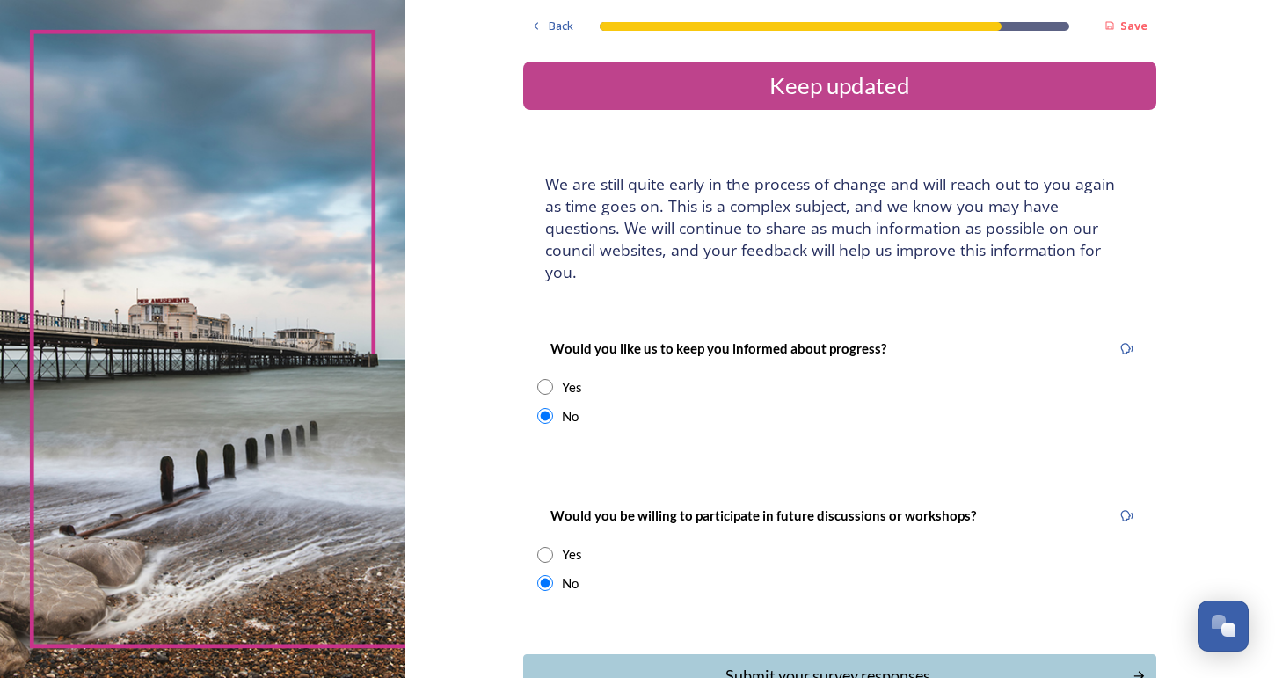
radio input "true"
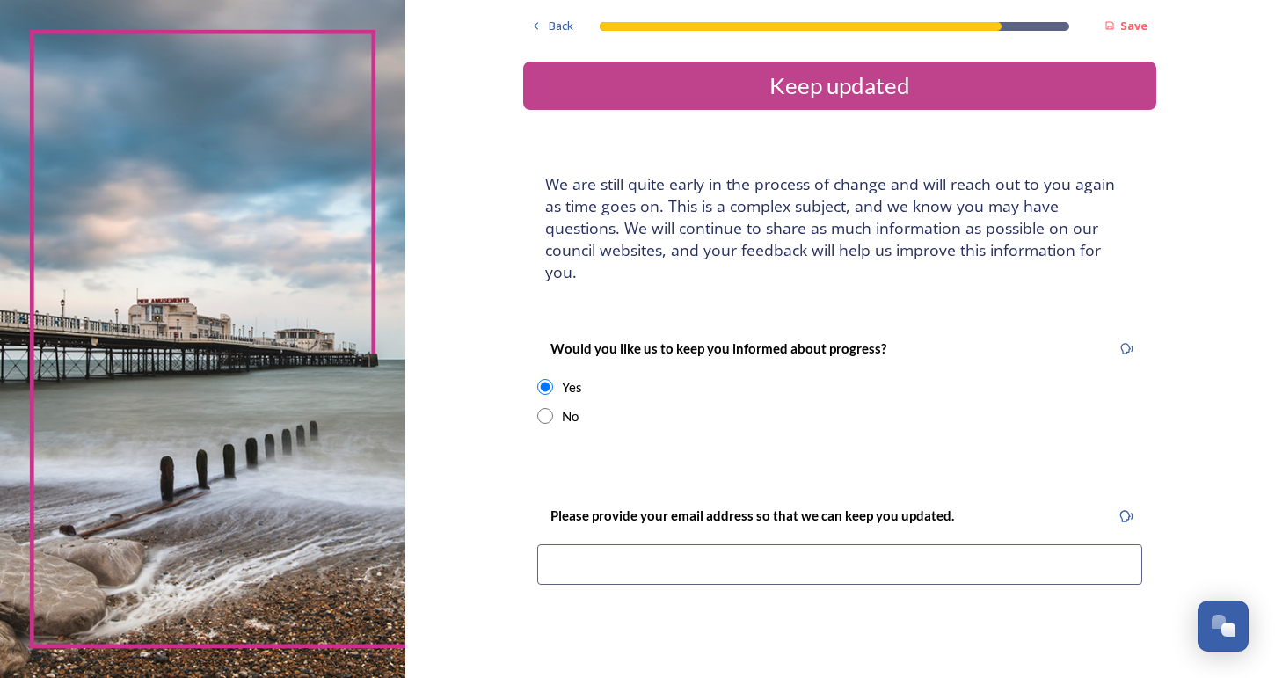
scroll to position [226, 0]
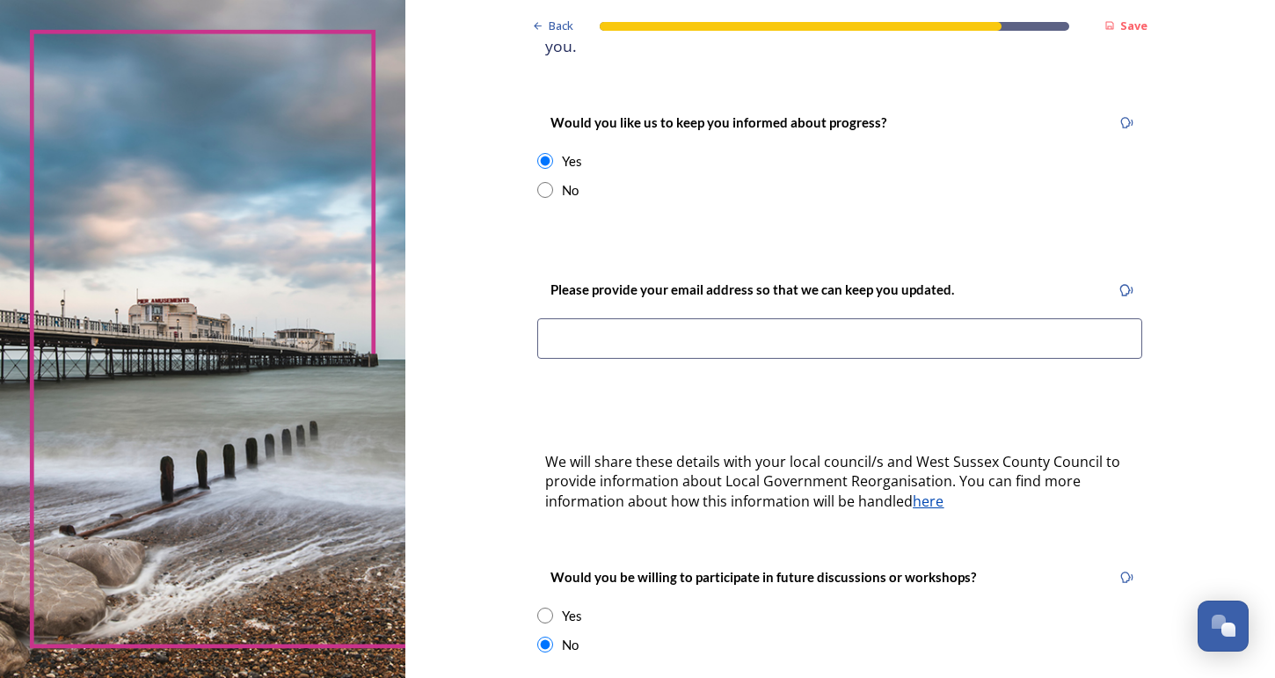
click at [553, 182] on input "radio" at bounding box center [545, 190] width 16 height 16
radio input "true"
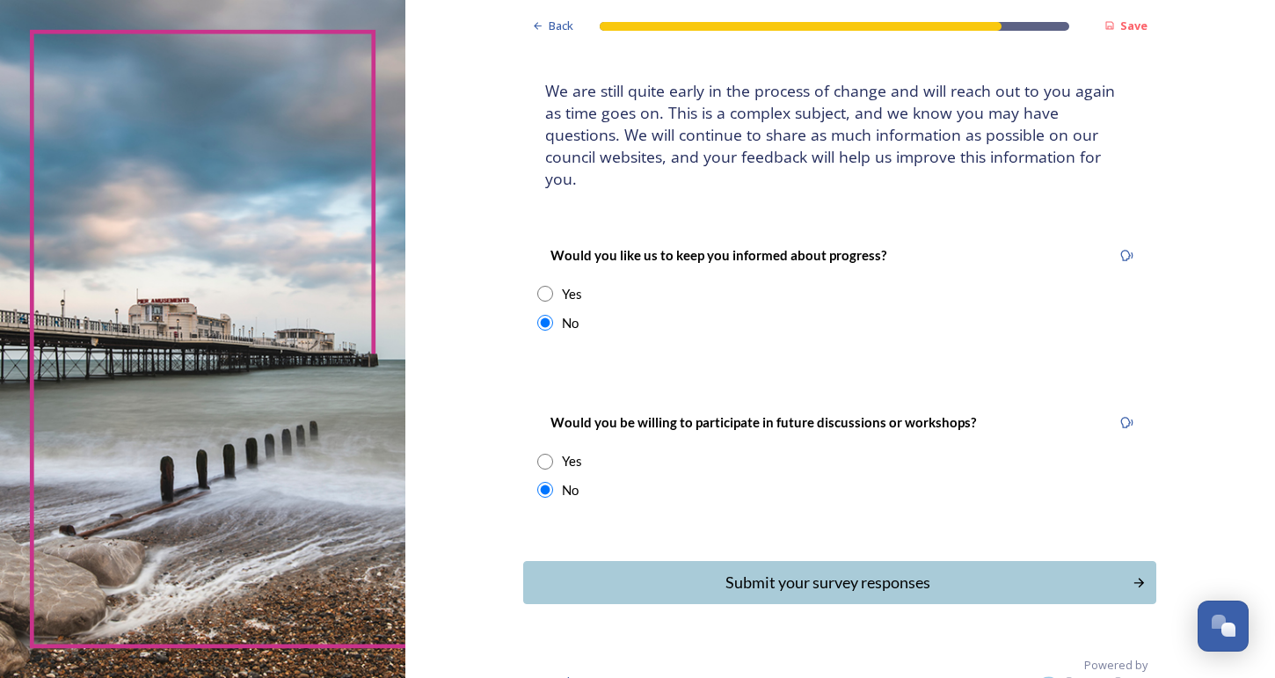
click at [551, 286] on input "radio" at bounding box center [545, 294] width 16 height 16
radio input "true"
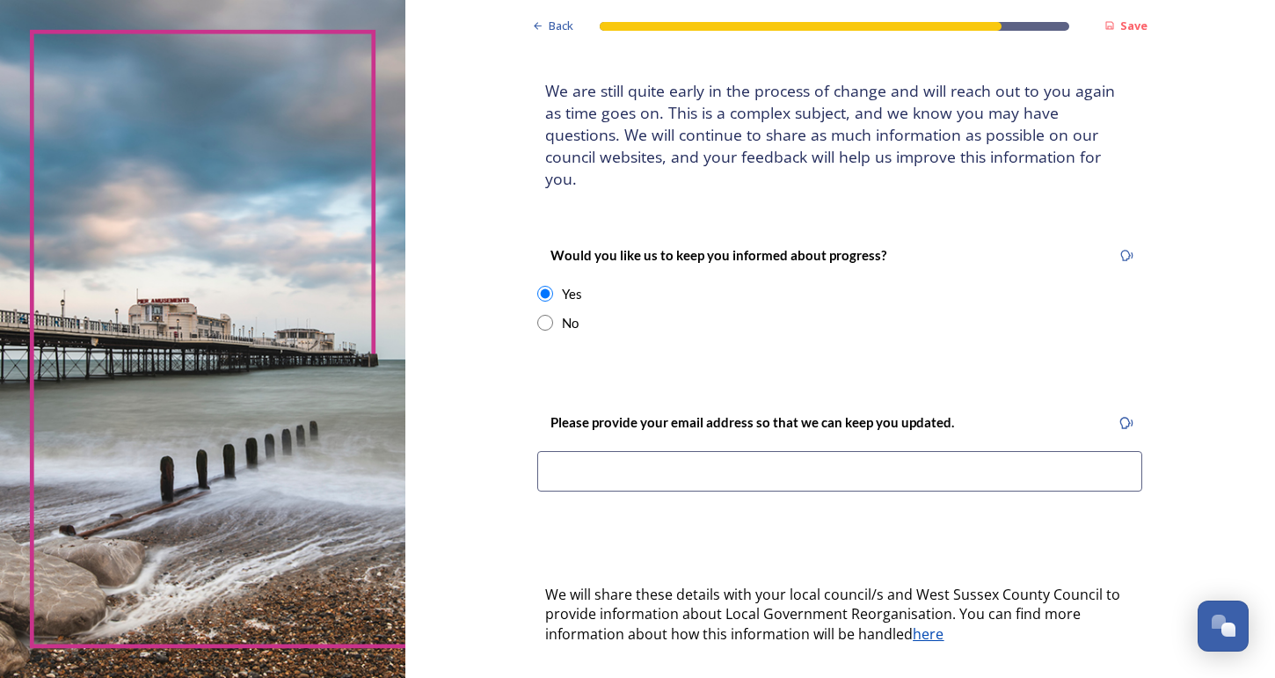
scroll to position [347, 0]
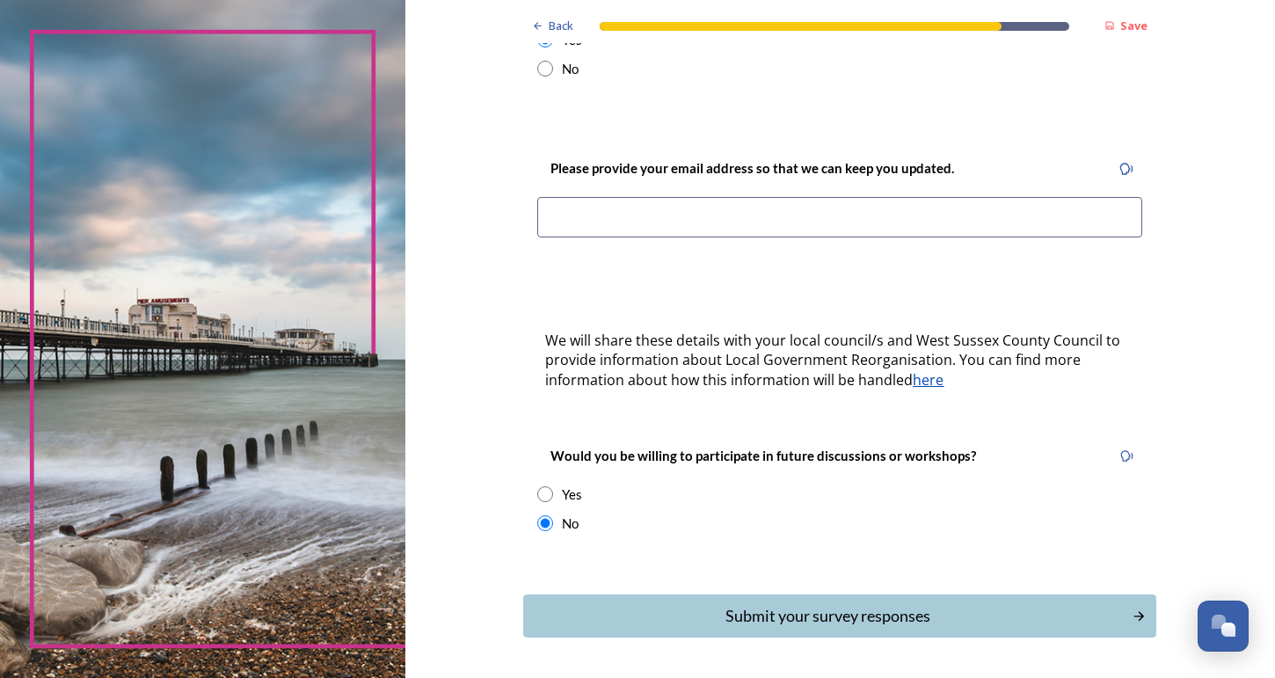
click at [643, 200] on input at bounding box center [839, 217] width 605 height 40
type input "D"
type input "[EMAIL_ADDRESS][DOMAIN_NAME]"
click at [520, 244] on div "Back Save Keep updated We are still quite early in the process of change and wi…" at bounding box center [840, 196] width 870 height 1087
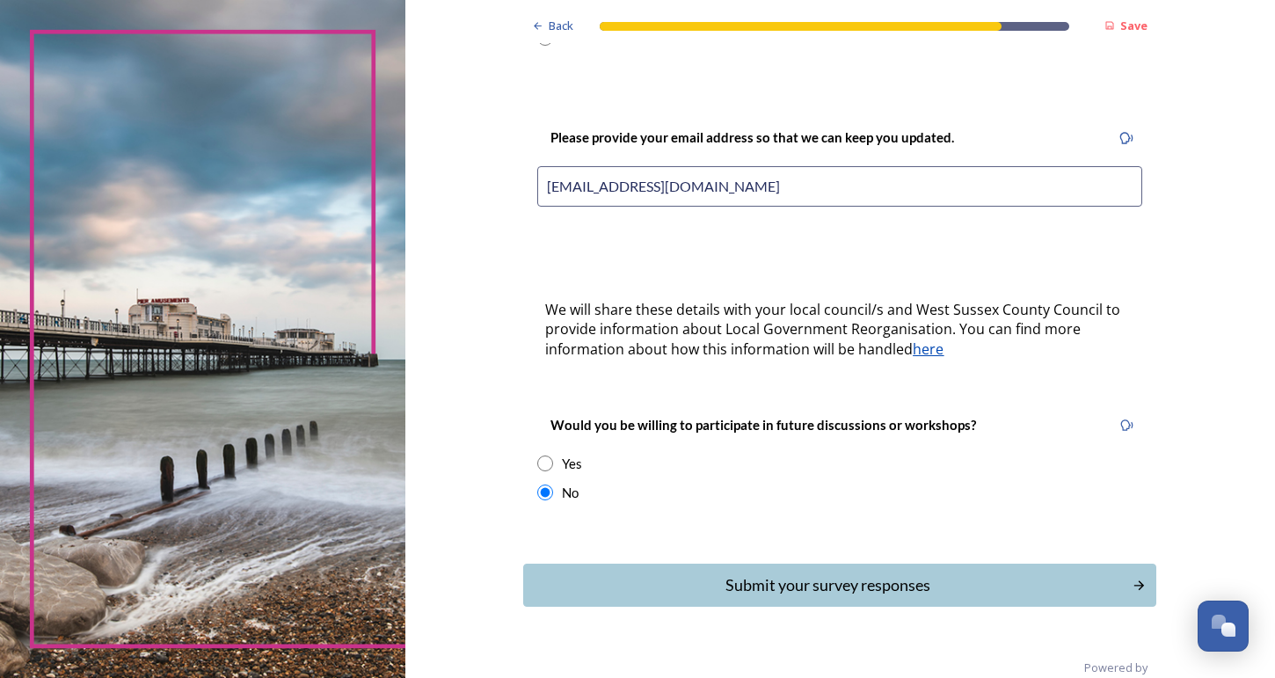
scroll to position [377, 0]
click at [659, 574] on div "Submit your survey responses" at bounding box center [827, 586] width 595 height 24
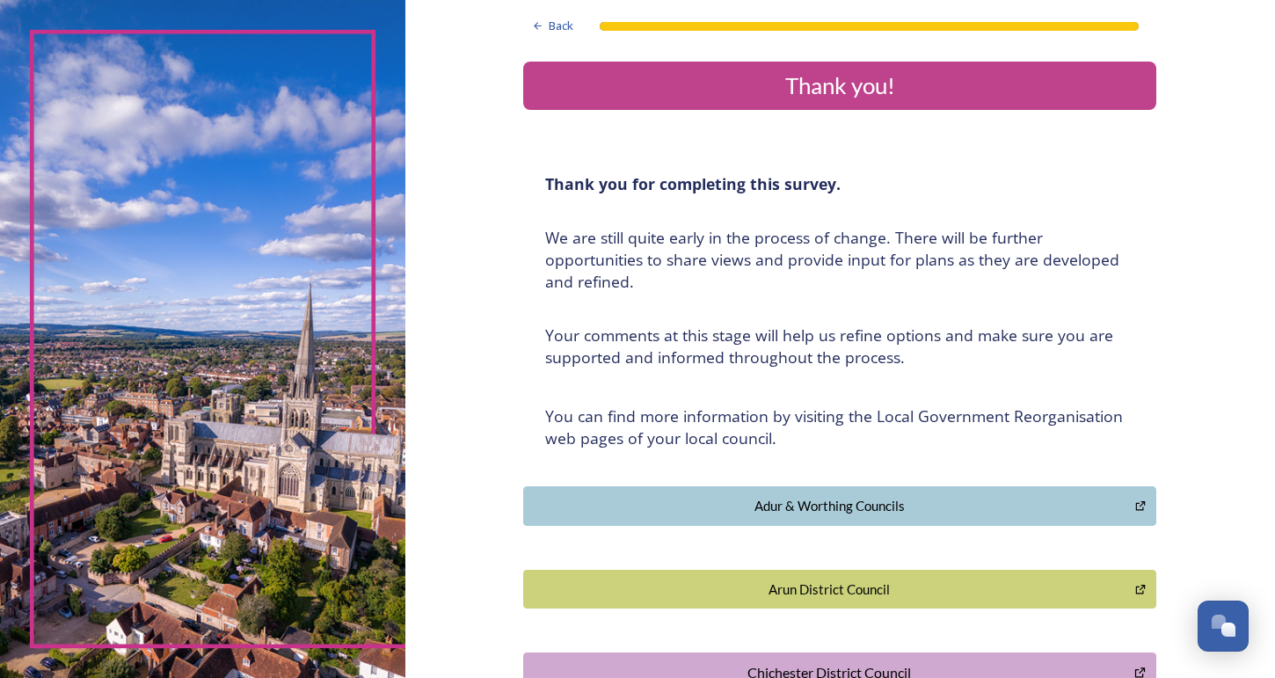
scroll to position [265, 0]
